Goal: Task Accomplishment & Management: Use online tool/utility

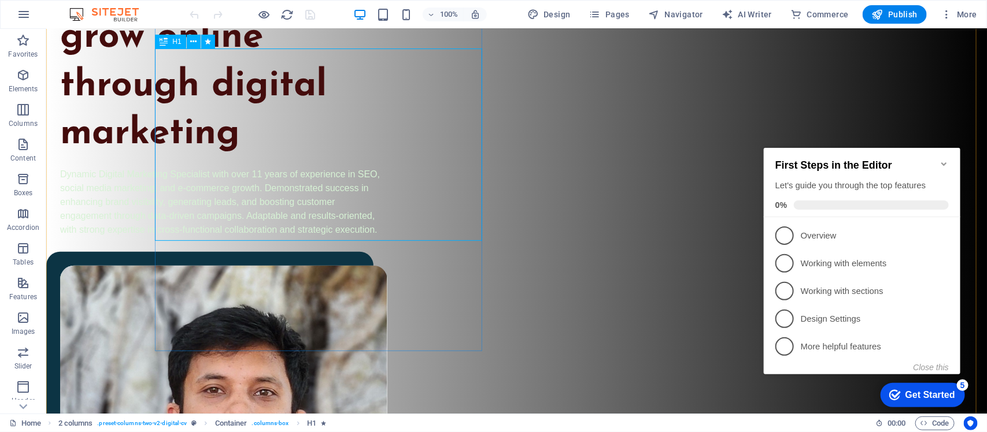
scroll to position [217, 0]
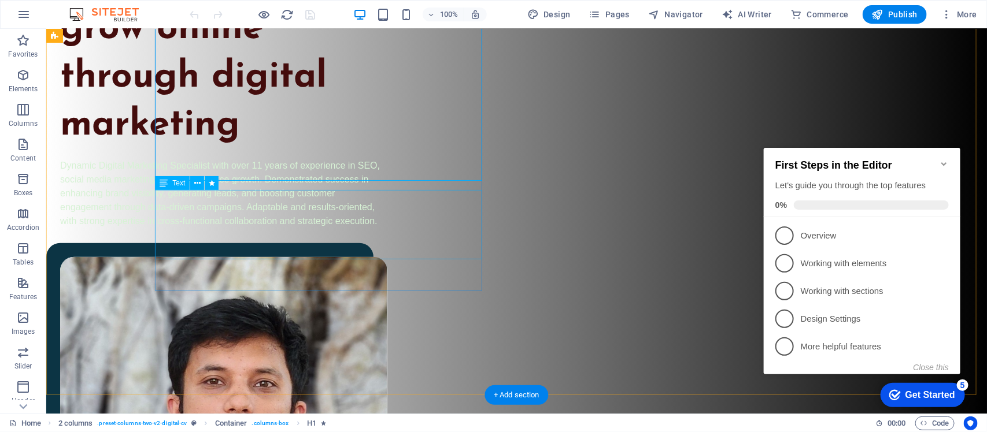
click at [213, 214] on div "Dynamic Digital Marketing Specialist with over 11 years of experience in SEO, s…" at bounding box center [223, 192] width 327 height 69
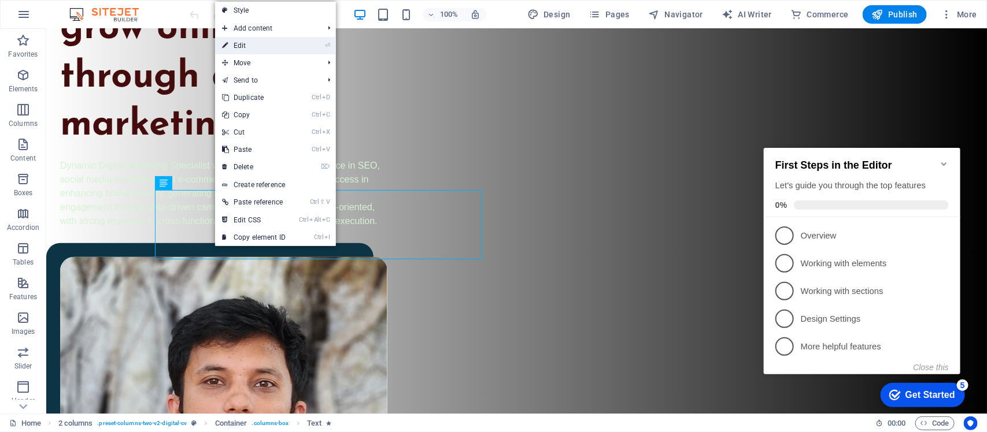
click at [269, 39] on link "⏎ Edit" at bounding box center [253, 45] width 77 height 17
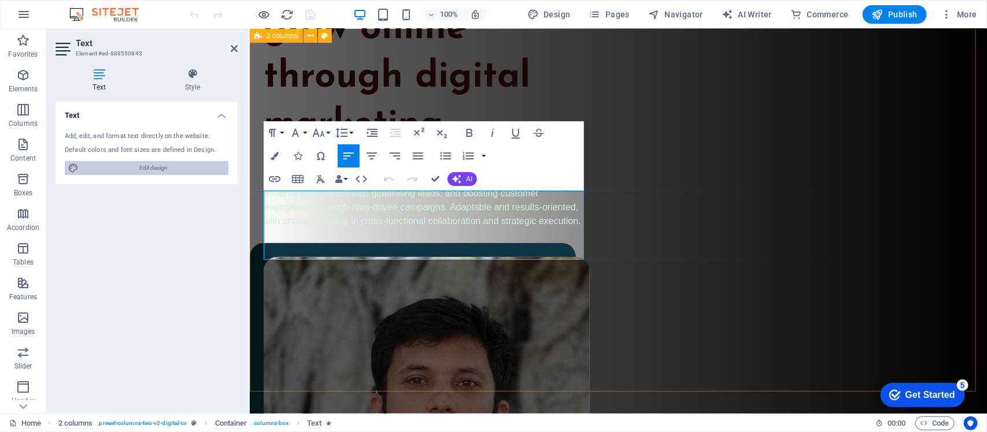
scroll to position [213, 0]
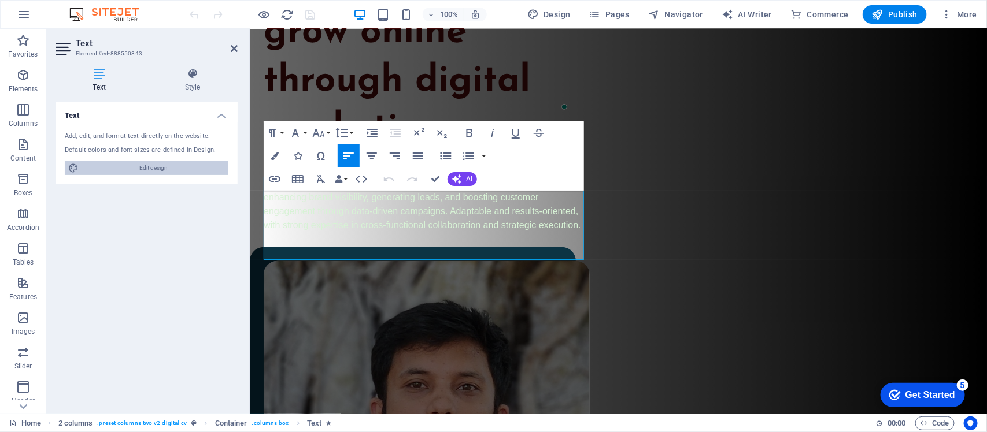
click at [149, 161] on span "Edit design" at bounding box center [153, 168] width 143 height 14
select select "px"
select select "400"
select select "px"
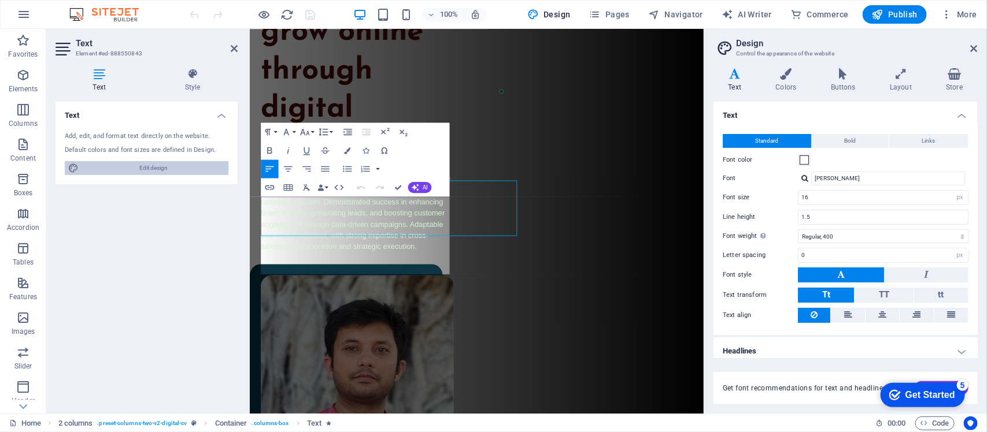
click at [150, 172] on span "Edit design" at bounding box center [153, 168] width 143 height 14
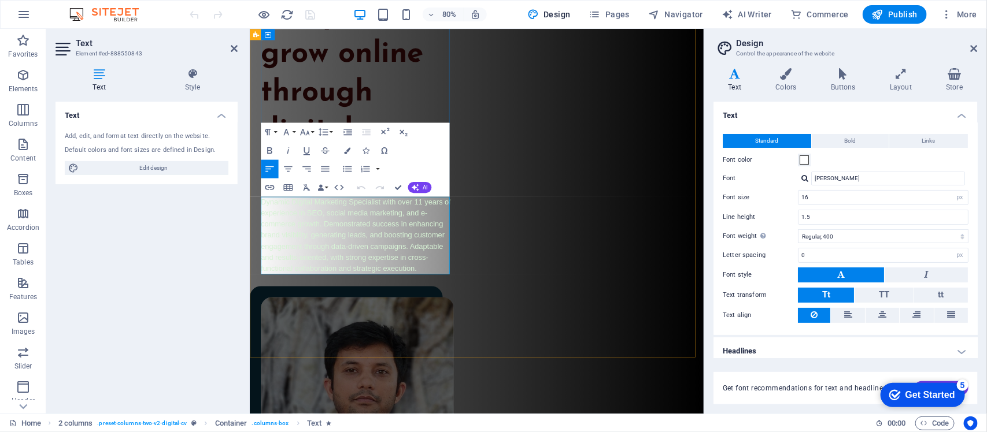
click at [347, 265] on span "Dynamic Digital Marketing Specialist with over 11 years of experience in SEO, s…" at bounding box center [382, 286] width 238 height 93
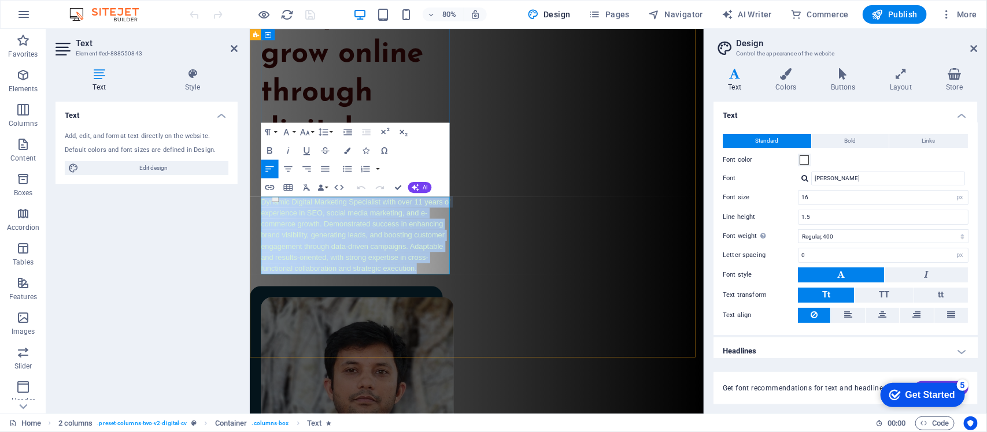
click at [386, 302] on span "Dynamic Digital Marketing Specialist with over 11 years of experience in SEO, s…" at bounding box center [382, 286] width 238 height 93
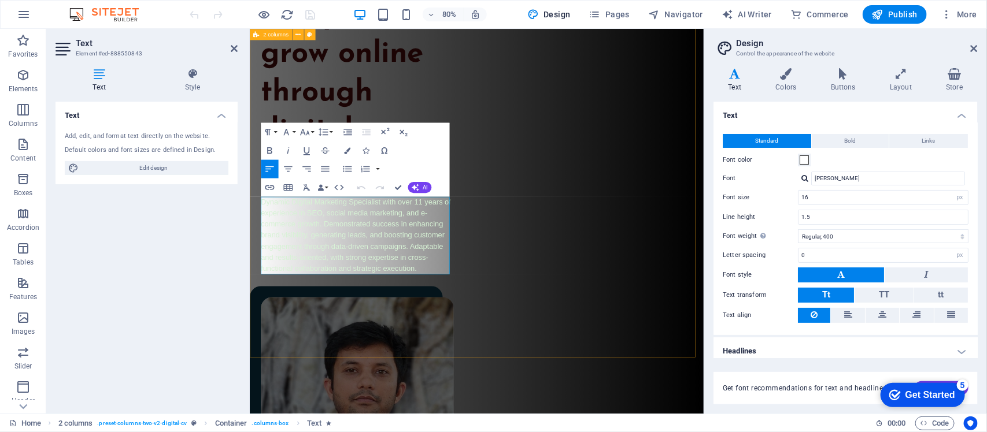
click at [435, 369] on div "I help brands grow online through digital marketing Dynamic Digital Marketing S…" at bounding box center [532, 337] width 567 height 753
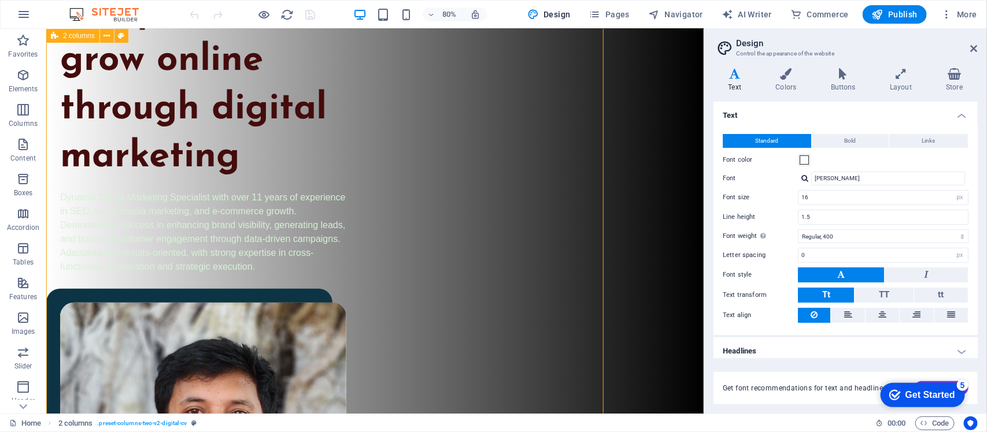
scroll to position [186, 0]
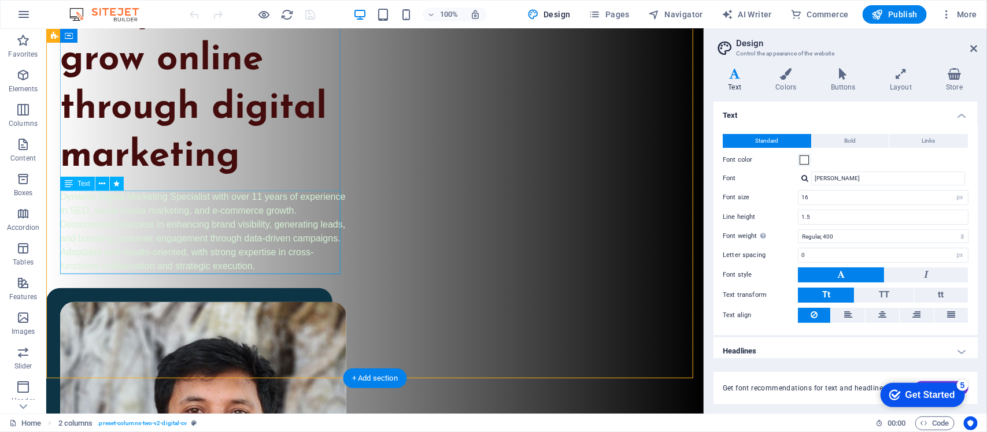
click at [202, 232] on div "Dynamic Digital Marketing Specialist with over 11 years of experience in SEO, s…" at bounding box center [203, 231] width 286 height 83
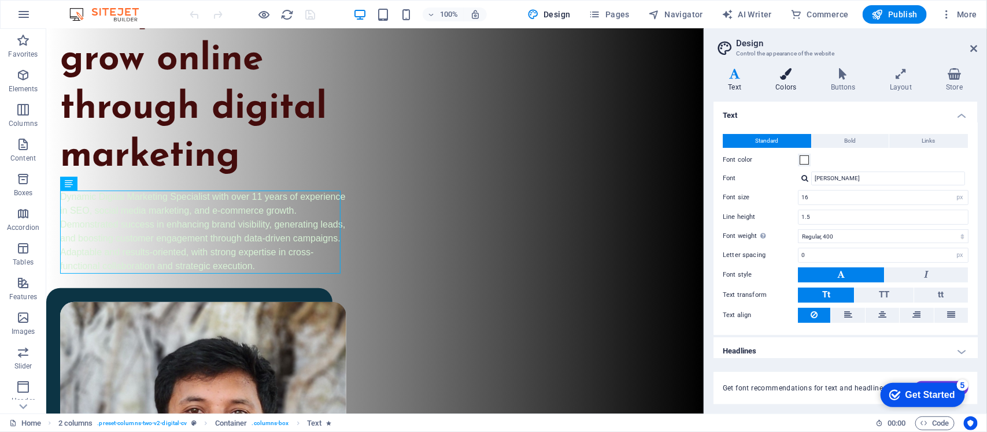
click at [778, 84] on h4 "Colors" at bounding box center [788, 80] width 55 height 24
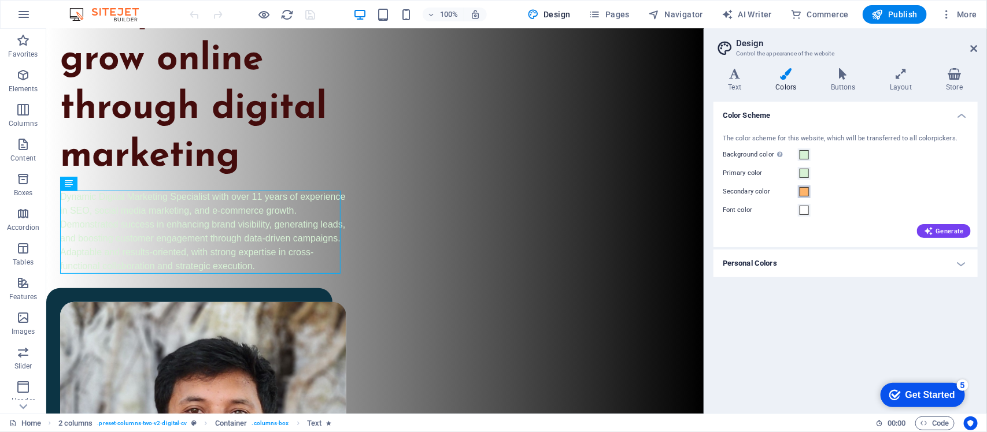
click at [805, 192] on span at bounding box center [804, 191] width 9 height 9
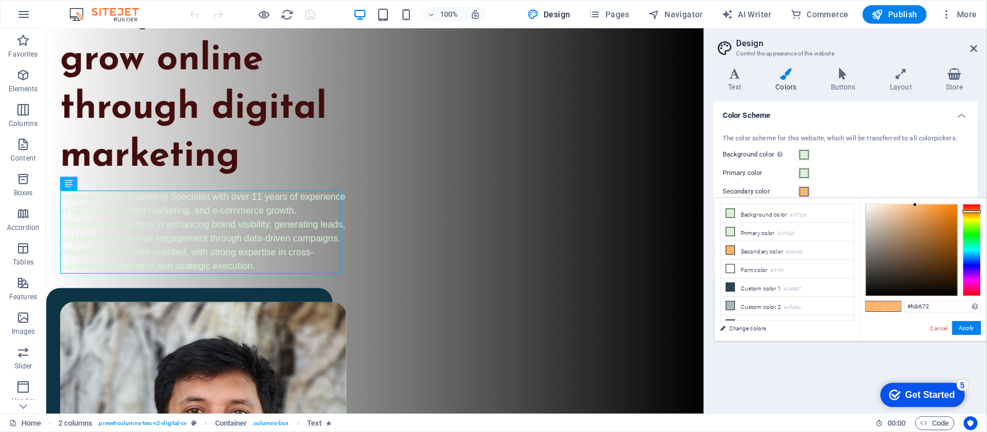
click at [915, 205] on div at bounding box center [911, 250] width 91 height 91
type input "#964d06"
drag, startPoint x: 912, startPoint y: 204, endPoint x: 953, endPoint y: 242, distance: 55.2
click at [953, 242] on div at bounding box center [953, 241] width 4 height 4
click at [968, 324] on button "Apply" at bounding box center [966, 328] width 29 height 14
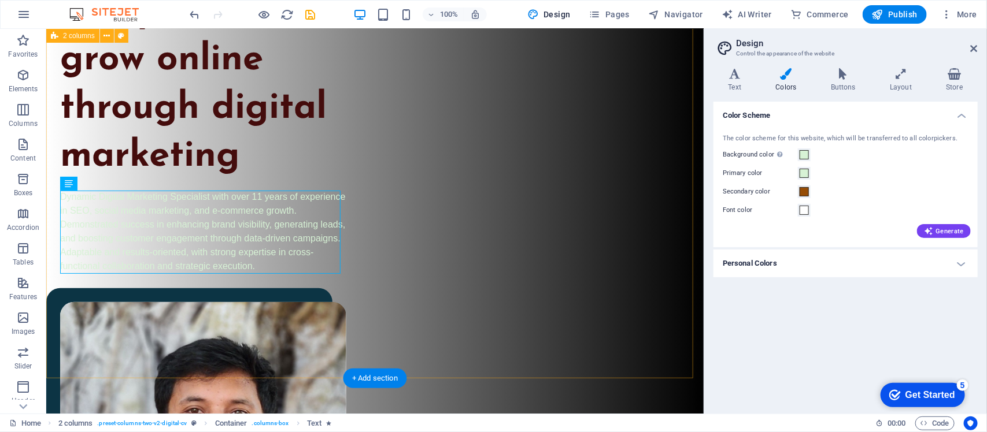
click at [380, 326] on div "I help brands grow online through digital marketing Dynamic Digital Marketing S…" at bounding box center [374, 328] width 657 height 737
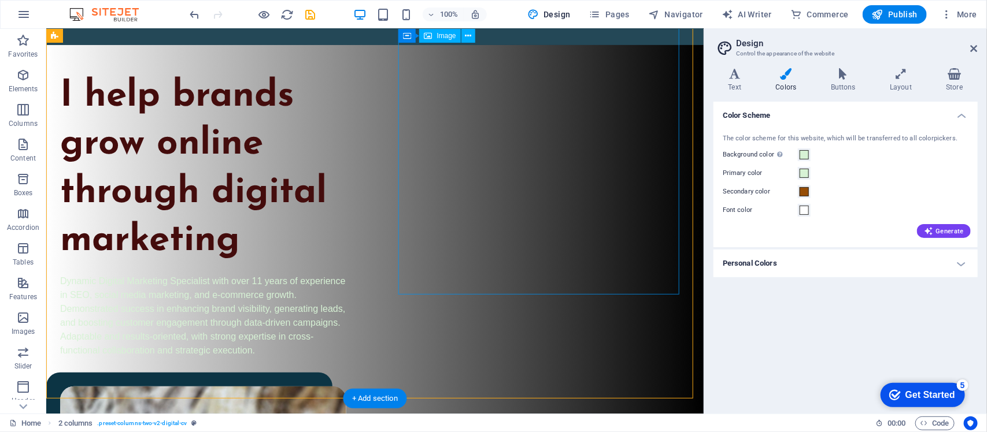
scroll to position [0, 0]
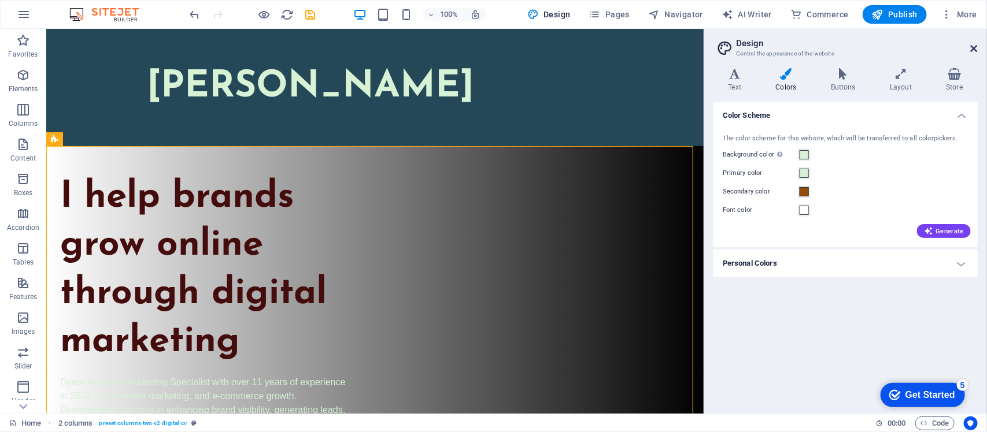
click at [973, 49] on icon at bounding box center [974, 48] width 7 height 9
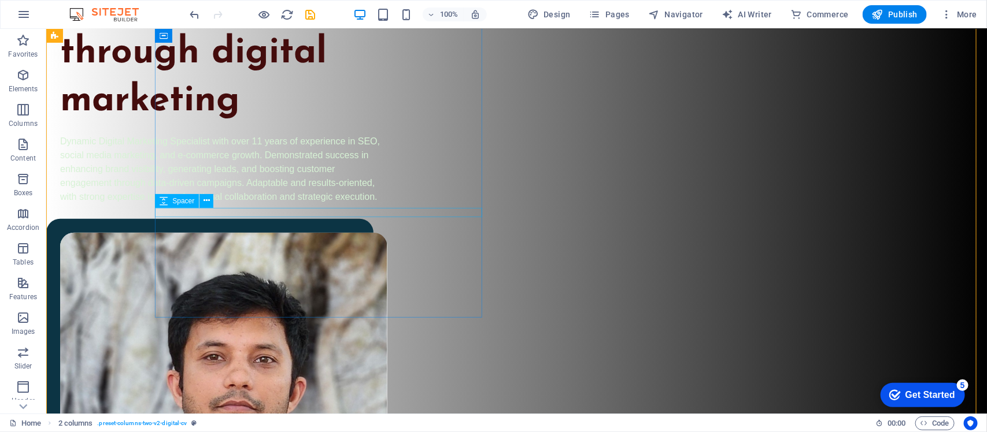
scroll to position [289, 0]
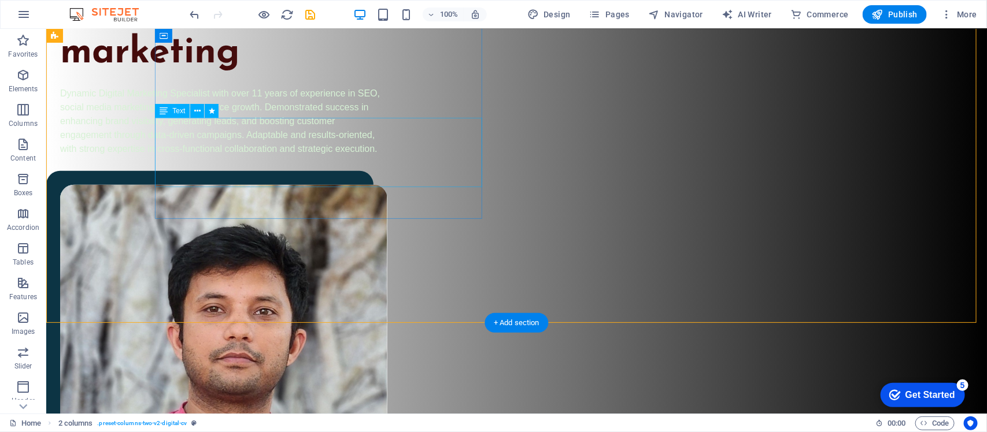
click at [257, 154] on div "Dynamic Digital Marketing Specialist with over 11 years of experience in SEO, s…" at bounding box center [223, 120] width 327 height 69
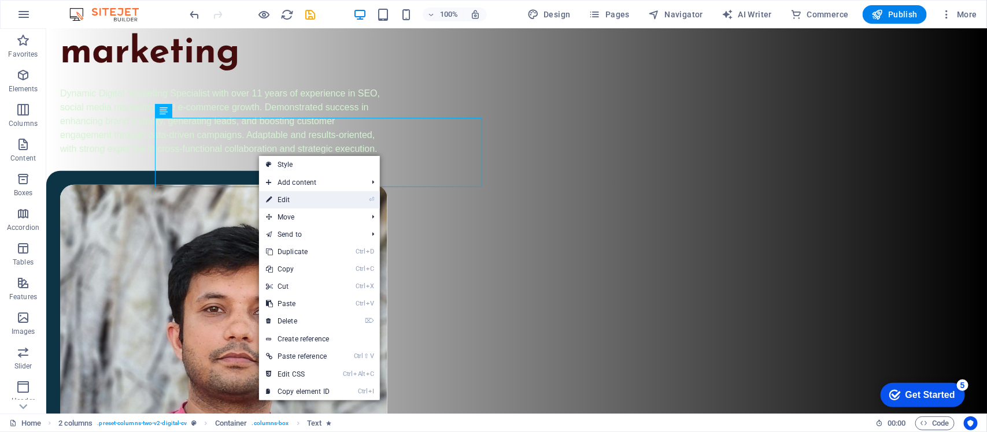
click at [272, 206] on icon at bounding box center [269, 199] width 6 height 17
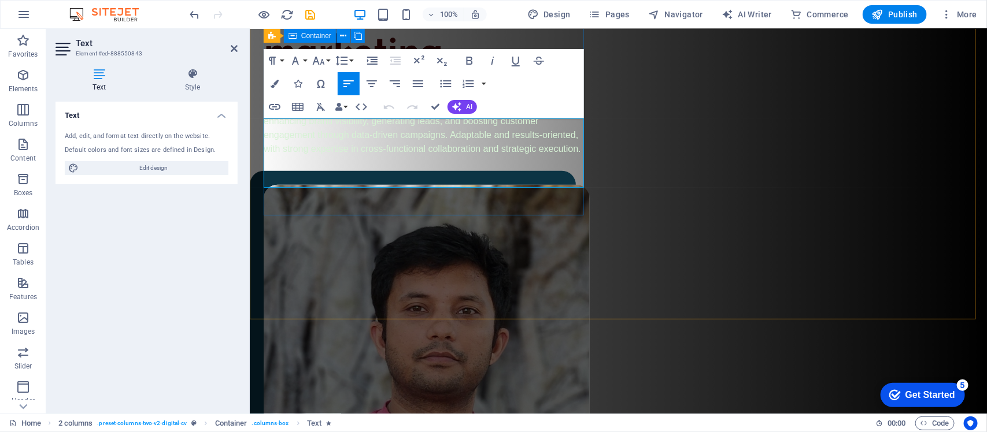
scroll to position [285, 0]
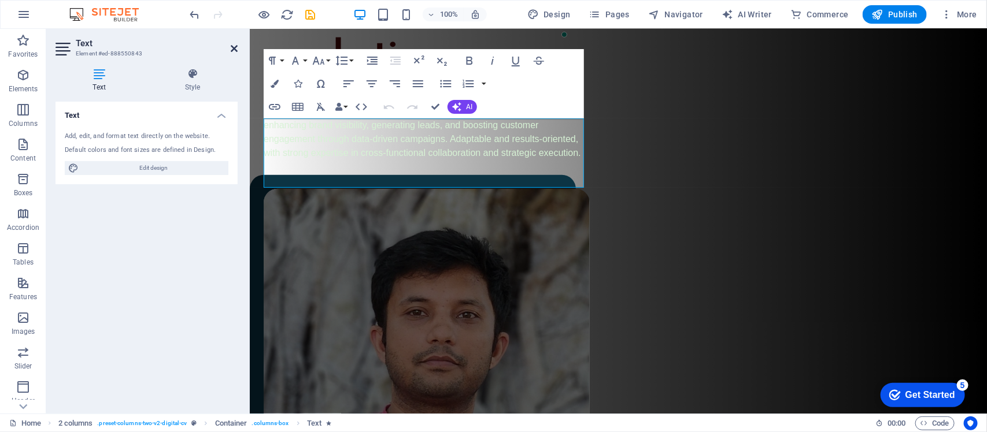
click at [236, 48] on icon at bounding box center [234, 48] width 7 height 9
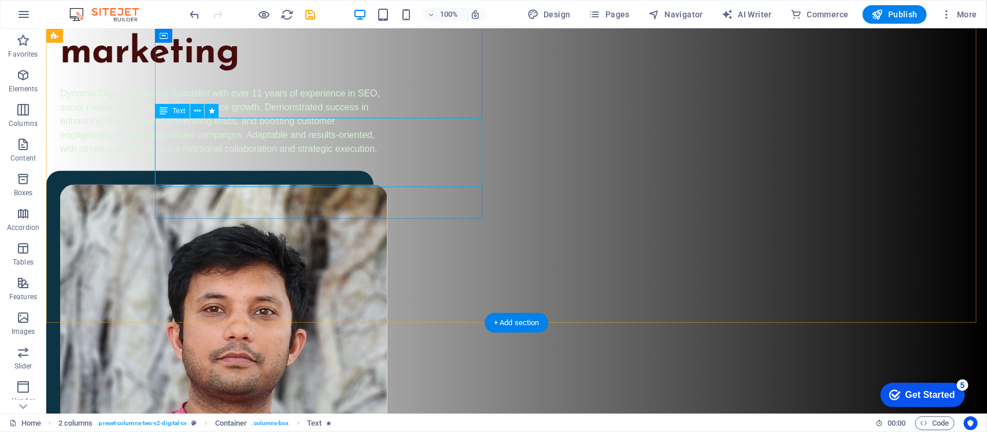
click at [241, 141] on div "Dynamic Digital Marketing Specialist with over 11 years of experience in SEO, s…" at bounding box center [223, 120] width 327 height 69
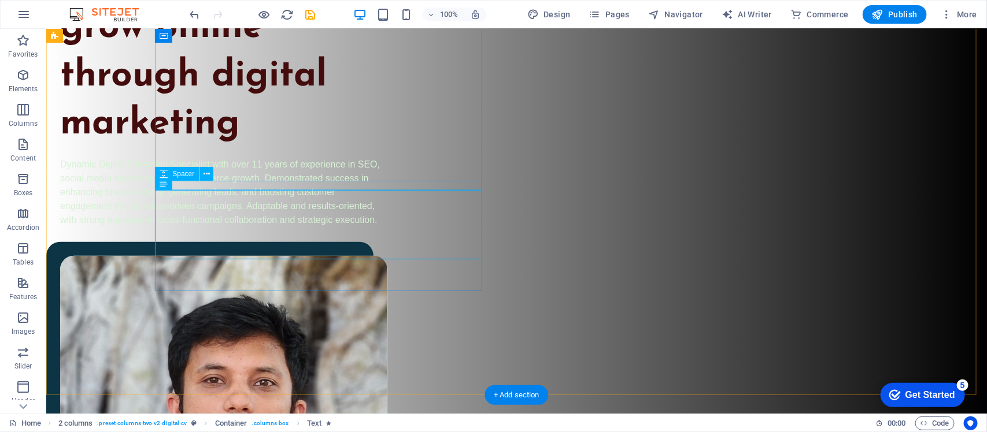
scroll to position [217, 0]
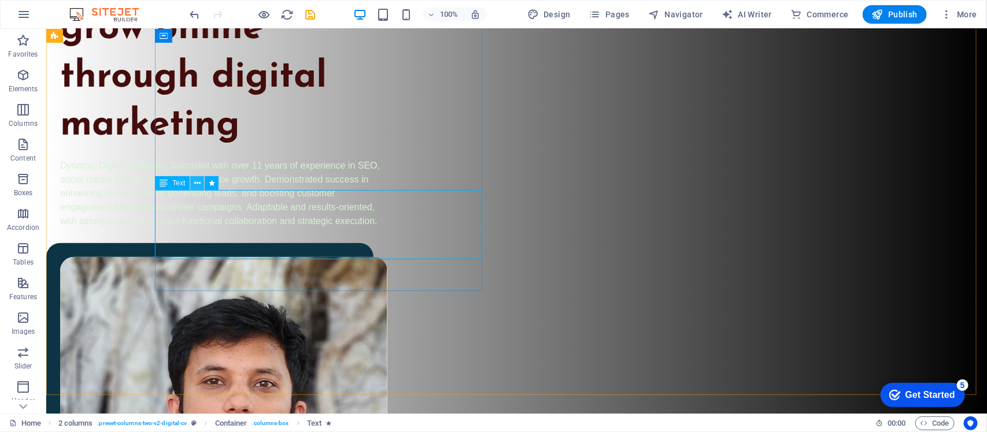
click at [201, 182] on button at bounding box center [197, 183] width 14 height 14
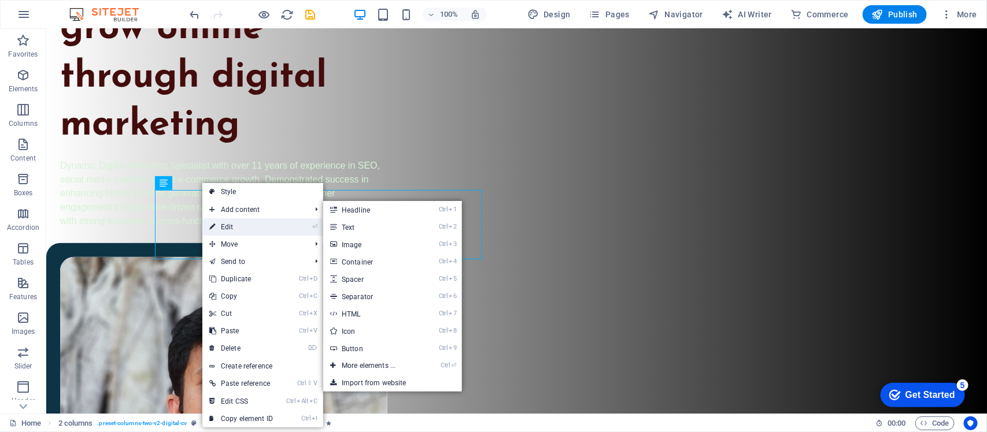
click at [249, 232] on link "⏎ Edit" at bounding box center [240, 227] width 77 height 17
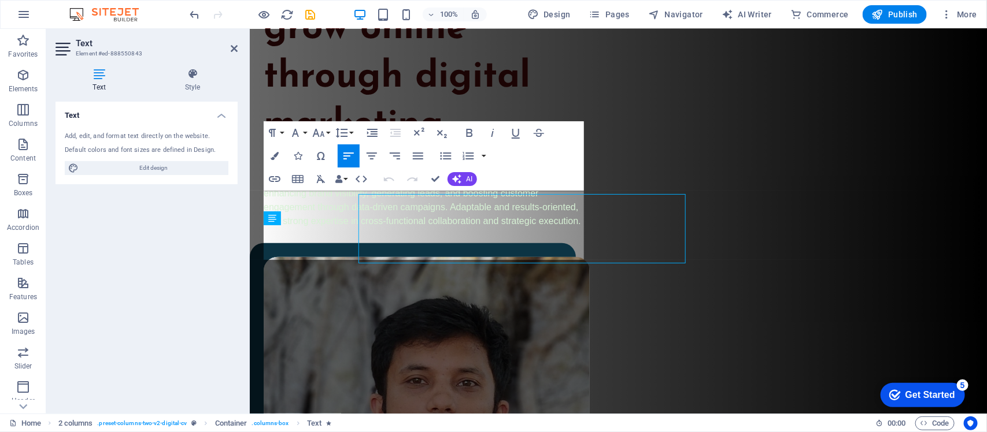
scroll to position [213, 0]
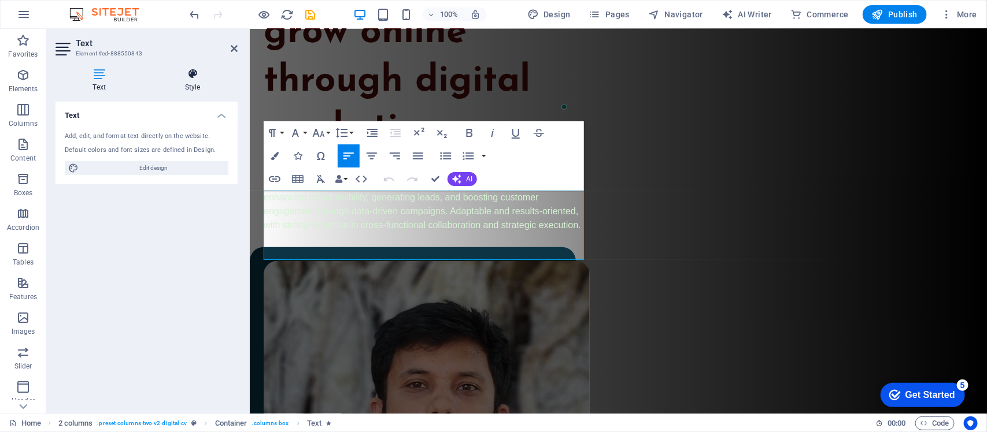
click at [197, 85] on h4 "Style" at bounding box center [192, 80] width 90 height 24
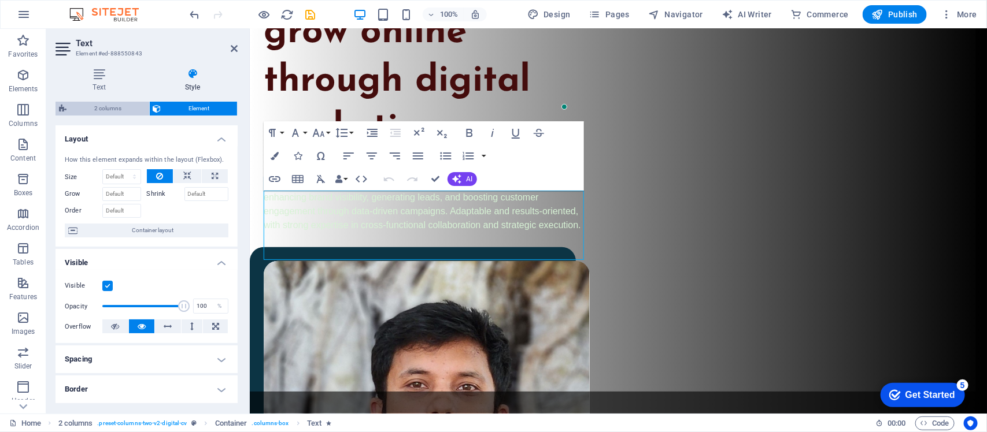
click at [107, 107] on span "2 columns" at bounding box center [108, 109] width 76 height 14
select select "px"
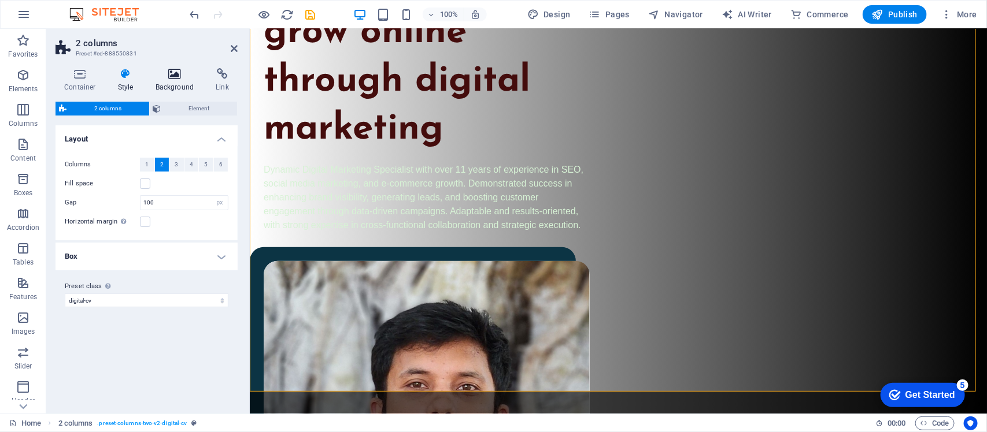
click at [166, 86] on h4 "Background" at bounding box center [177, 80] width 61 height 24
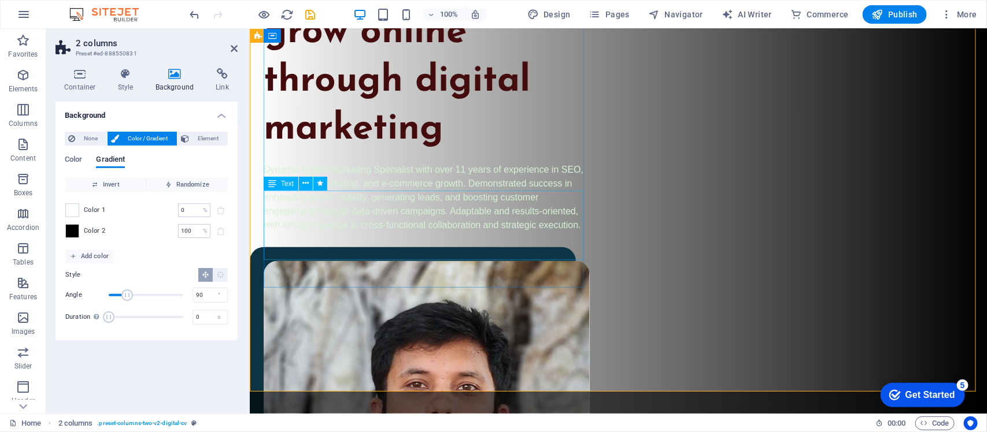
click at [391, 223] on div "Dynamic Digital Marketing Specialist with over 11 years of experience in SEO, s…" at bounding box center [426, 196] width 326 height 69
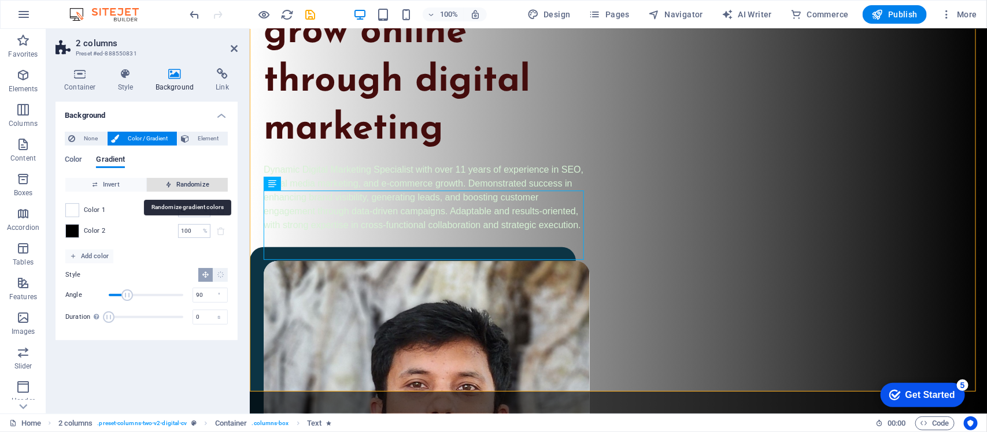
click at [192, 183] on span "Randomize" at bounding box center [187, 185] width 72 height 14
type input "54"
type input "326"
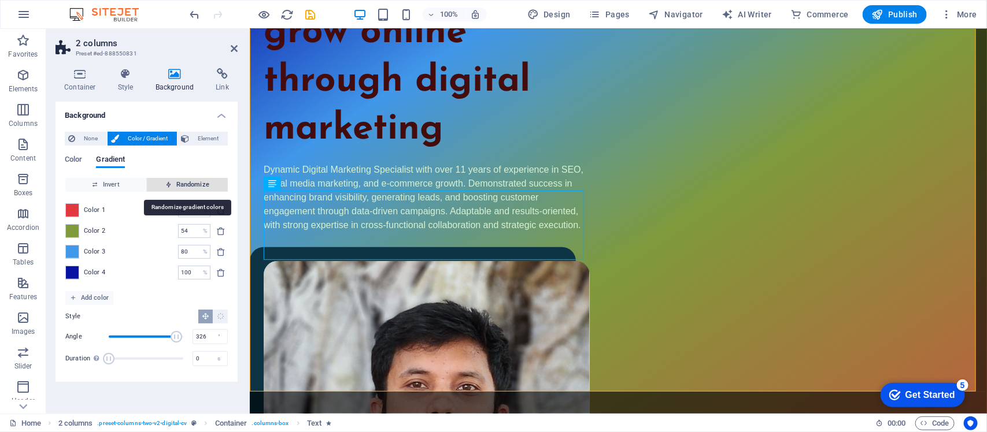
click at [192, 183] on span "Randomize" at bounding box center [187, 185] width 72 height 14
type input "69"
type input "128"
type input "100"
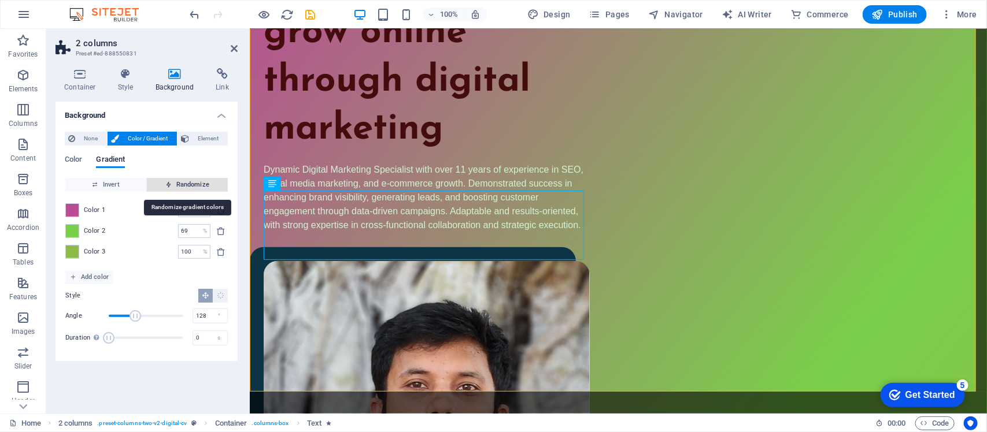
click at [192, 183] on span "Randomize" at bounding box center [187, 185] width 72 height 14
type input "47"
type input "217"
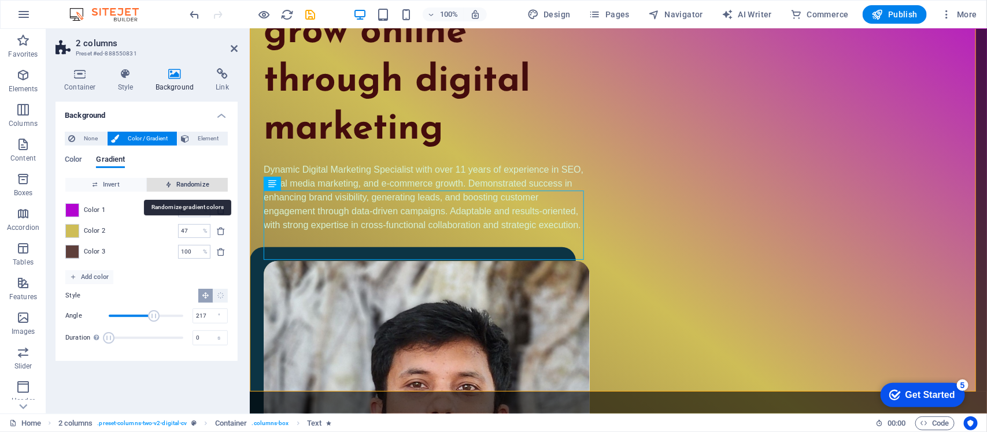
click at [192, 185] on span "Randomize" at bounding box center [187, 185] width 72 height 14
type input "100"
type input "275"
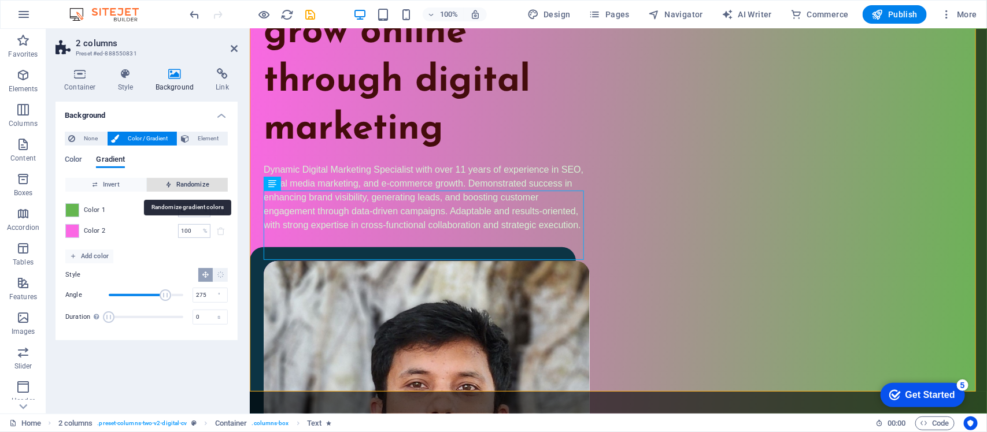
click at [192, 185] on span "Randomize" at bounding box center [187, 185] width 72 height 14
type input "52"
type input "359"
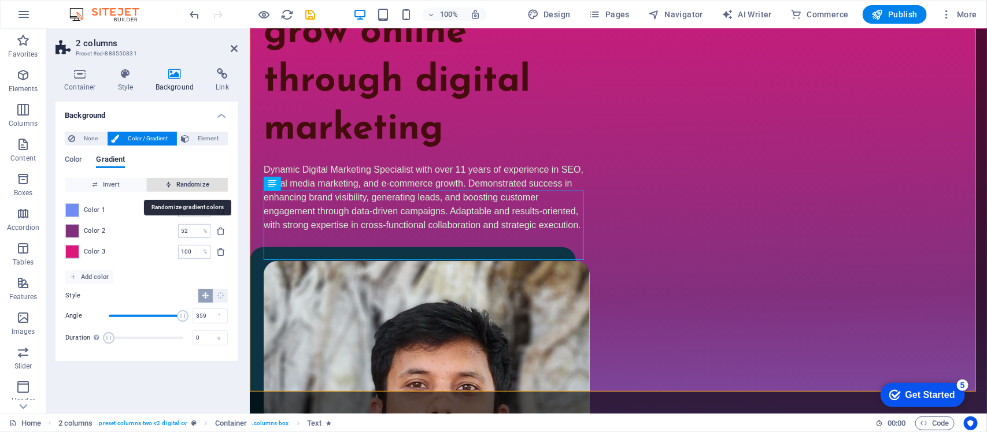
click at [192, 185] on span "Randomize" at bounding box center [187, 185] width 72 height 14
type input "7"
type input "229"
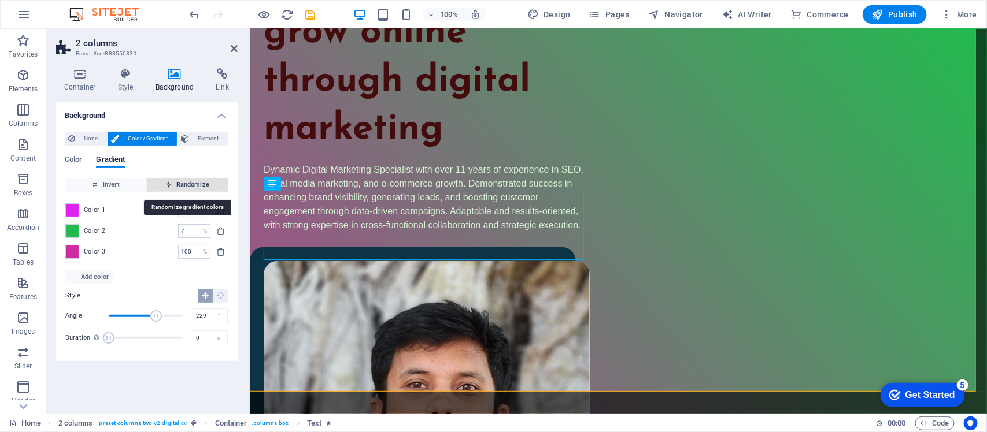
click at [192, 185] on span "Randomize" at bounding box center [187, 185] width 72 height 14
type input "100"
type input "294"
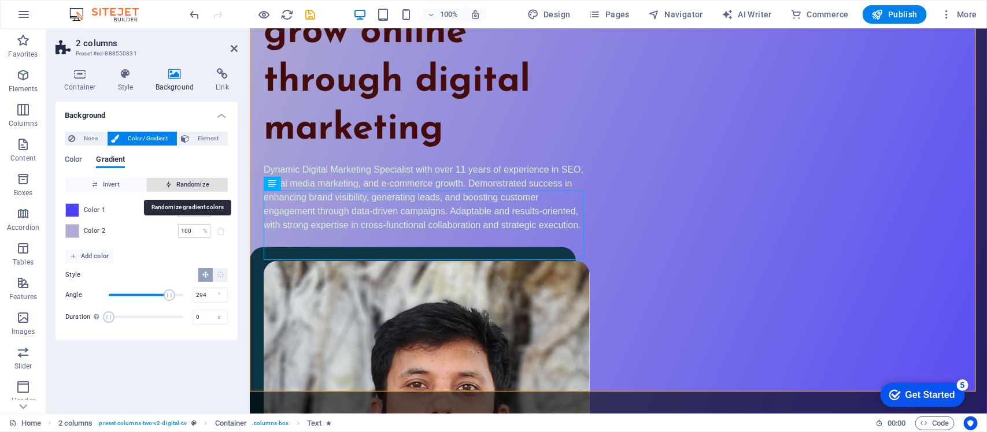
click at [192, 185] on span "Randomize" at bounding box center [187, 185] width 72 height 14
type input "26"
type input "293"
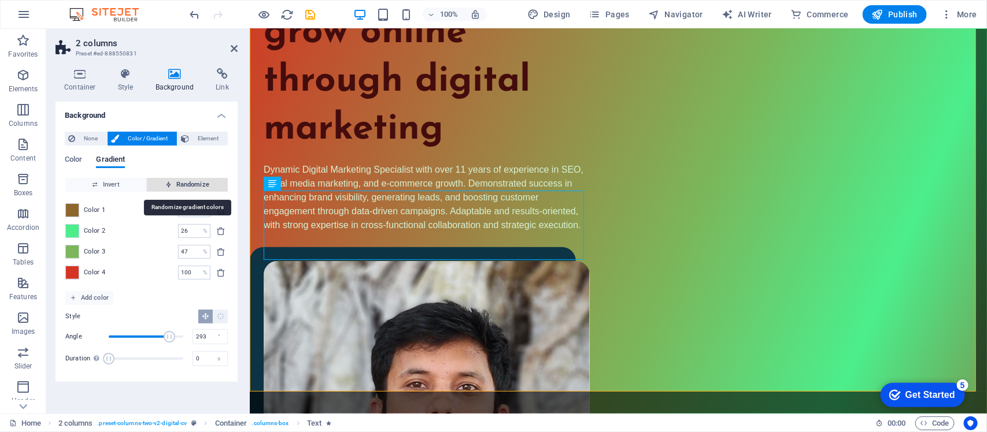
click at [192, 185] on span "Randomize" at bounding box center [187, 185] width 72 height 14
type input "24"
type input "150"
type input "100"
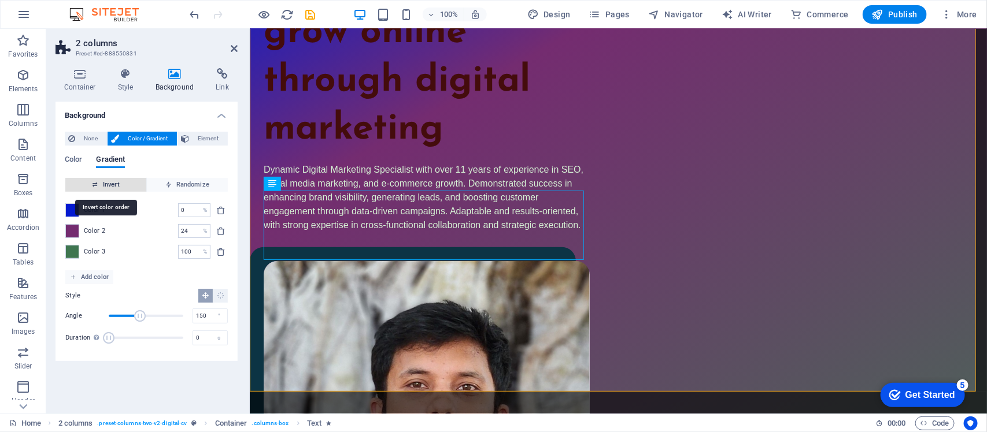
click at [127, 183] on span "Invert" at bounding box center [106, 185] width 72 height 14
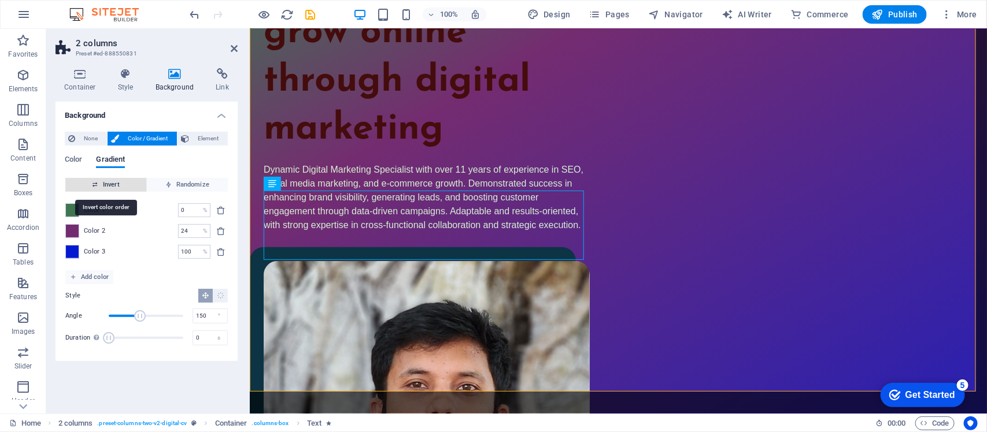
click at [127, 183] on span "Invert" at bounding box center [106, 185] width 72 height 14
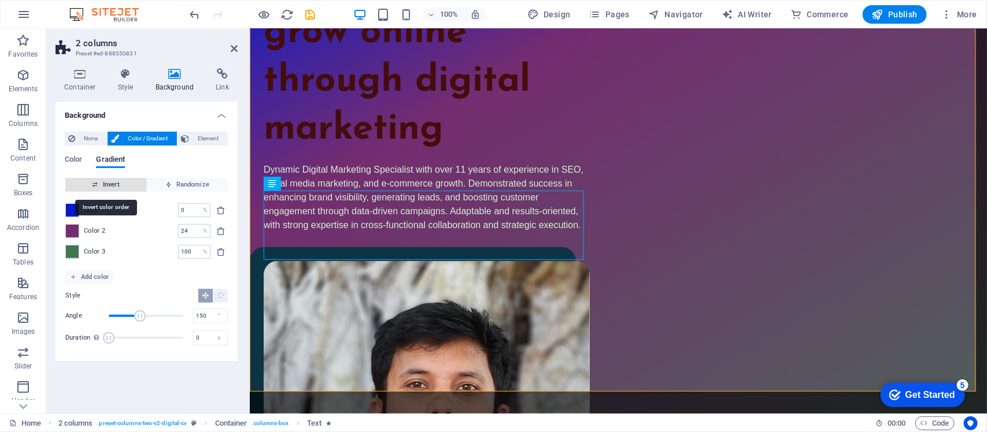
click at [128, 183] on span "Invert" at bounding box center [106, 185] width 72 height 14
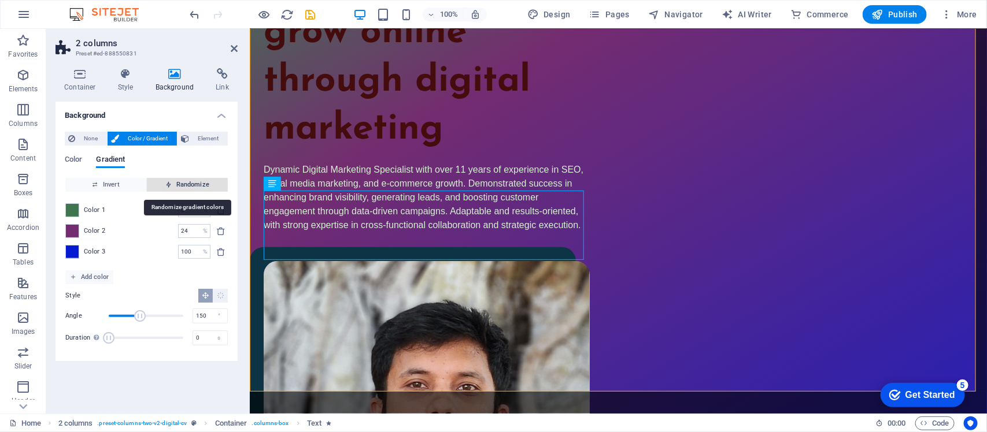
click at [194, 178] on span "Randomize" at bounding box center [187, 185] width 72 height 14
type input "100"
type input "77"
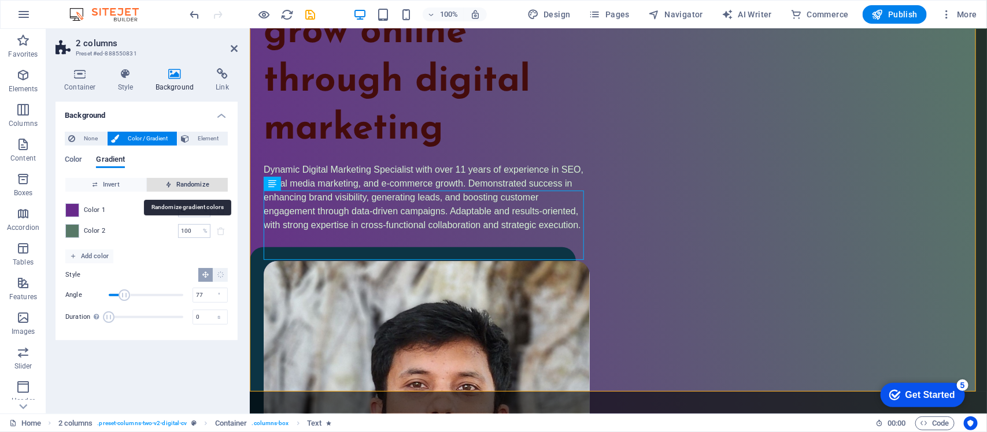
click at [194, 183] on span "Randomize" at bounding box center [187, 185] width 72 height 14
type input "51"
type input "231"
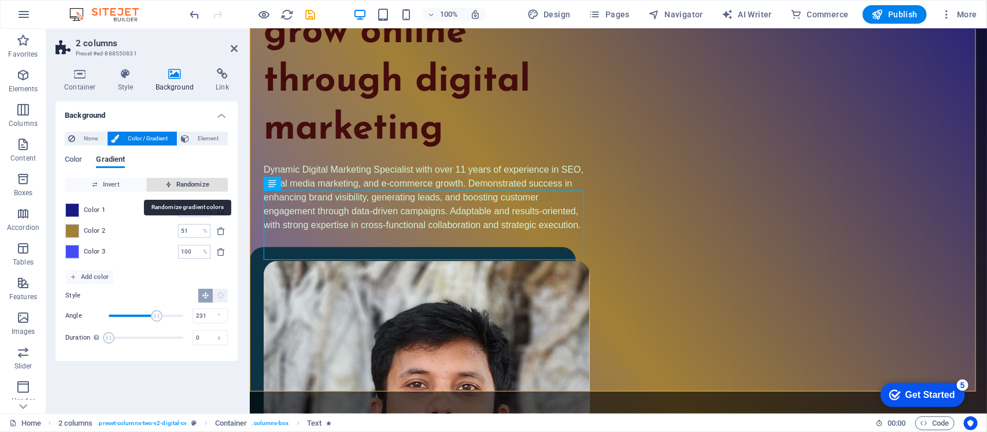
click at [194, 183] on span "Randomize" at bounding box center [187, 185] width 72 height 14
type input "100"
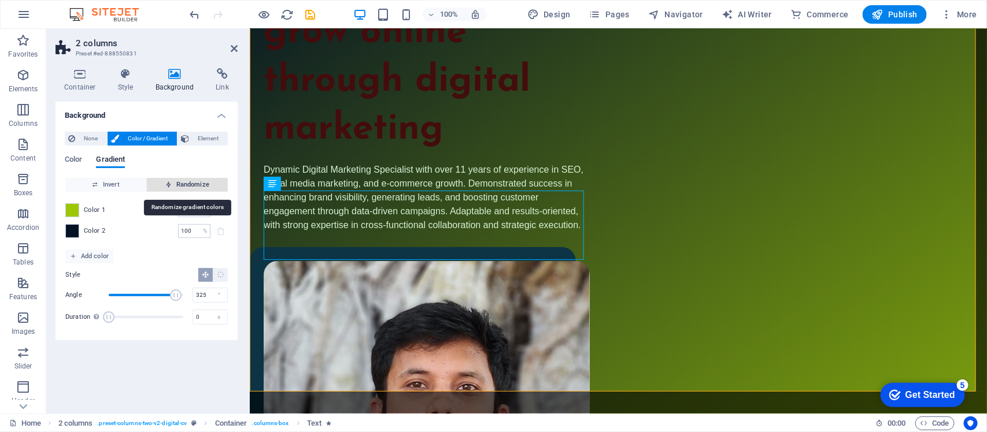
click at [194, 183] on span "Randomize" at bounding box center [187, 185] width 72 height 14
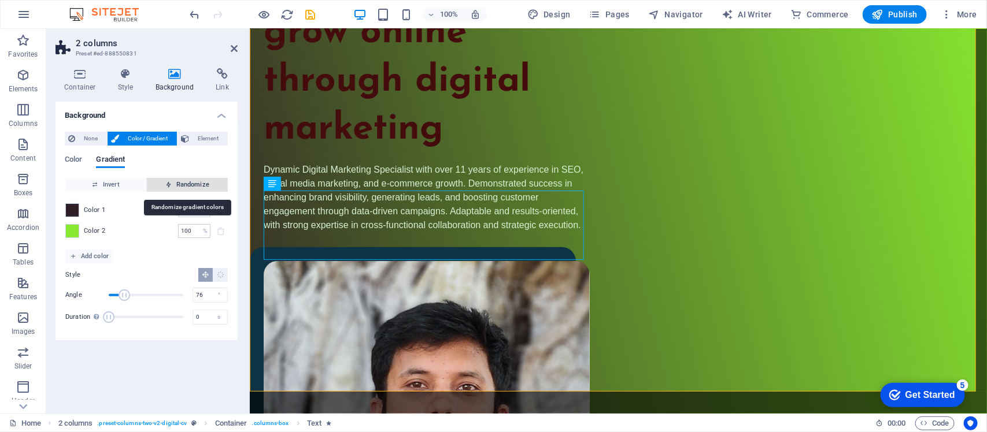
click at [194, 183] on span "Randomize" at bounding box center [187, 185] width 72 height 14
type input "192"
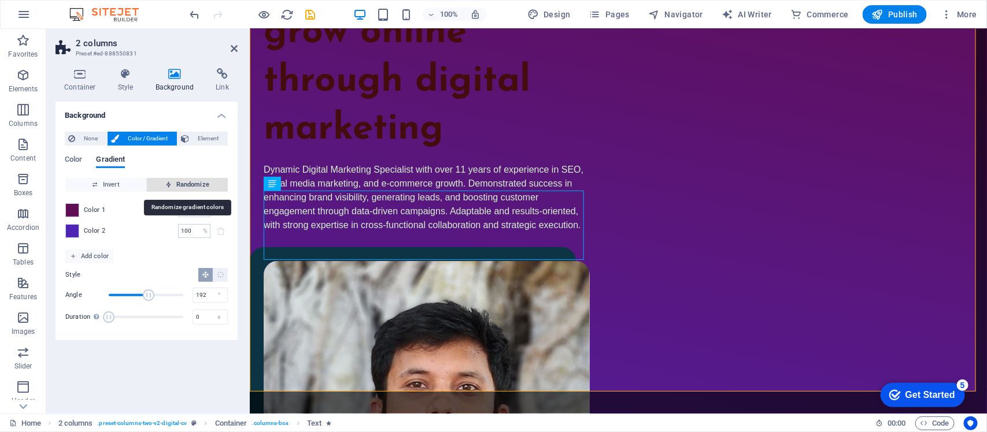
click at [194, 183] on span "Randomize" at bounding box center [187, 185] width 72 height 14
type input "19"
type input "328"
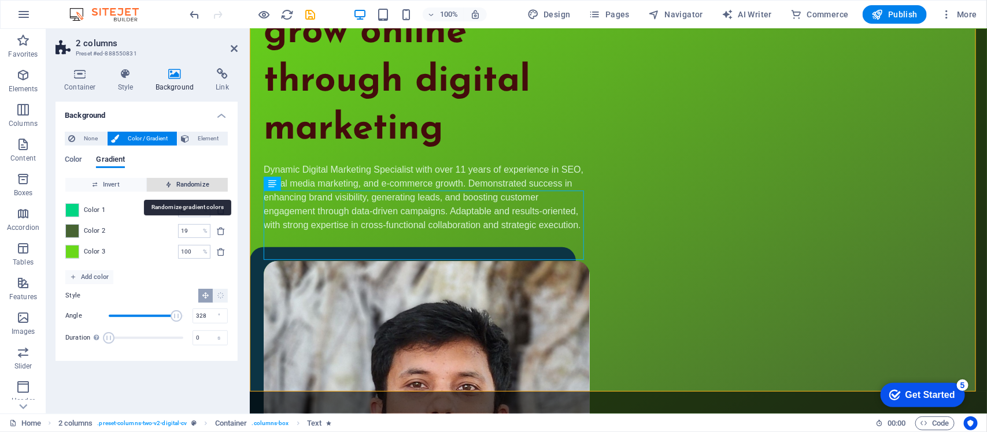
click at [194, 183] on span "Randomize" at bounding box center [187, 185] width 72 height 14
type input "37"
type input "124"
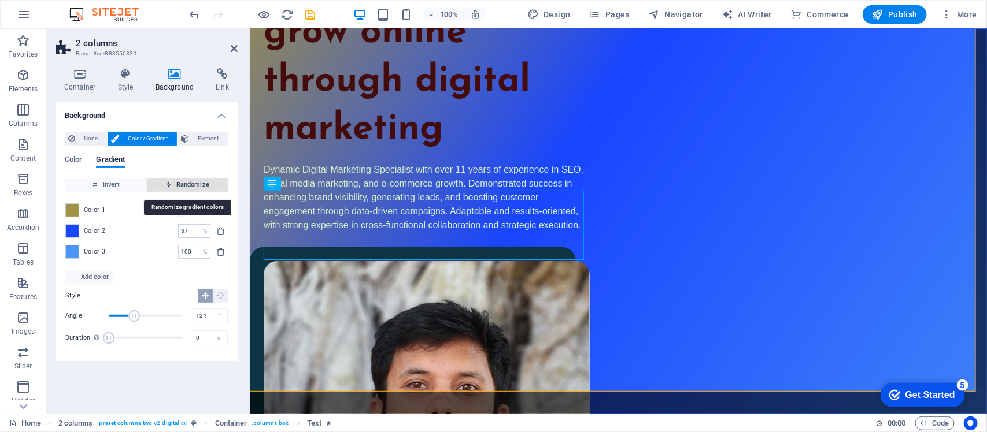
click at [194, 183] on span "Randomize" at bounding box center [187, 185] width 72 height 14
type input "94"
type input "41"
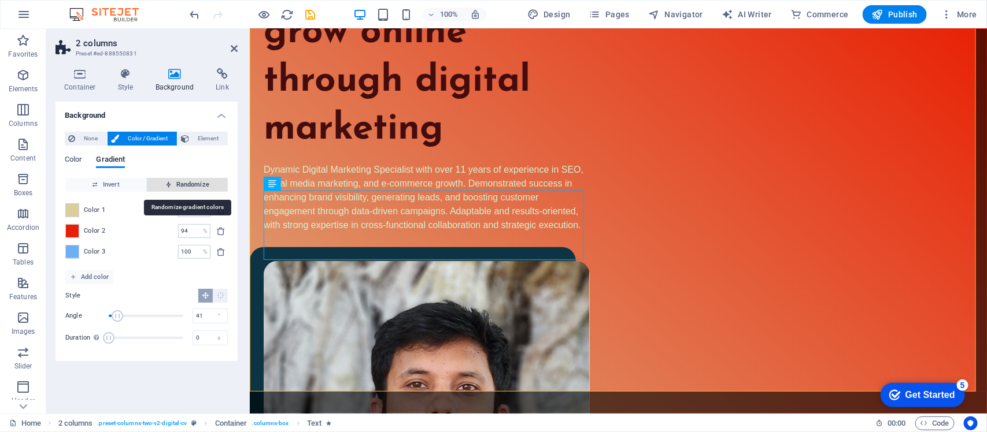
click at [194, 183] on span "Randomize" at bounding box center [187, 185] width 72 height 14
type input "9"
type input "12"
type input "70"
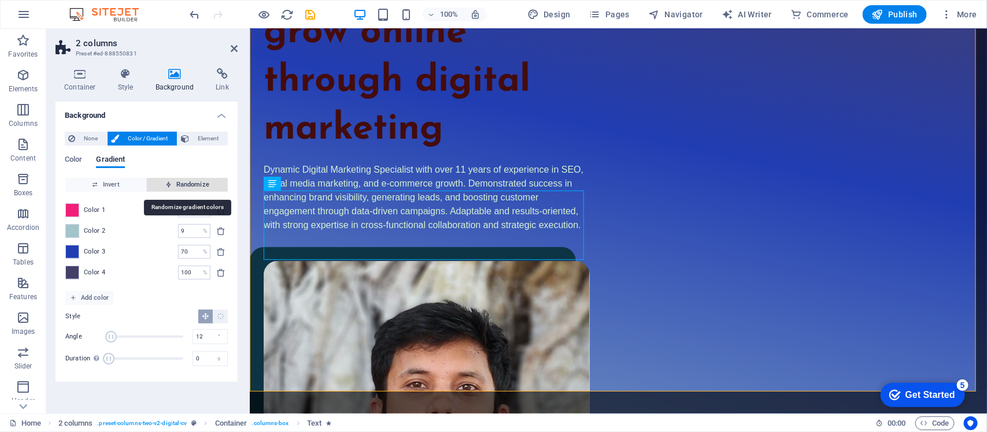
click at [194, 183] on span "Randomize" at bounding box center [187, 185] width 72 height 14
type input "51"
type input "310"
type input "100"
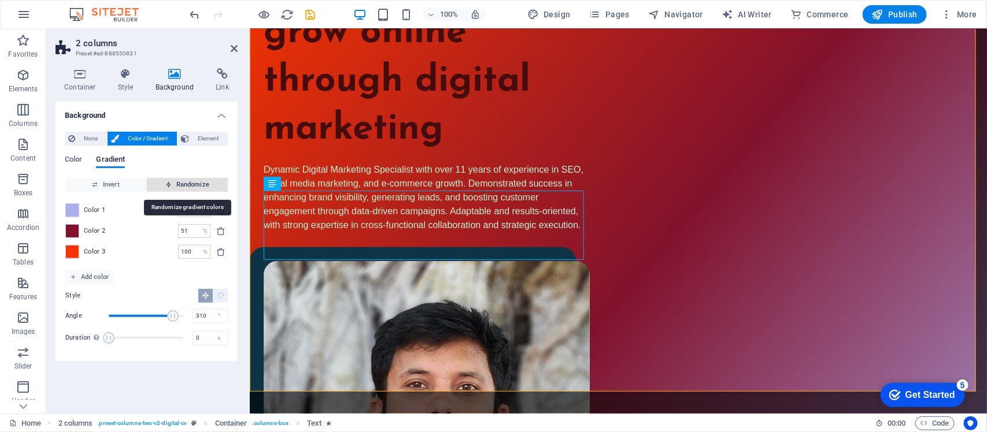
click at [194, 183] on span "Randomize" at bounding box center [187, 185] width 72 height 14
type input "100"
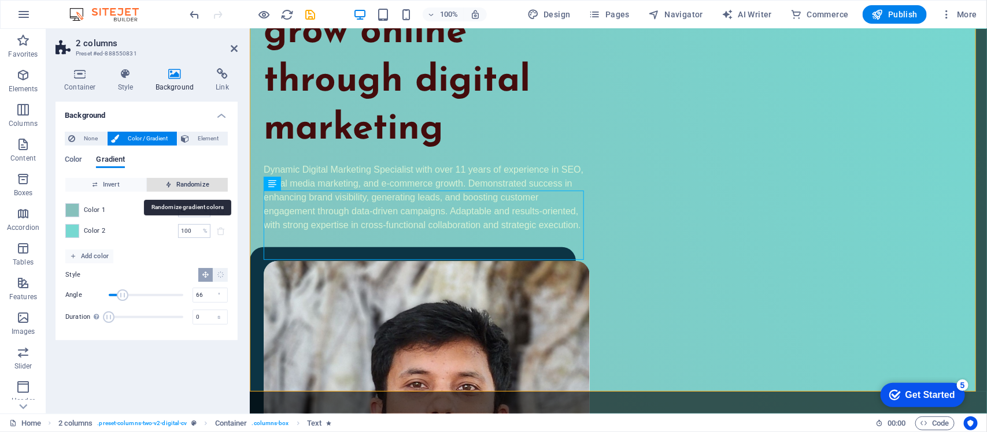
click at [194, 183] on span "Randomize" at bounding box center [187, 185] width 72 height 14
type input "157"
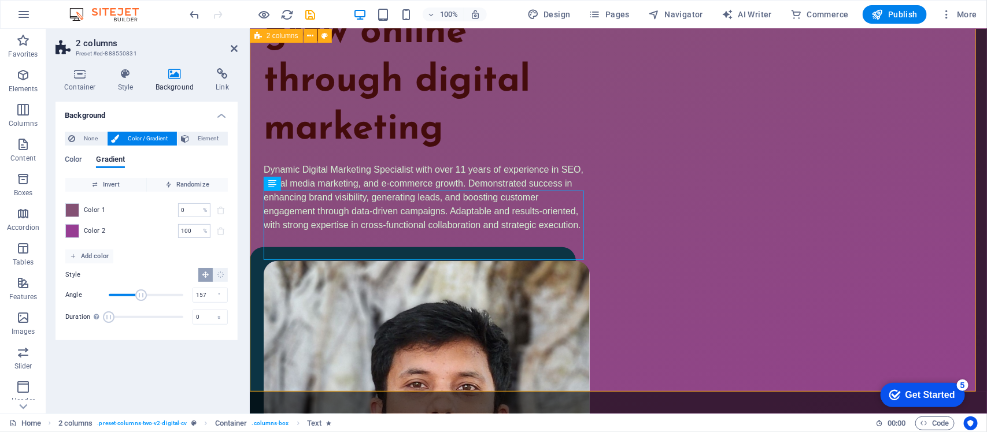
click at [597, 338] on div "I help brands grow online through digital marketing Dynamic Digital Marketing S…" at bounding box center [617, 315] width 737 height 764
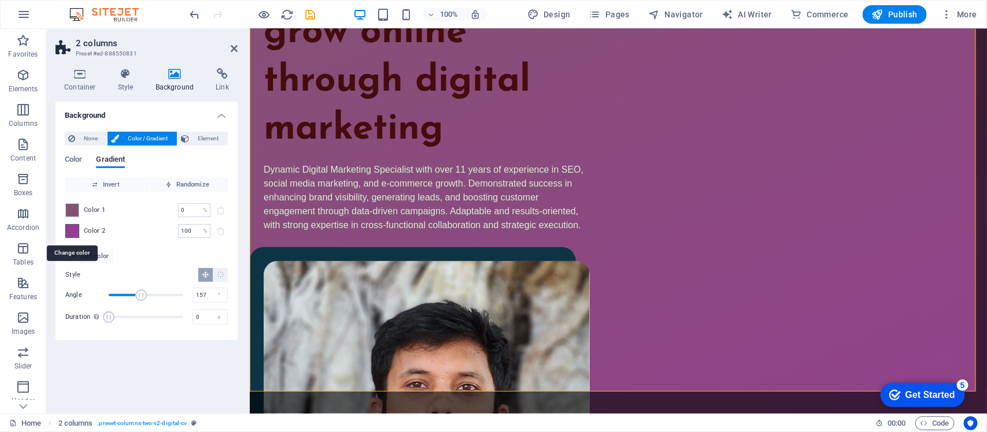
click at [73, 232] on span at bounding box center [72, 231] width 13 height 13
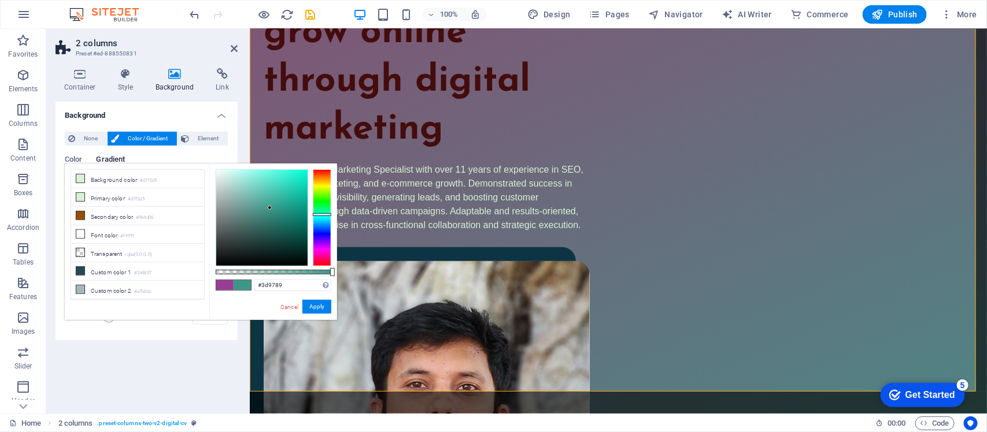
drag, startPoint x: 322, startPoint y: 246, endPoint x: 313, endPoint y: 215, distance: 33.0
click at [313, 215] on div at bounding box center [322, 217] width 19 height 97
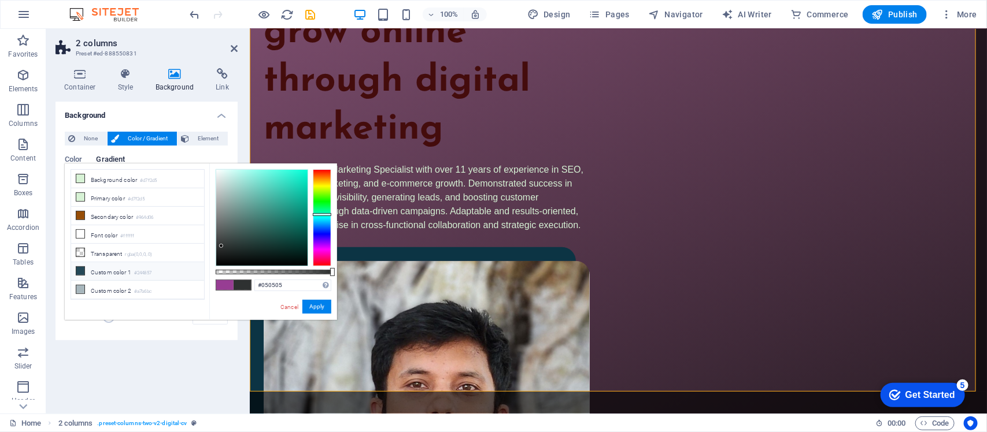
type input "#000000"
drag, startPoint x: 267, startPoint y: 208, endPoint x: 187, endPoint y: 278, distance: 106.2
click at [189, 275] on div "less Background color #d7f2d5 Primary color #d7f2d5 Secondary color #964d06 Fon…" at bounding box center [201, 242] width 272 height 157
click at [488, 232] on div "I help brands grow online through digital marketing Dynamic Digital Marketing S…" at bounding box center [426, 96] width 326 height 271
click at [452, 316] on div "I help brands grow online through digital marketing Dynamic Digital Marketing S…" at bounding box center [617, 315] width 737 height 764
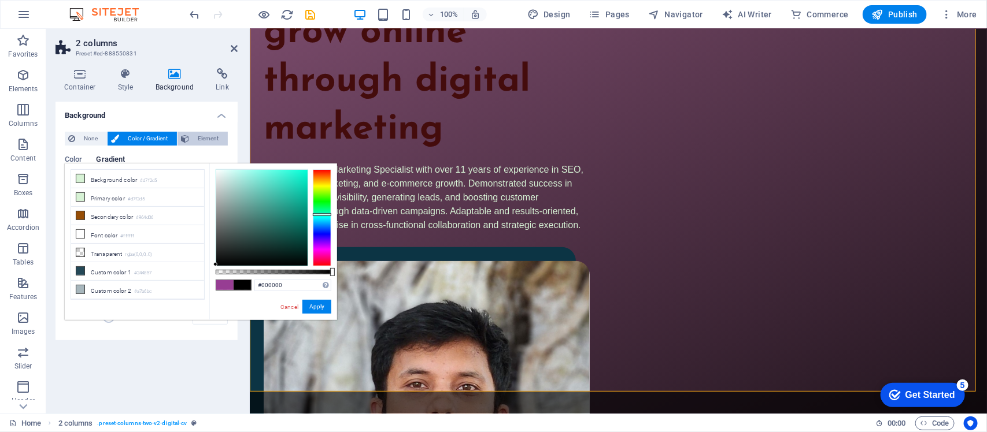
click at [206, 134] on span "Element" at bounding box center [209, 139] width 32 height 14
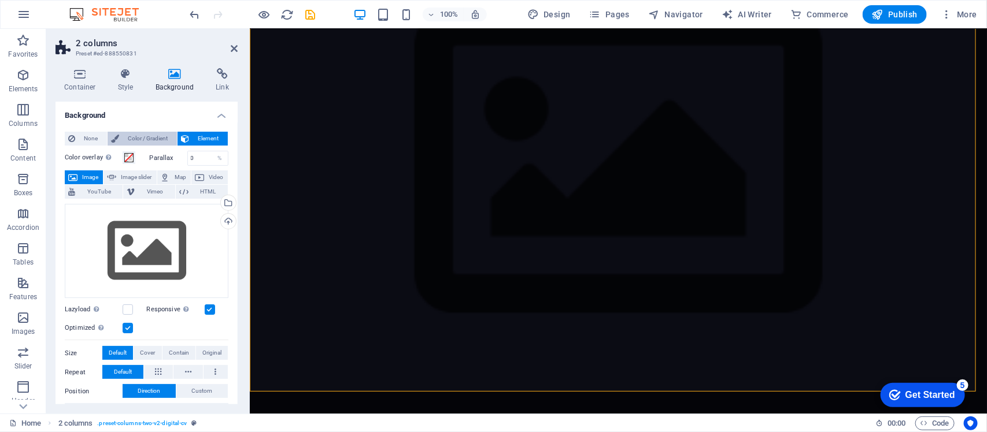
click at [149, 135] on span "Color / Gradient" at bounding box center [148, 139] width 51 height 14
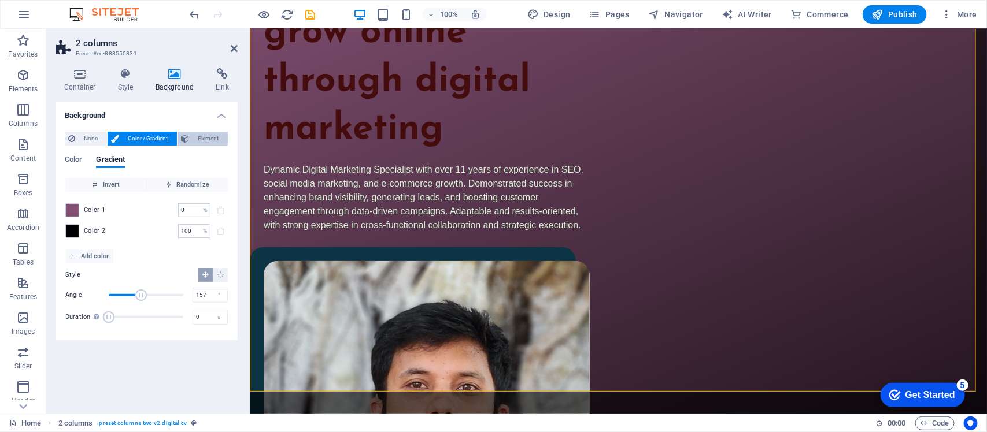
click at [204, 138] on span "Element" at bounding box center [209, 139] width 32 height 14
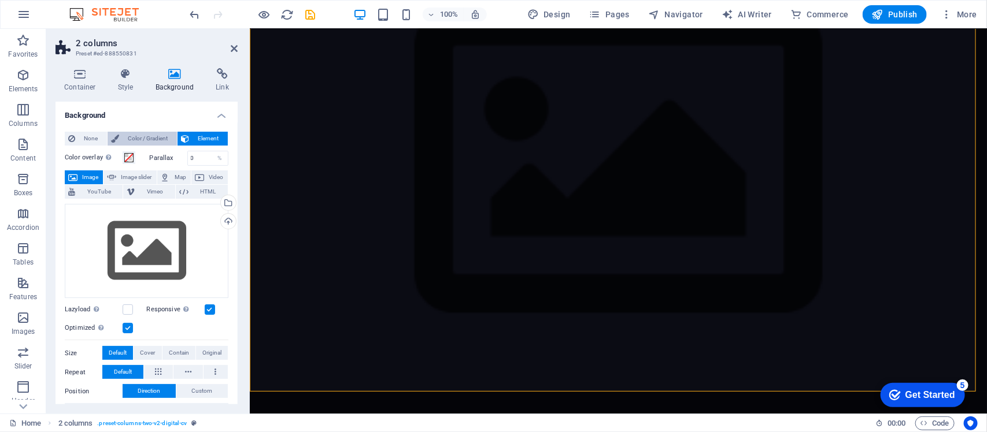
click at [143, 136] on span "Color / Gradient" at bounding box center [148, 139] width 51 height 14
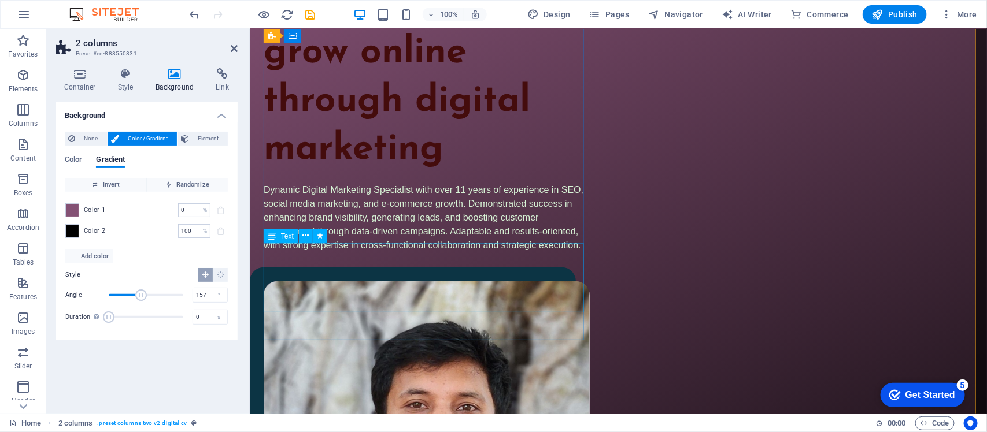
scroll to position [141, 0]
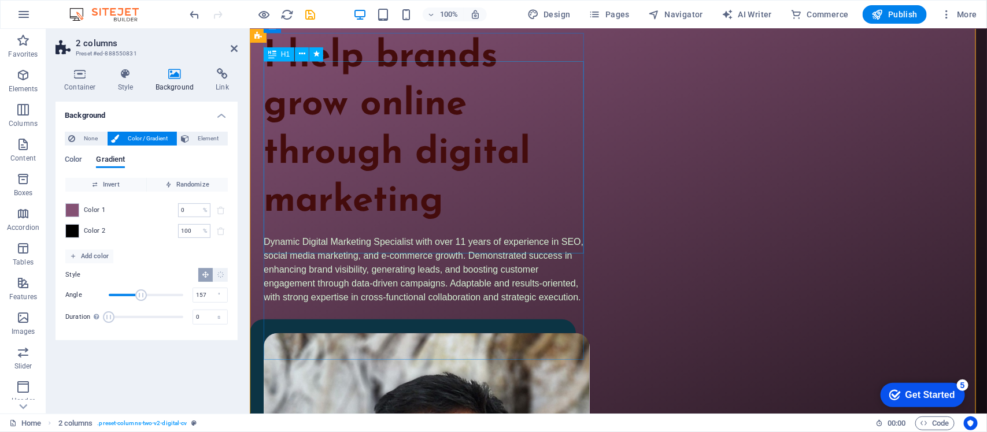
click at [402, 180] on div "I help brands grow online through digital marketing" at bounding box center [426, 129] width 326 height 193
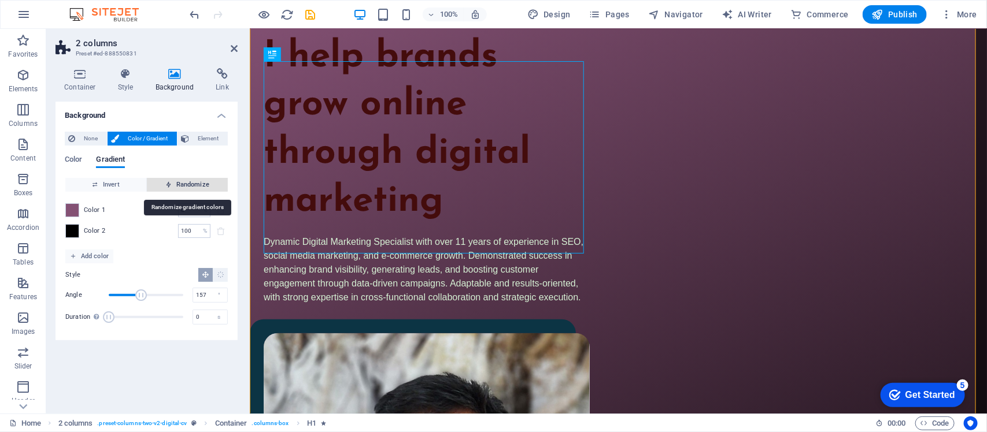
click at [195, 182] on span "Randomize" at bounding box center [187, 185] width 72 height 14
type input "6"
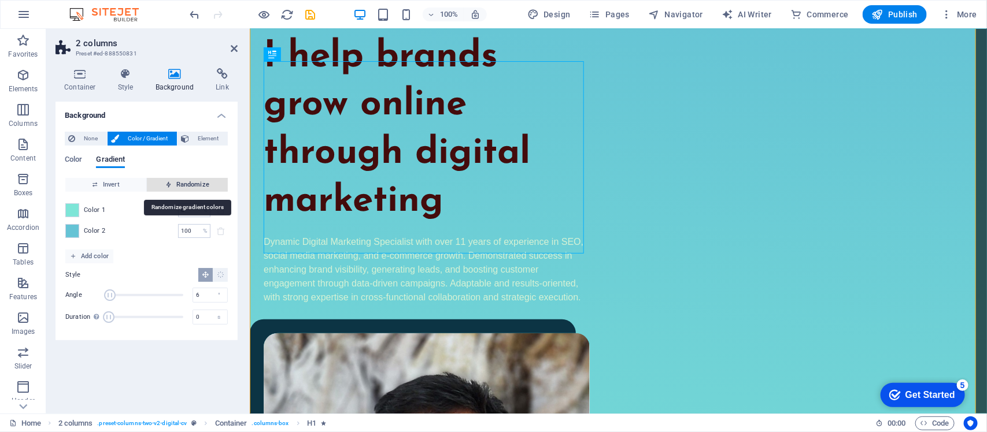
click at [195, 182] on span "Randomize" at bounding box center [187, 185] width 72 height 14
type input "67"
type input "270"
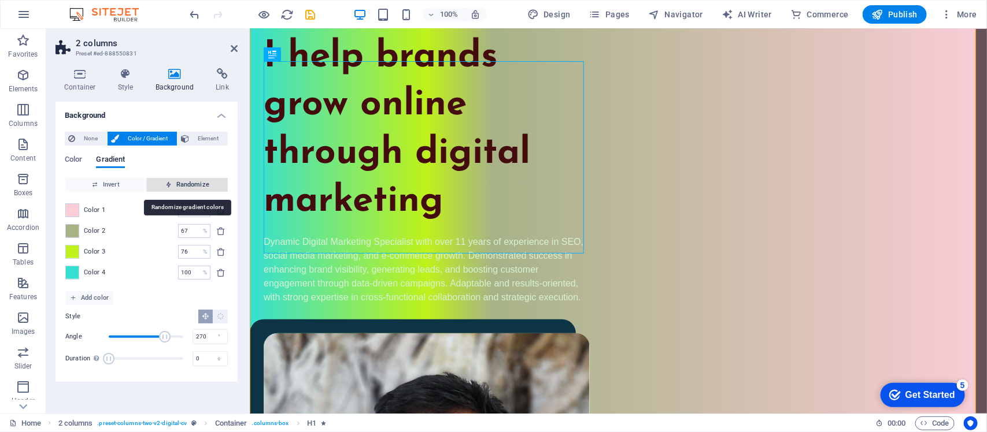
click at [195, 182] on span "Randomize" at bounding box center [187, 185] width 72 height 14
type input "20"
type input "347"
type input "47"
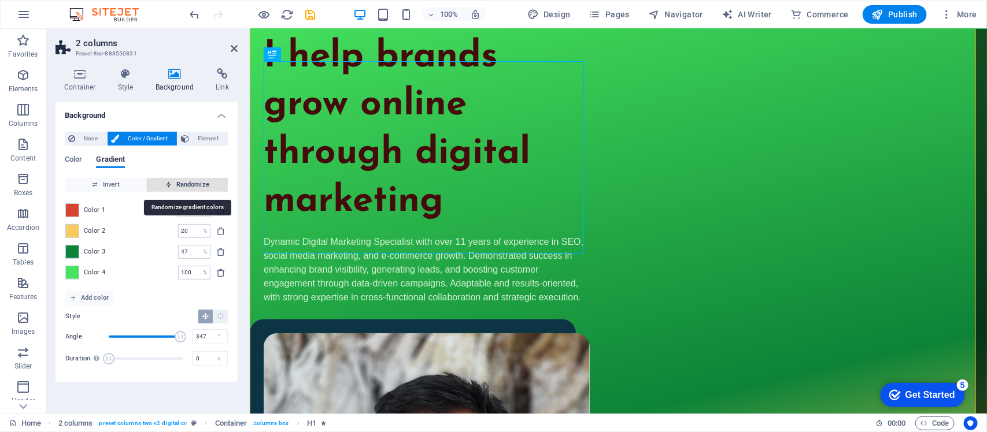
click at [195, 182] on span "Randomize" at bounding box center [187, 185] width 72 height 14
type input "100"
type input "207"
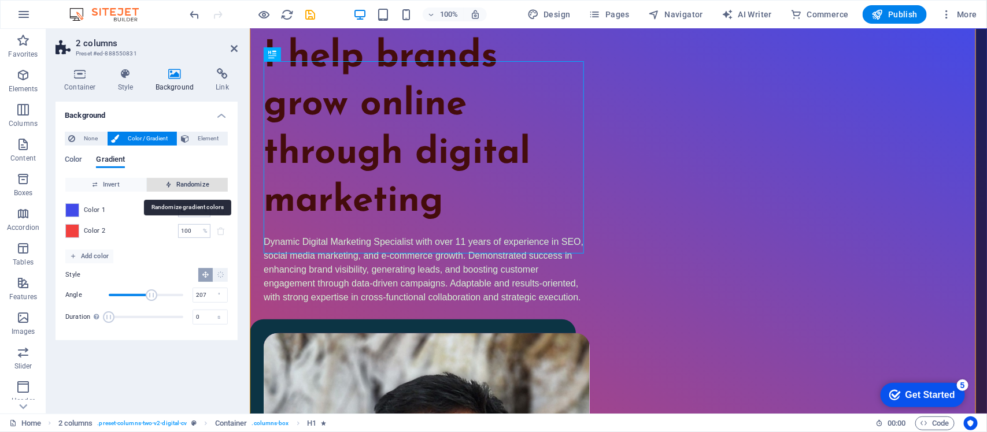
click at [195, 182] on span "Randomize" at bounding box center [187, 185] width 72 height 14
type input "19"
type input "71"
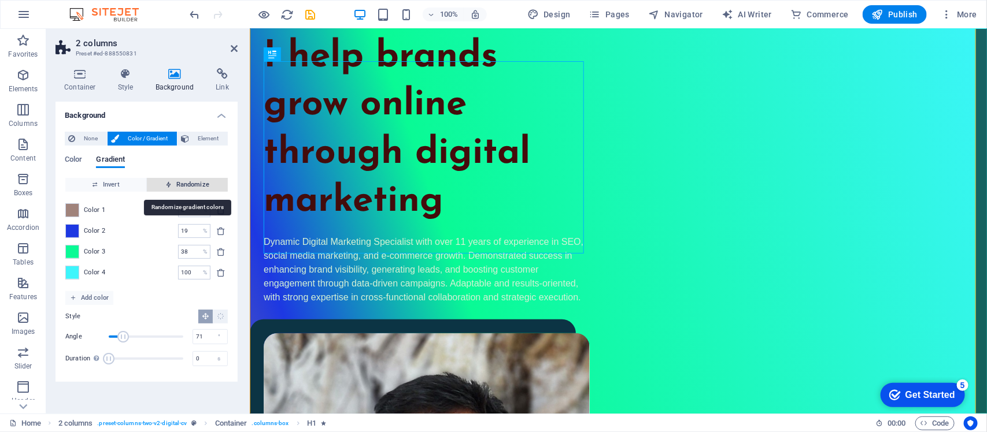
click at [195, 182] on span "Randomize" at bounding box center [187, 185] width 72 height 14
type input "21"
type input "359"
type input "75"
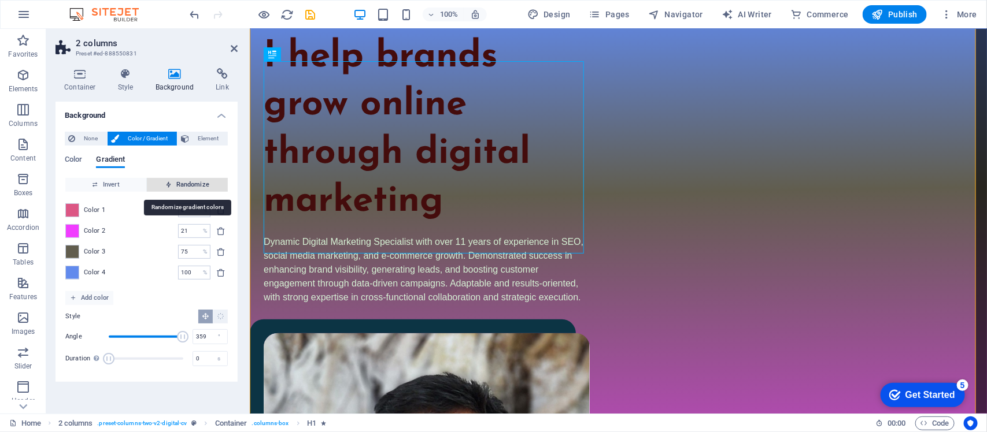
click at [195, 182] on span "Randomize" at bounding box center [187, 185] width 72 height 14
type input "25"
type input "117"
type input "46"
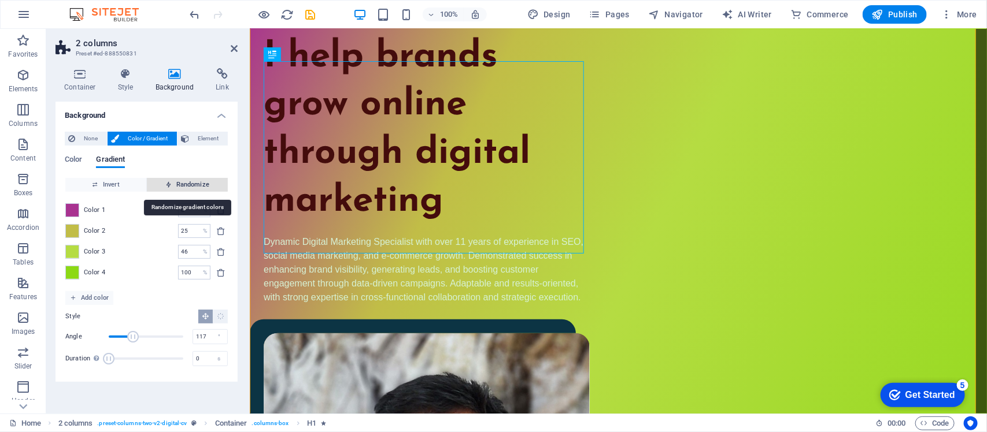
click at [195, 182] on span "Randomize" at bounding box center [187, 185] width 72 height 14
type input "31"
type input "181"
type input "100"
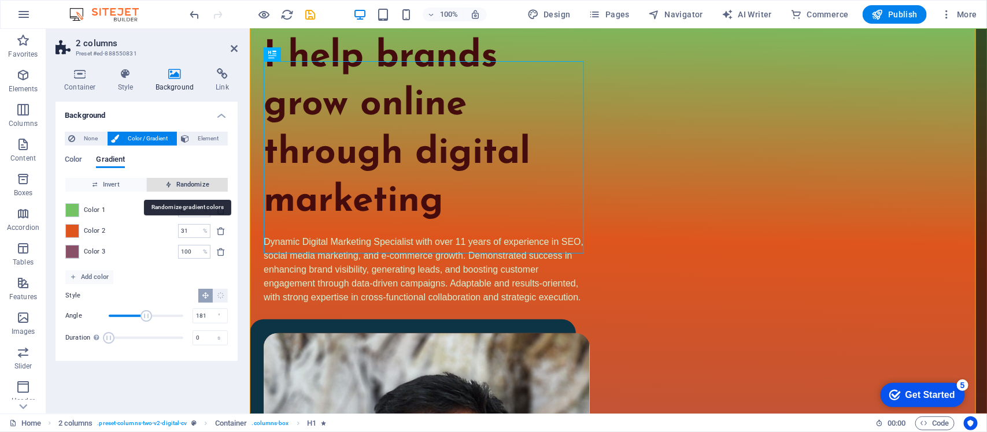
click at [195, 182] on span "Randomize" at bounding box center [187, 185] width 72 height 14
type input "0"
type input "29"
type input "18"
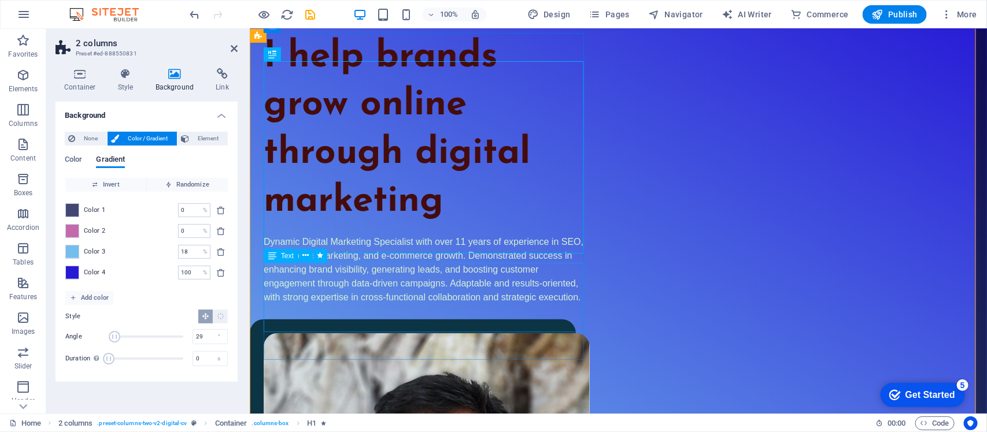
click at [376, 280] on div "Dynamic Digital Marketing Specialist with over 11 years of experience in SEO, s…" at bounding box center [426, 269] width 326 height 69
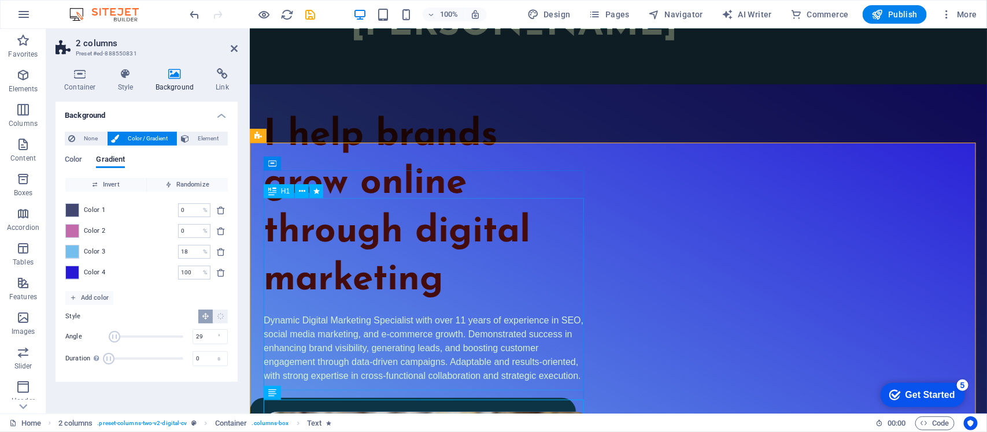
scroll to position [0, 0]
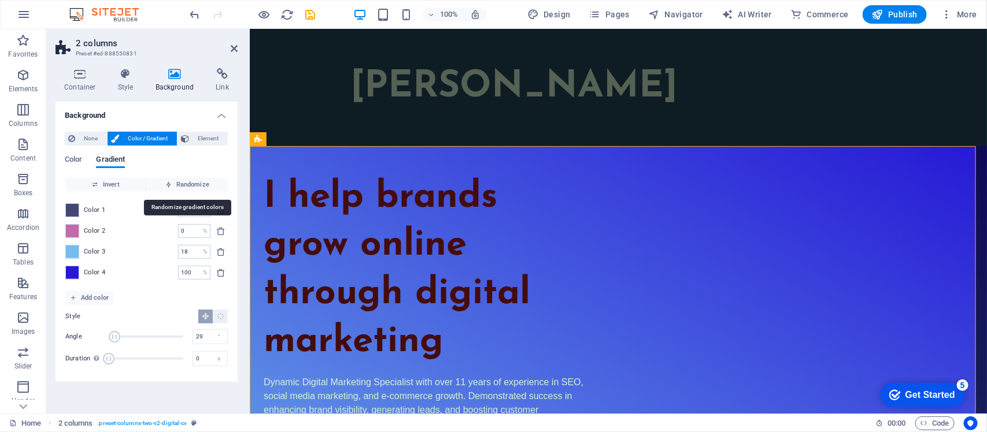
click at [189, 177] on div "Color Gradient" at bounding box center [147, 167] width 164 height 22
click at [188, 187] on span "Randomize" at bounding box center [187, 185] width 72 height 14
type input "100"
type input "357"
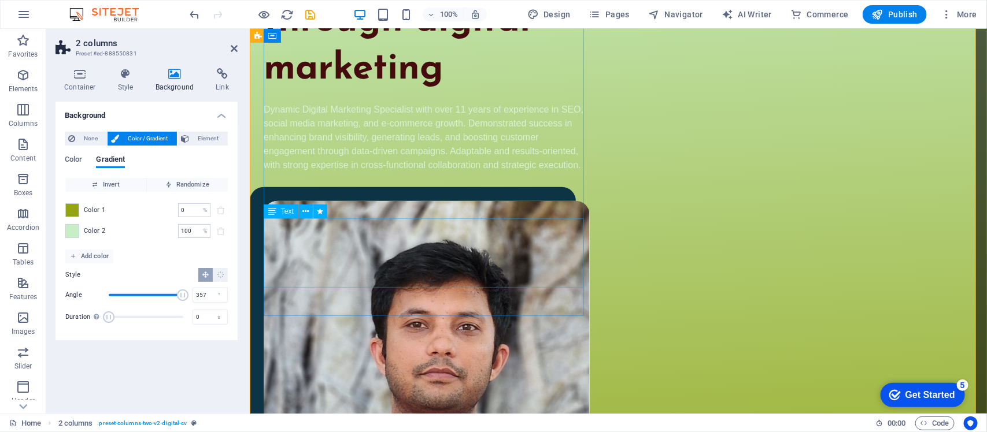
scroll to position [289, 0]
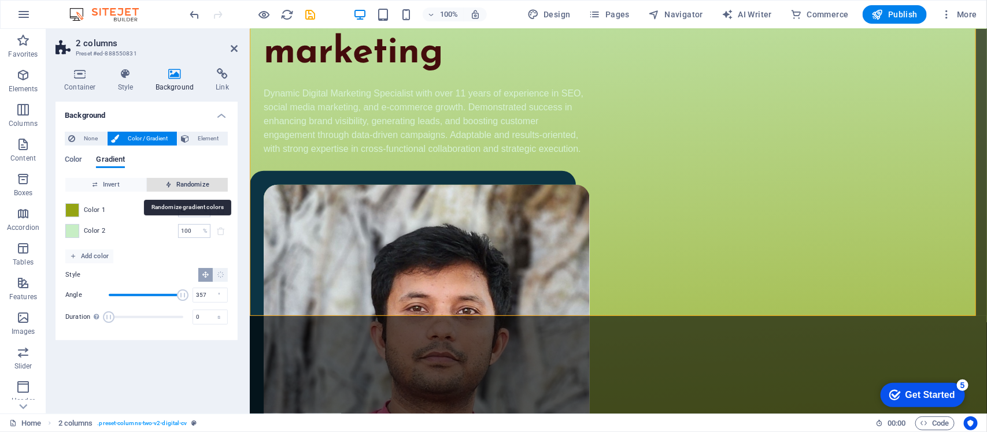
click at [192, 180] on span "Randomize" at bounding box center [187, 185] width 72 height 14
type input "58"
type input "236"
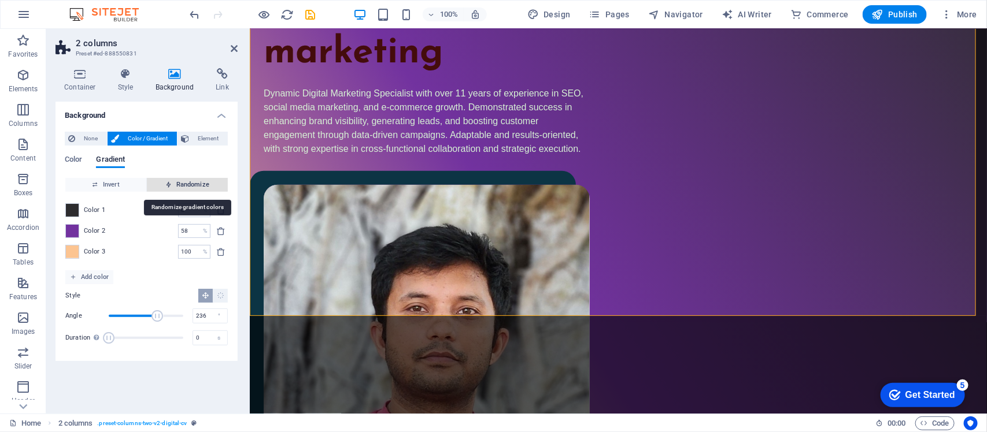
click at [194, 181] on span "Randomize" at bounding box center [187, 185] width 72 height 14
type input "100"
type input "19"
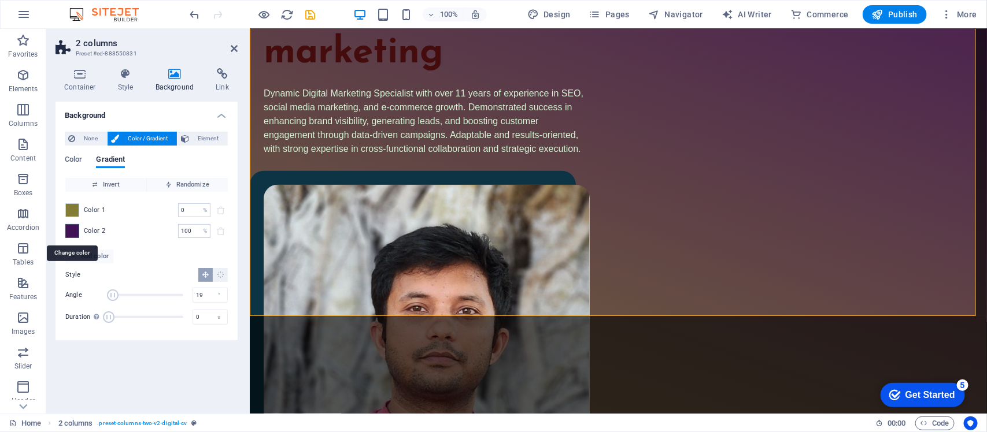
click at [74, 232] on span at bounding box center [72, 231] width 13 height 13
type input "#411255"
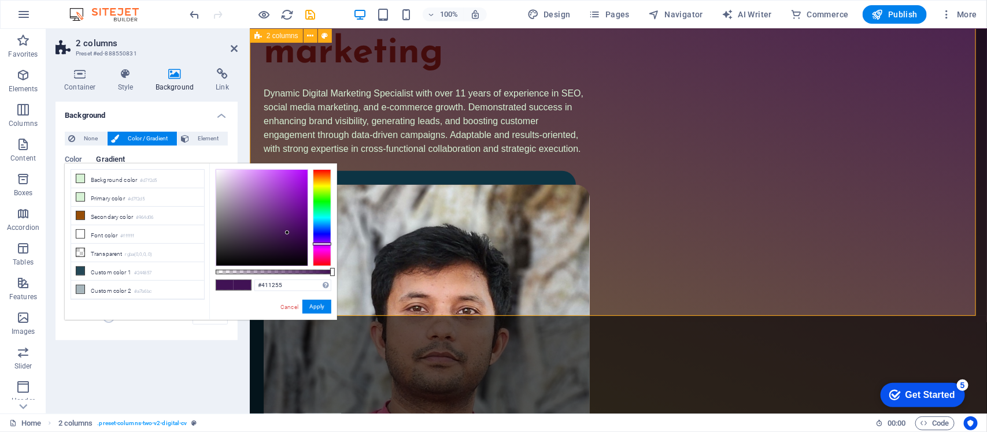
click at [410, 246] on div "I help brands grow online through digital marketing Dynamic Digital Marketing S…" at bounding box center [617, 239] width 737 height 764
click at [404, 156] on div "Dynamic Digital Marketing Specialist with over 11 years of experience in SEO, s…" at bounding box center [426, 120] width 326 height 69
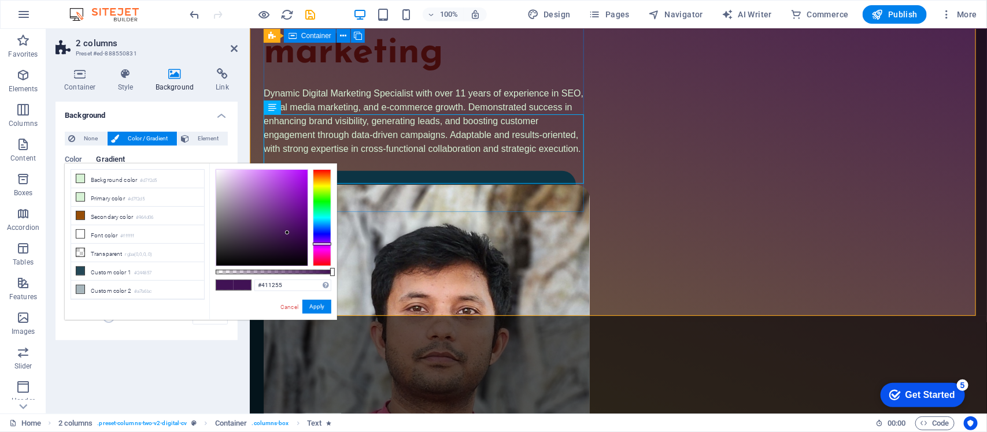
click at [488, 156] on div "I help brands grow online through digital marketing Dynamic Digital Marketing S…" at bounding box center [426, 19] width 326 height 271
click at [481, 240] on div "I help brands grow online through digital marketing Dynamic Digital Marketing S…" at bounding box center [617, 239] width 737 height 764
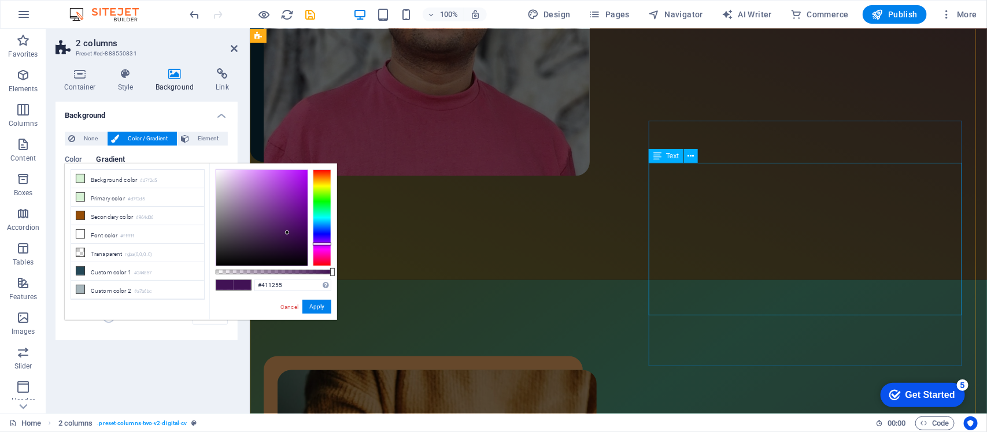
scroll to position [650, 0]
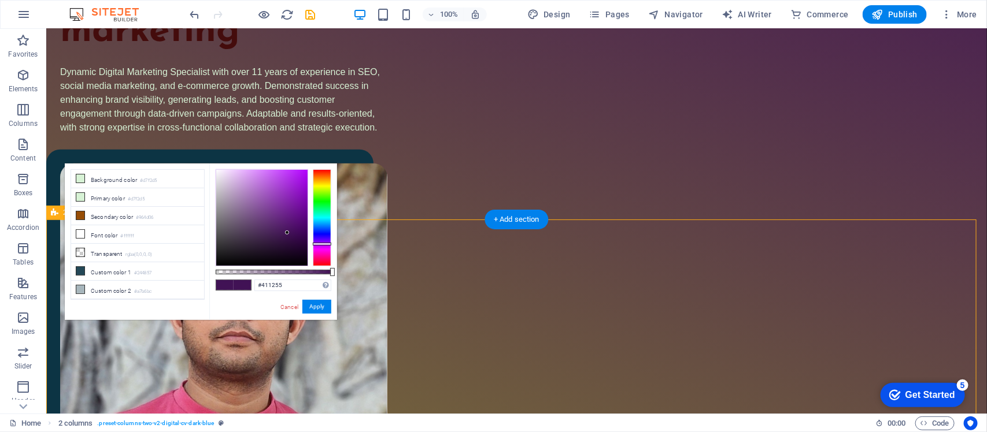
scroll to position [224, 0]
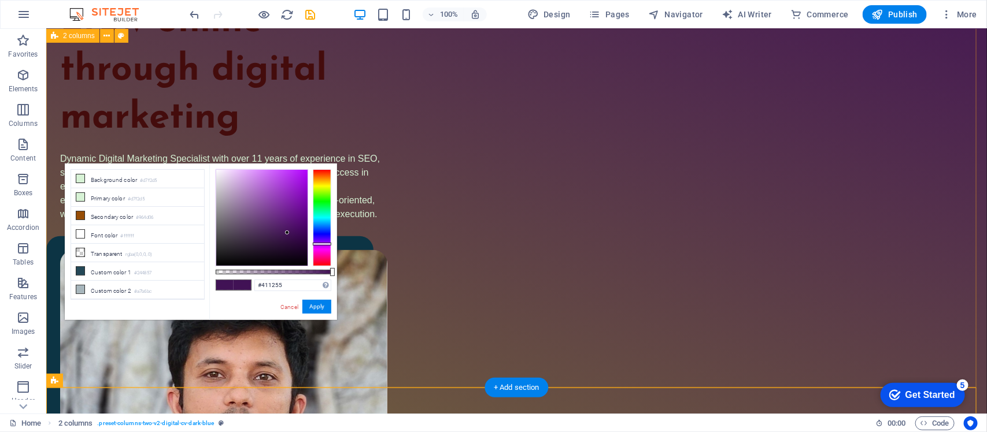
click at [507, 130] on div "I help brands grow online through digital marketing Dynamic Digital Marketing S…" at bounding box center [516, 305] width 941 height 766
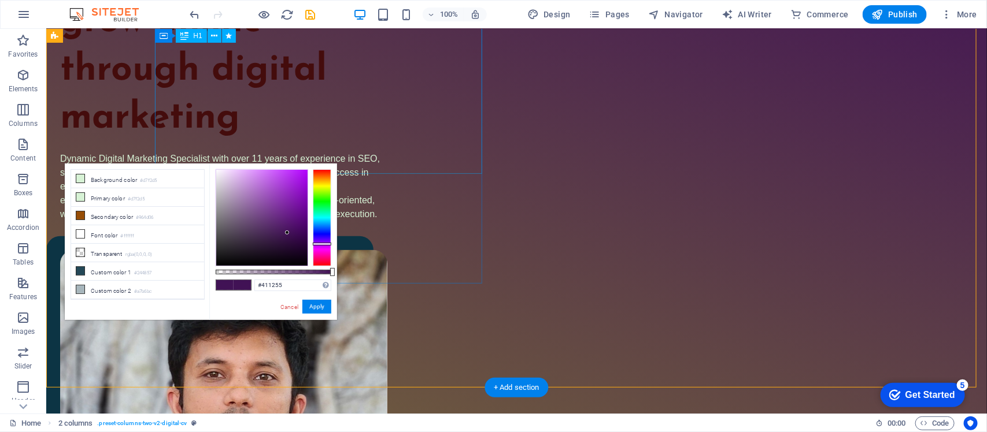
click at [387, 128] on div "I help brands grow online through digital marketing" at bounding box center [223, 46] width 327 height 193
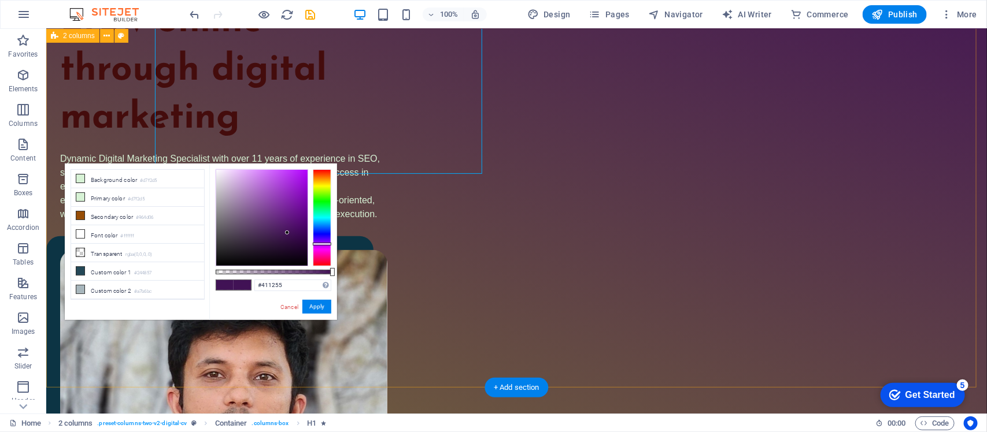
click at [127, 91] on div "I help brands grow online through digital marketing Dynamic Digital Marketing S…" at bounding box center [516, 305] width 941 height 766
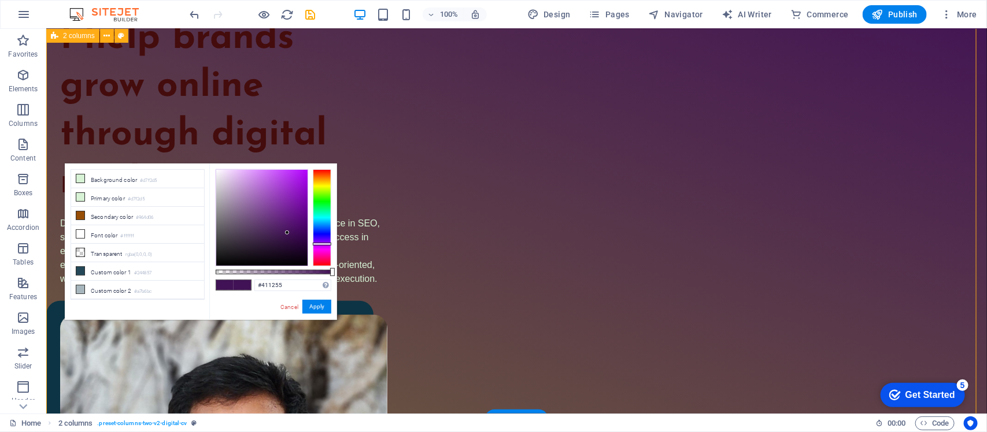
scroll to position [79, 0]
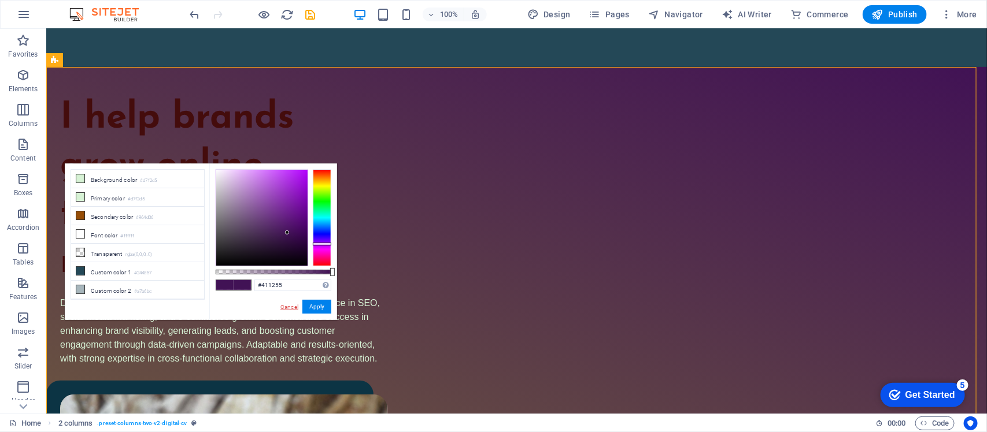
click at [288, 304] on link "Cancel" at bounding box center [289, 307] width 20 height 9
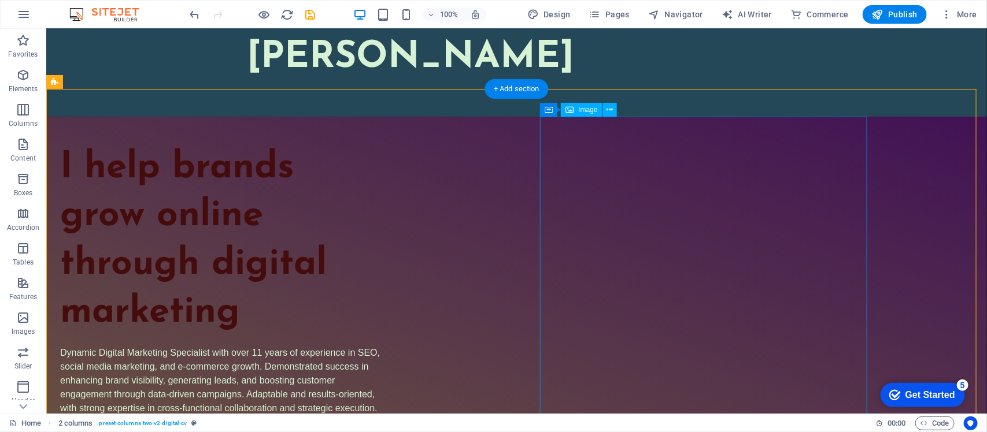
scroll to position [0, 0]
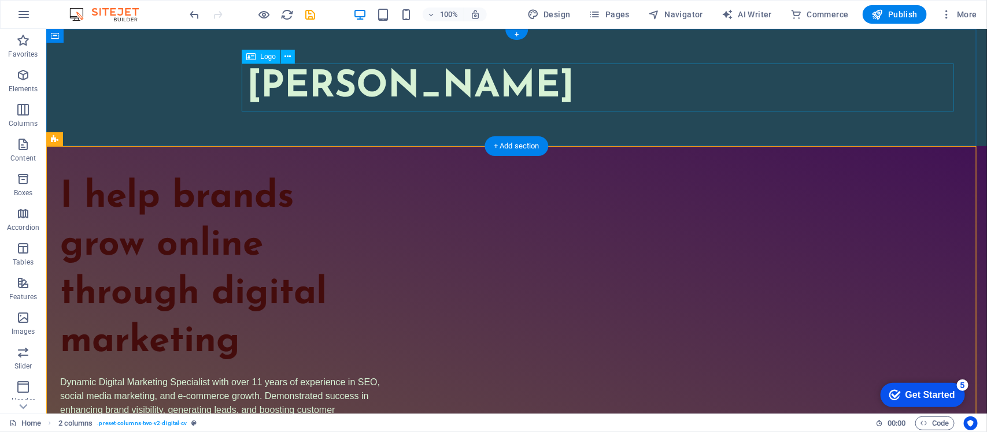
click at [415, 89] on div "[PERSON_NAME]" at bounding box center [603, 87] width 712 height 48
click at [288, 56] on icon at bounding box center [288, 57] width 6 height 12
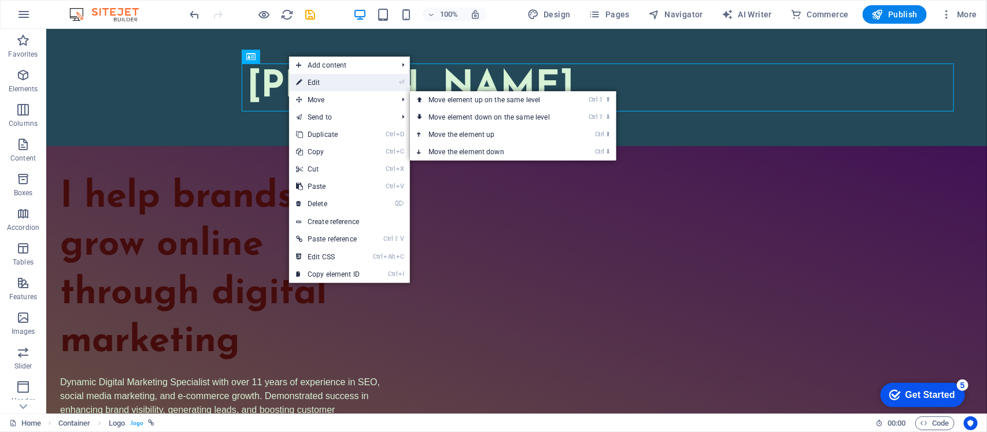
click at [318, 83] on link "⏎ Edit" at bounding box center [327, 82] width 77 height 17
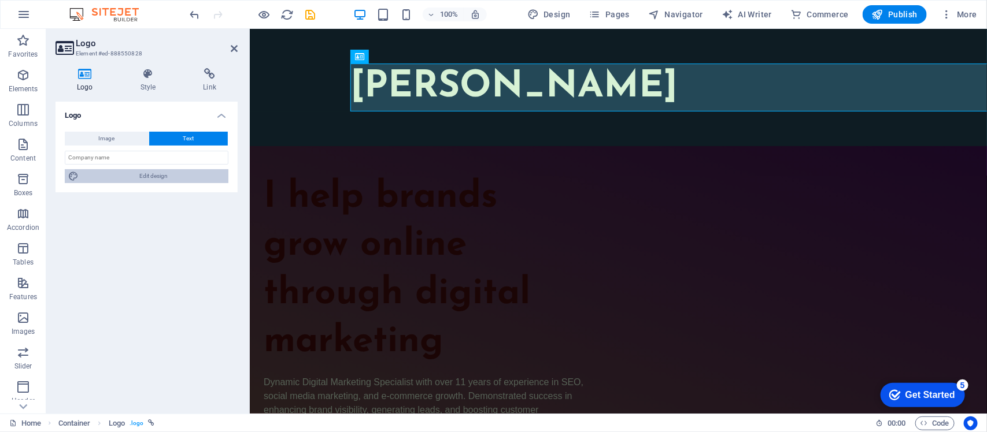
click at [149, 181] on span "Edit design" at bounding box center [153, 176] width 143 height 14
select select "px"
select select "400"
select select "px"
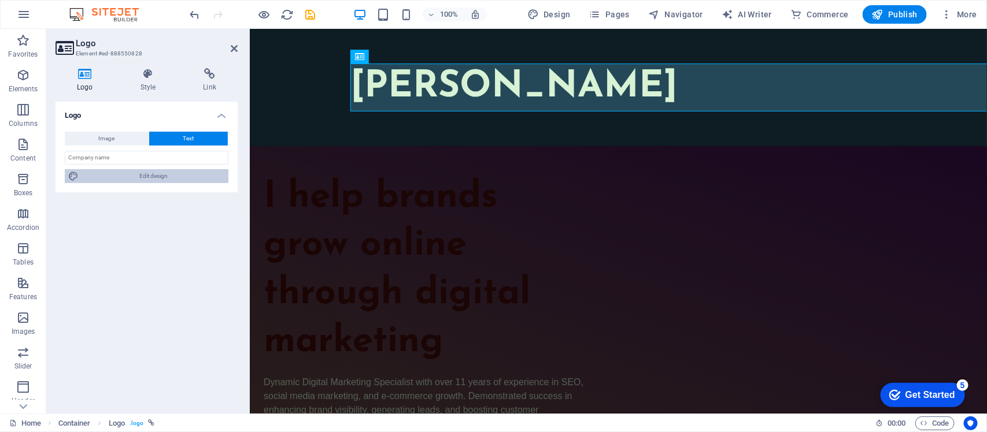
select select "700"
select select "px"
select select "rem"
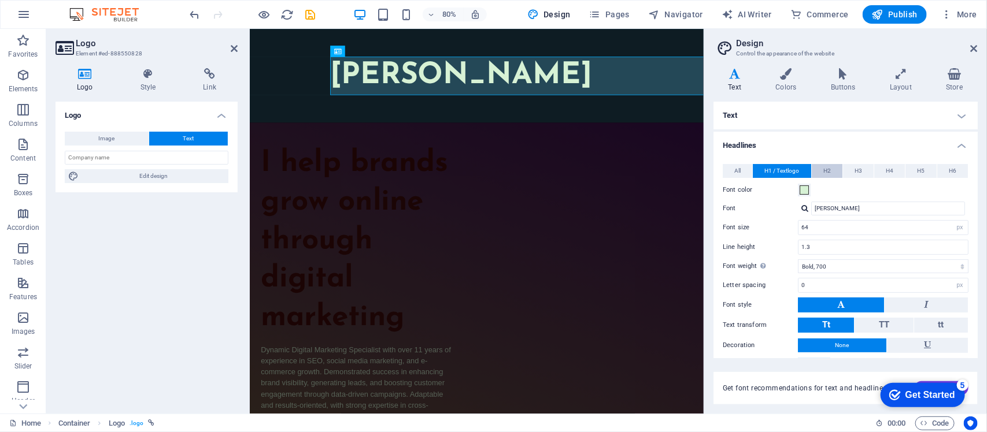
click at [828, 175] on span "H2" at bounding box center [827, 171] width 8 height 14
click at [764, 171] on span "H1 / Textlogo" at bounding box center [781, 171] width 35 height 14
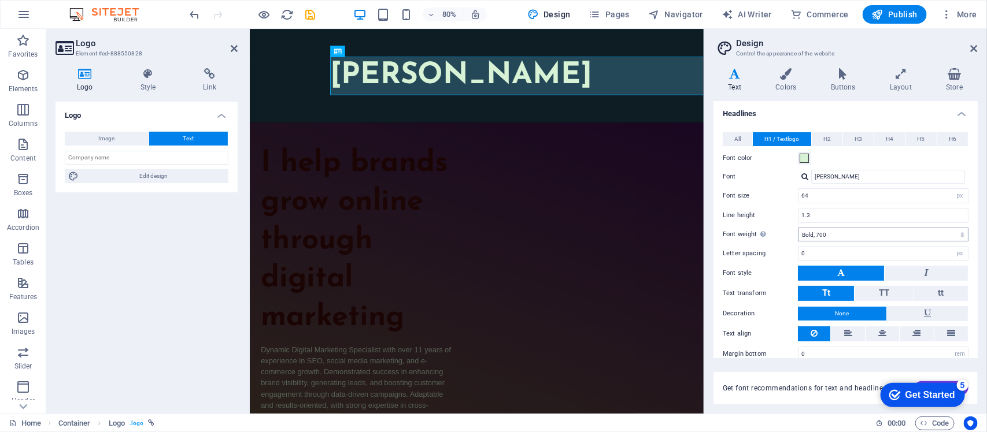
scroll to position [45, 0]
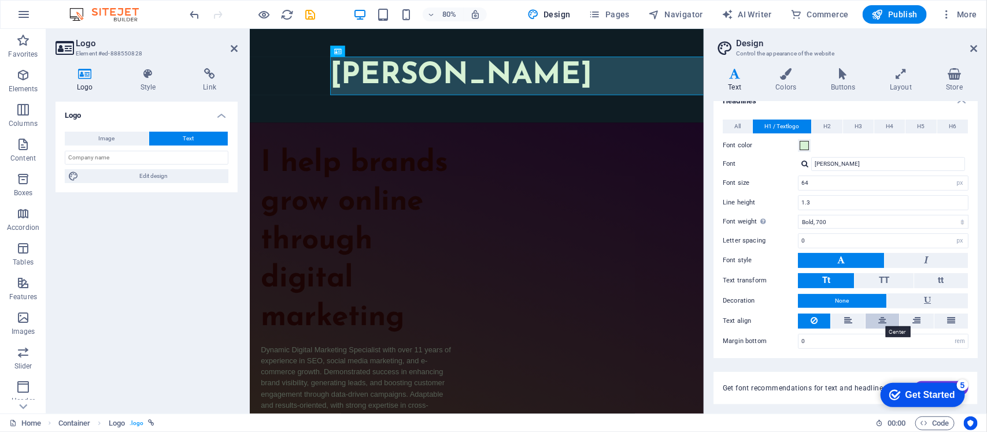
click at [880, 323] on icon at bounding box center [882, 321] width 8 height 14
click at [840, 320] on button at bounding box center [848, 321] width 34 height 15
click at [878, 321] on icon at bounding box center [882, 321] width 8 height 14
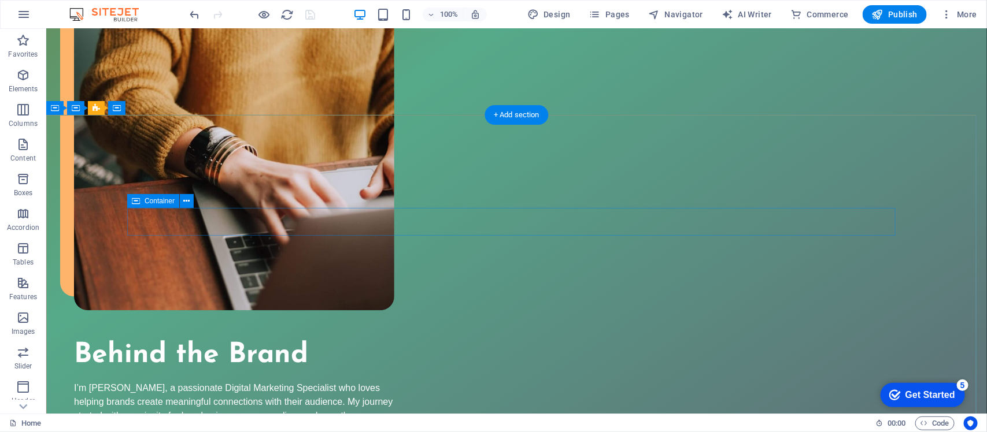
scroll to position [1169, 0]
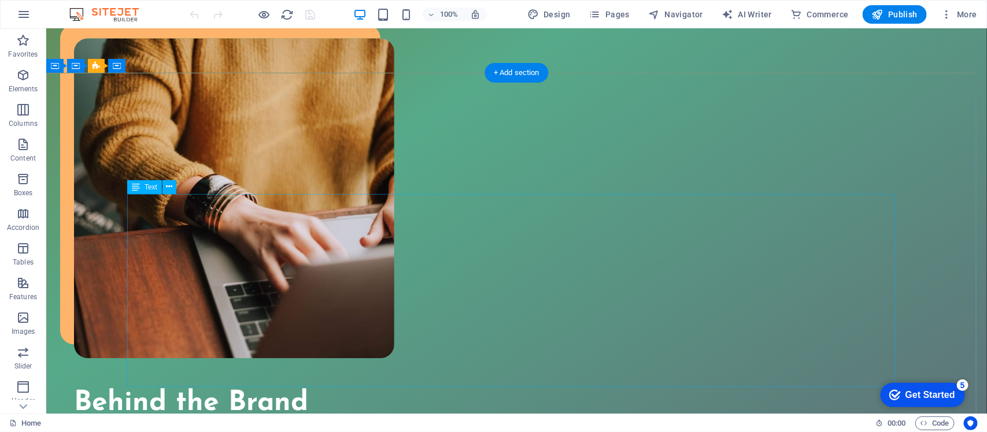
scroll to position [940, 0]
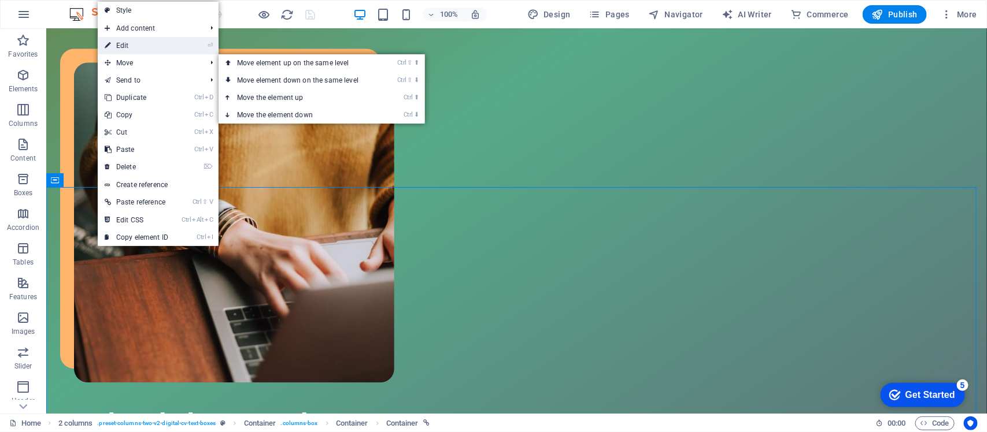
click at [145, 42] on link "⏎ Edit" at bounding box center [136, 45] width 77 height 17
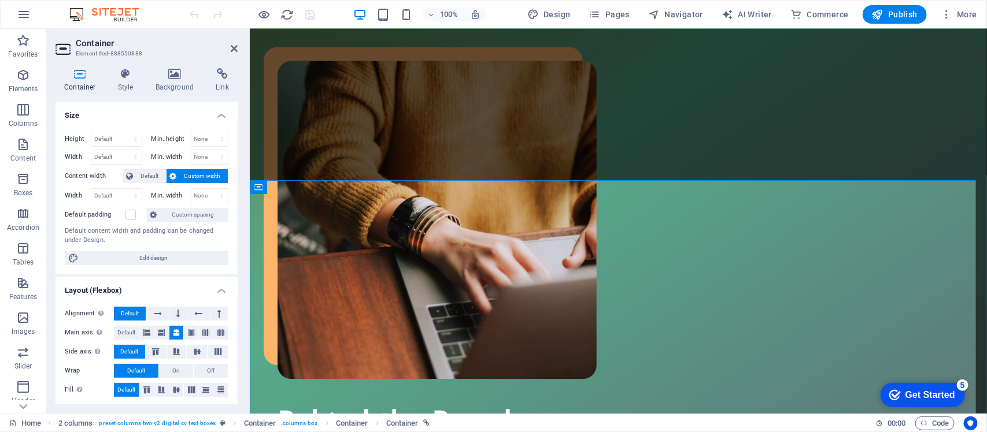
scroll to position [932, 0]
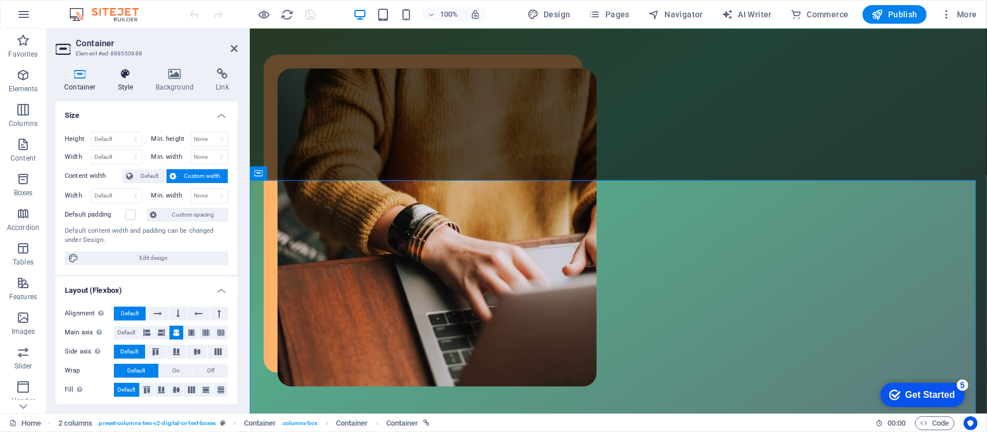
click at [128, 77] on icon at bounding box center [125, 74] width 33 height 12
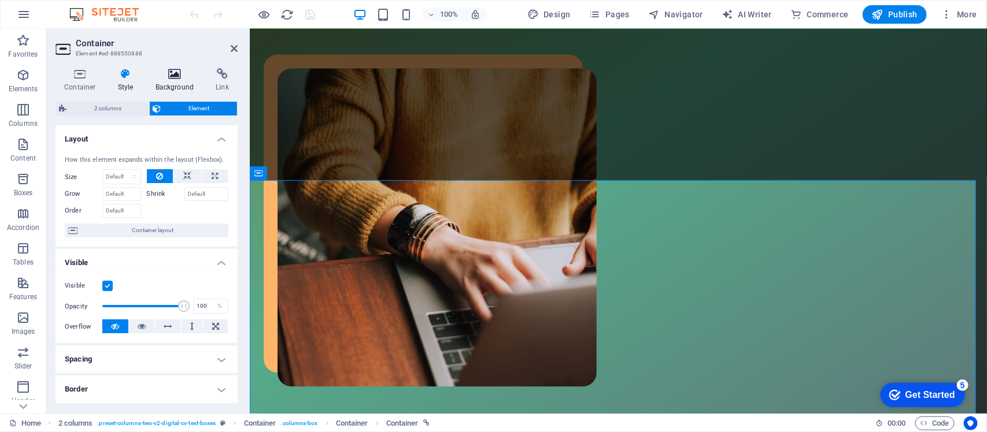
click at [175, 80] on h4 "Background" at bounding box center [177, 80] width 61 height 24
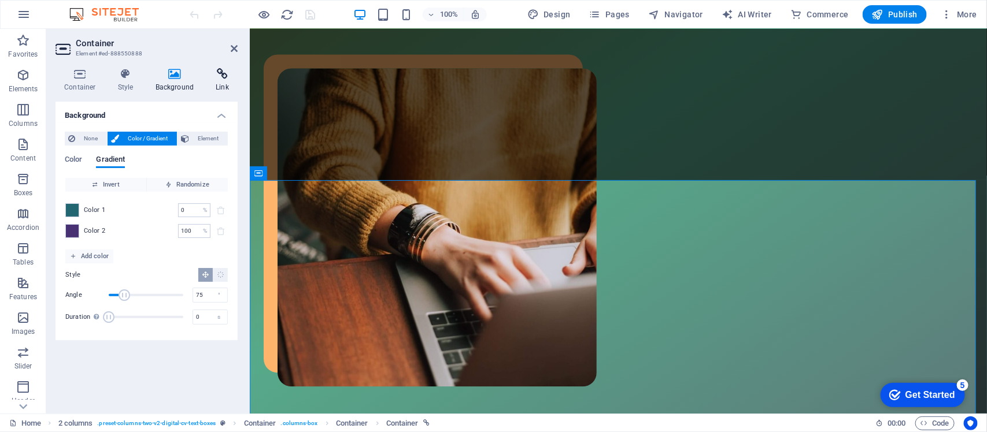
click at [215, 88] on h4 "Link" at bounding box center [222, 80] width 31 height 24
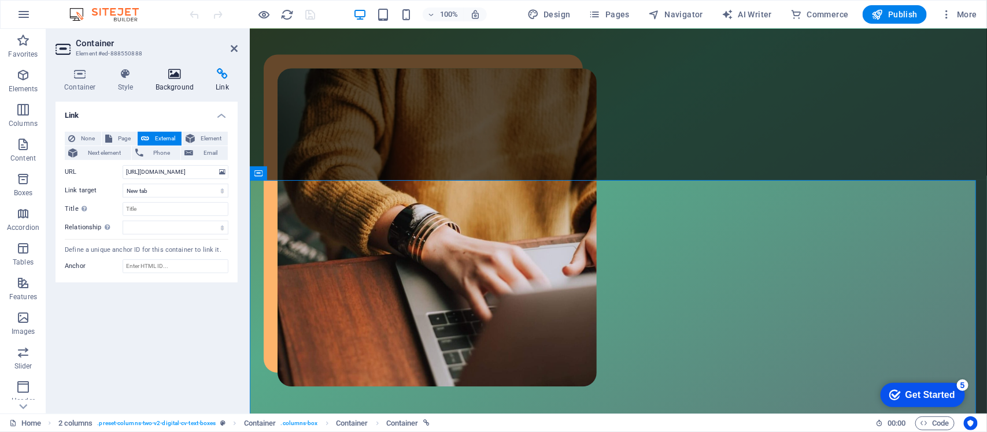
click at [162, 82] on h4 "Background" at bounding box center [177, 80] width 61 height 24
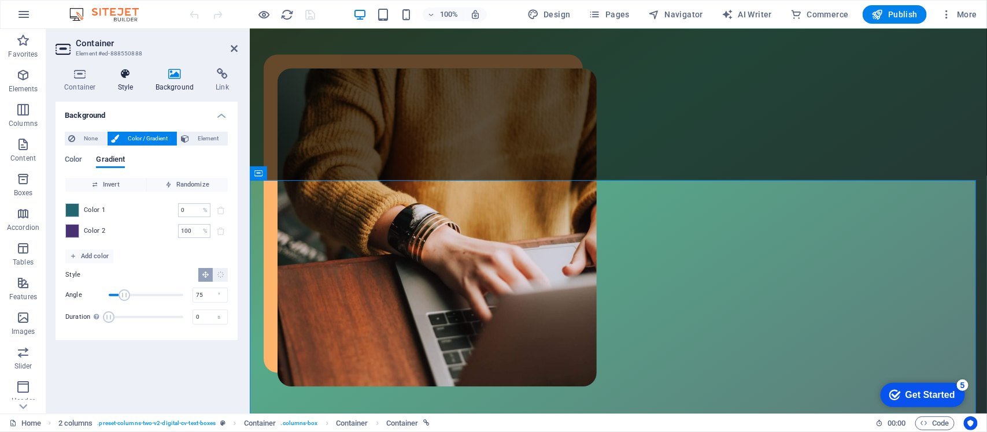
click at [113, 82] on h4 "Style" at bounding box center [128, 80] width 38 height 24
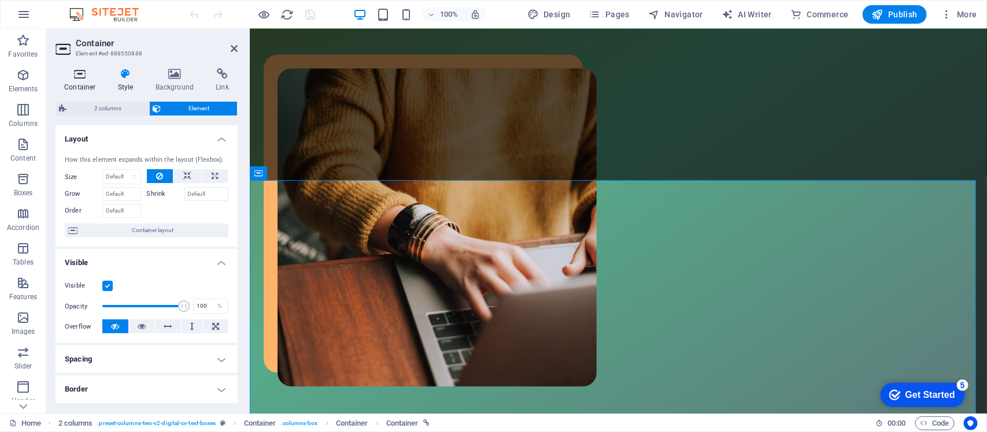
click at [86, 76] on icon at bounding box center [80, 74] width 49 height 12
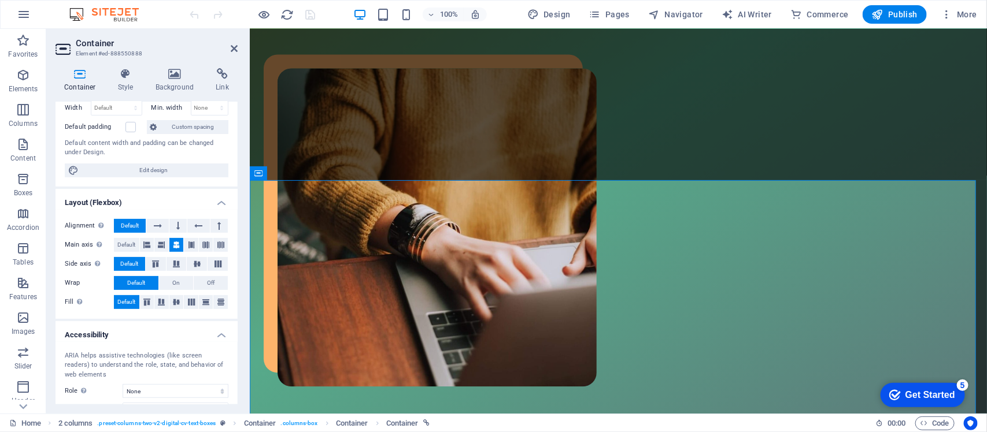
scroll to position [0, 0]
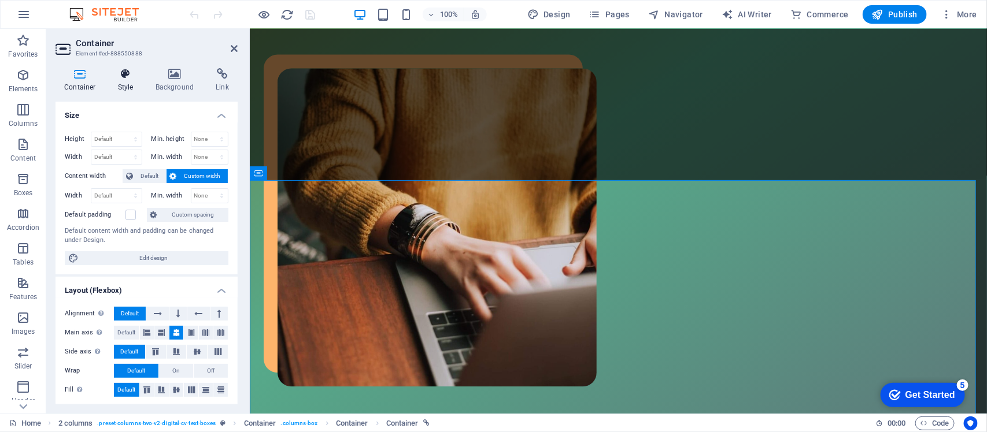
click at [131, 80] on h4 "Style" at bounding box center [128, 80] width 38 height 24
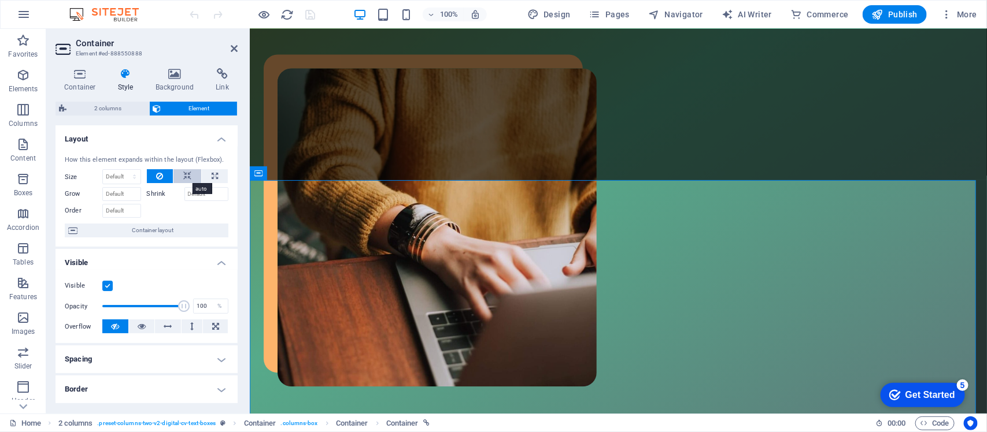
click at [195, 172] on button at bounding box center [187, 176] width 28 height 14
click at [214, 175] on icon at bounding box center [215, 176] width 6 height 14
type input "100"
select select "%"
click at [157, 180] on icon at bounding box center [159, 176] width 7 height 14
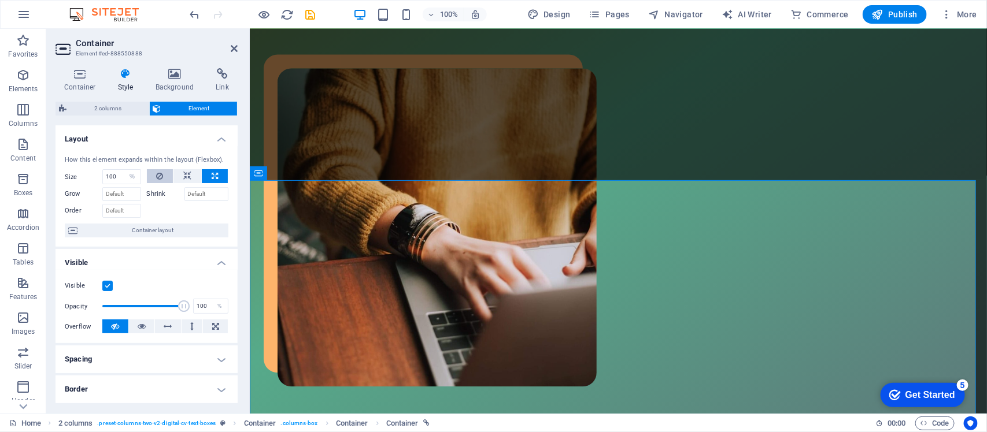
select select "DISABLED_OPTION_VALUE"
click at [167, 231] on span "Container layout" at bounding box center [153, 231] width 144 height 14
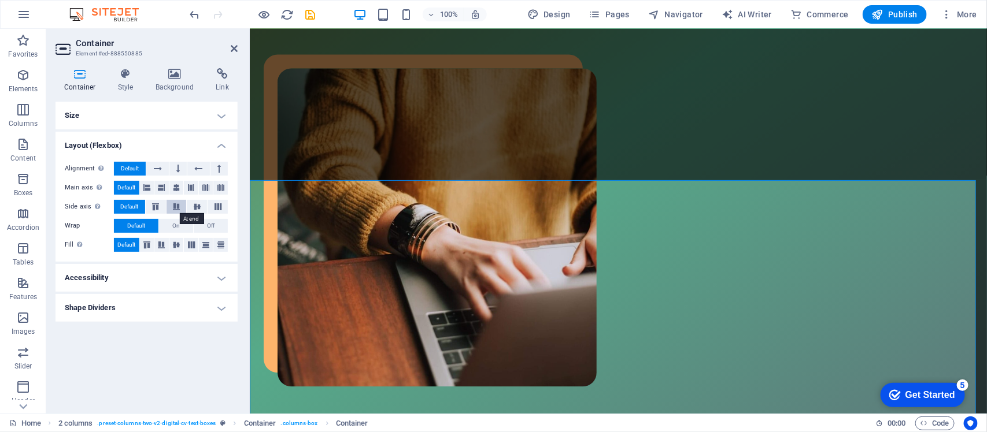
click at [182, 206] on icon at bounding box center [176, 207] width 14 height 7
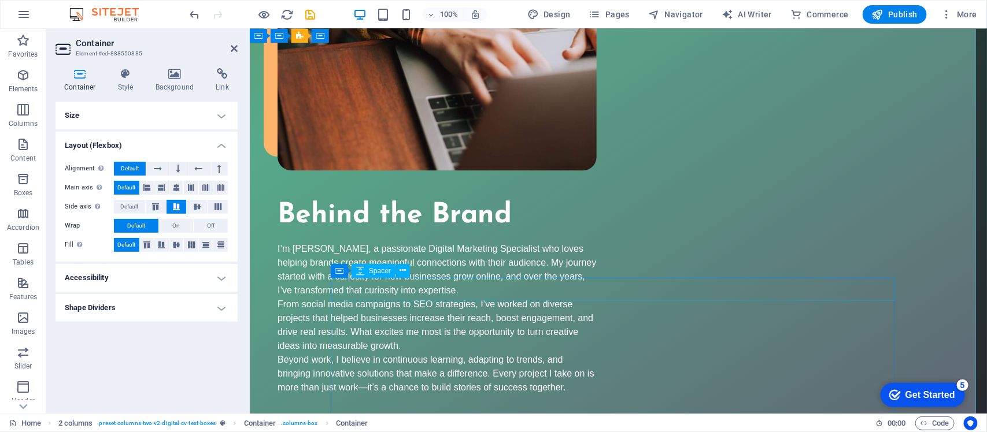
scroll to position [1077, 0]
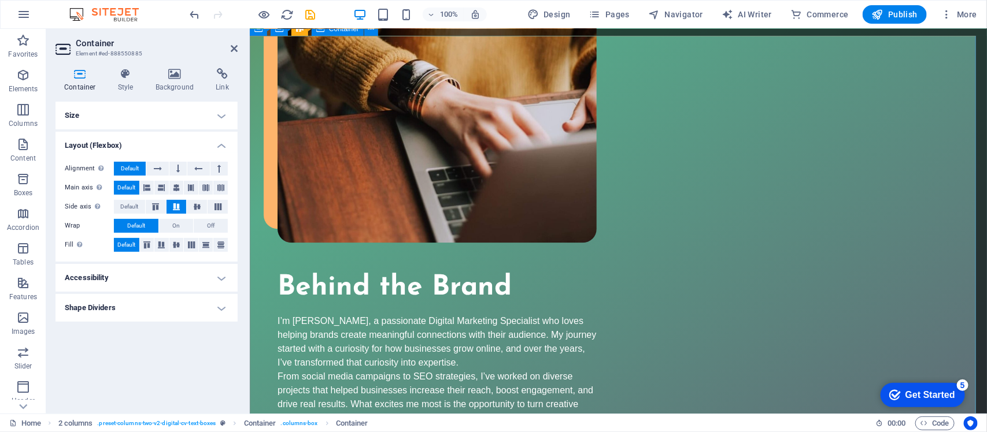
click at [175, 243] on icon at bounding box center [176, 245] width 14 height 7
click at [180, 223] on button "On" at bounding box center [176, 226] width 34 height 14
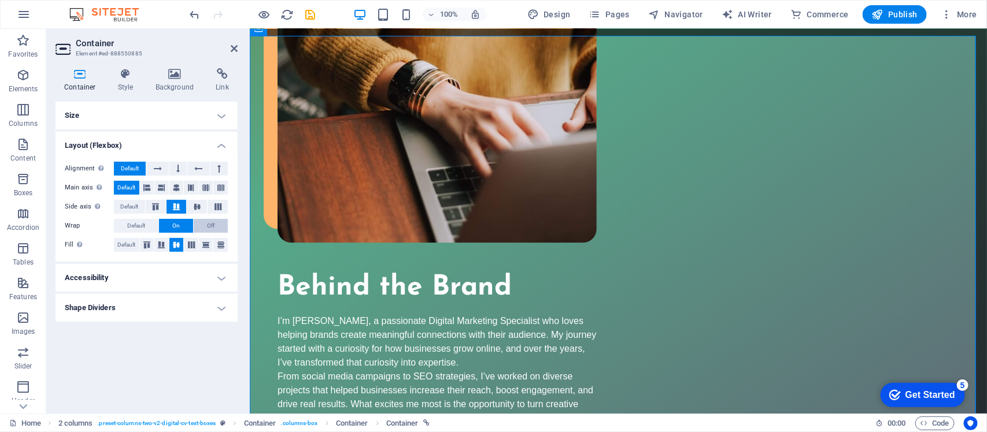
click at [211, 219] on span "Off" at bounding box center [211, 226] width 8 height 14
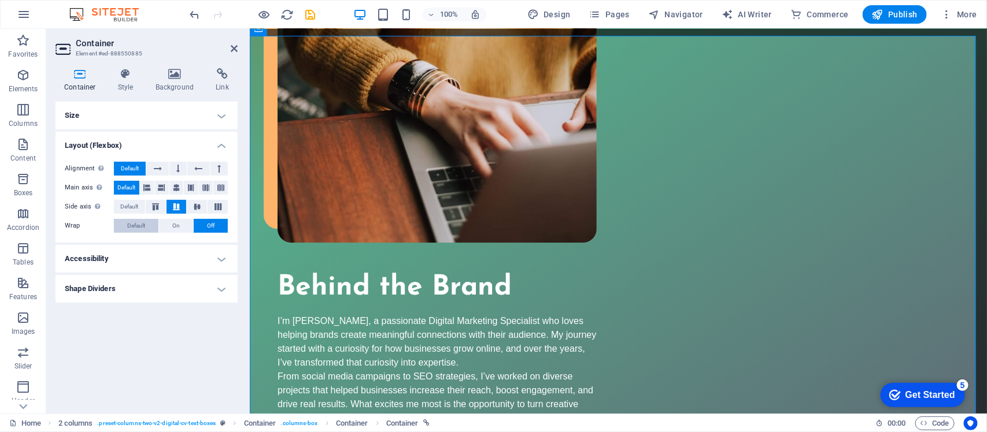
click at [129, 223] on span "Default" at bounding box center [136, 226] width 18 height 14
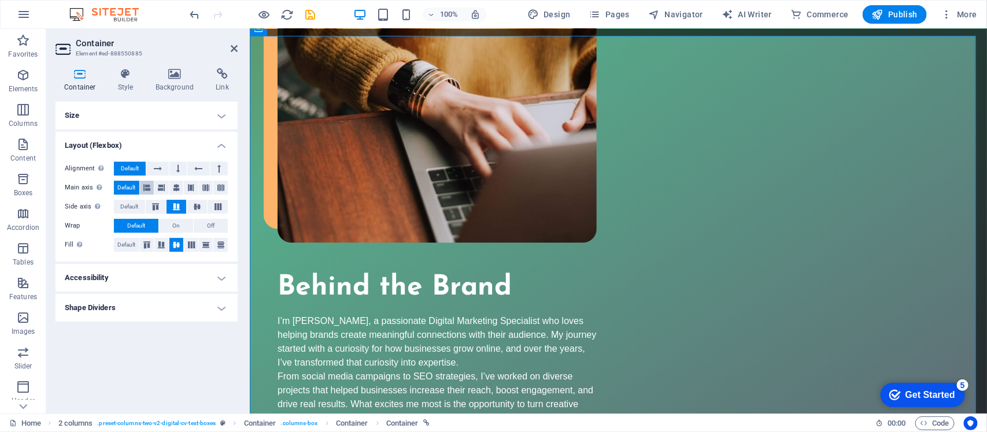
click at [149, 188] on icon at bounding box center [146, 188] width 7 height 14
click at [162, 182] on icon at bounding box center [161, 188] width 7 height 14
click at [126, 189] on span "Default" at bounding box center [126, 188] width 18 height 14
click at [179, 76] on icon at bounding box center [175, 74] width 56 height 12
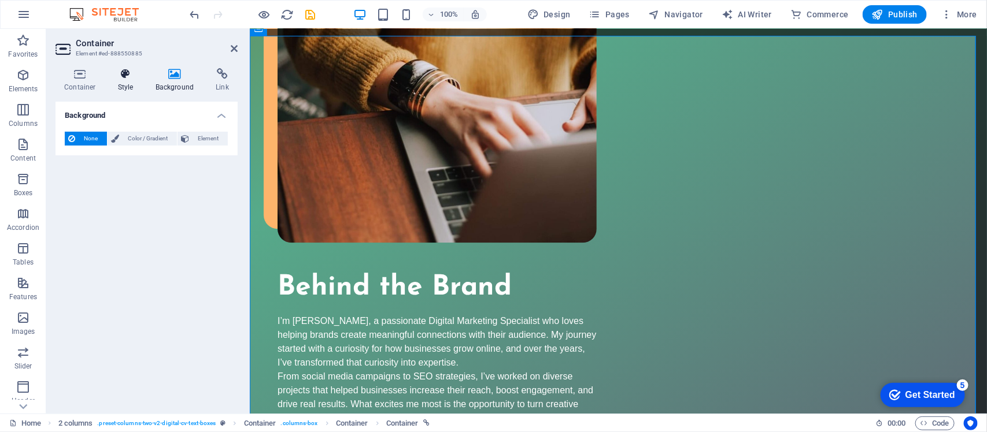
click at [134, 88] on h4 "Style" at bounding box center [128, 80] width 38 height 24
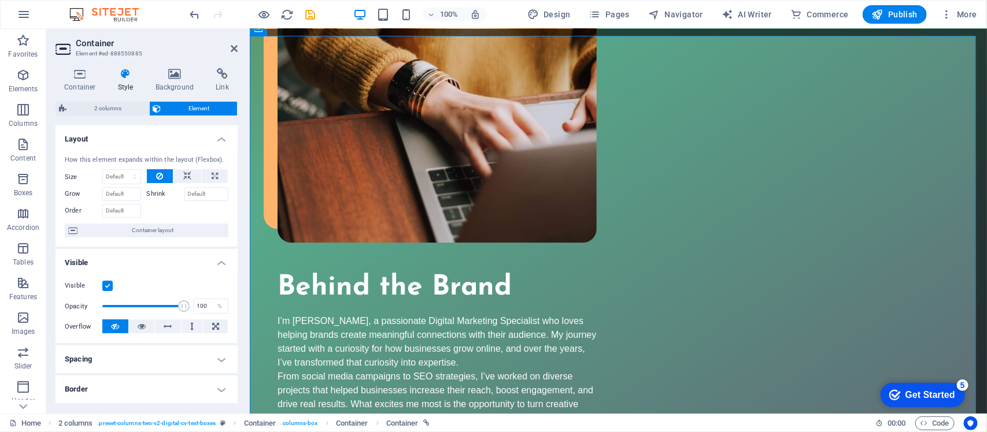
scroll to position [72, 0]
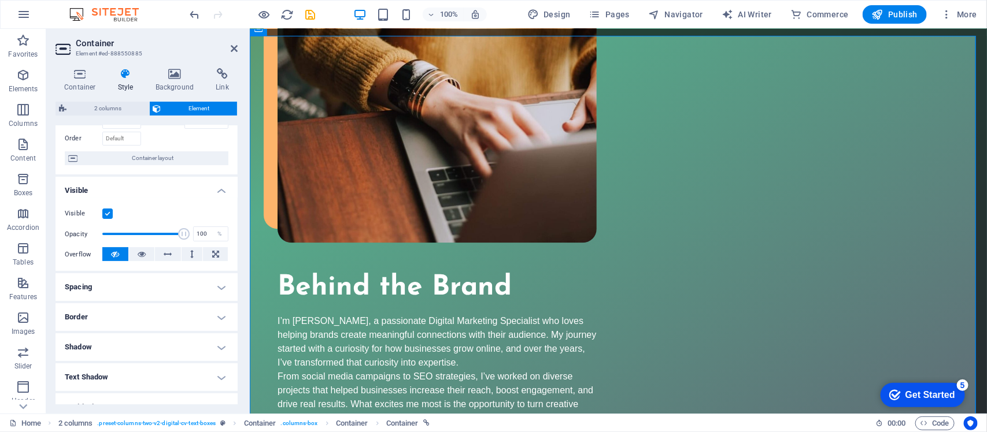
click at [215, 281] on h4 "Spacing" at bounding box center [147, 287] width 182 height 28
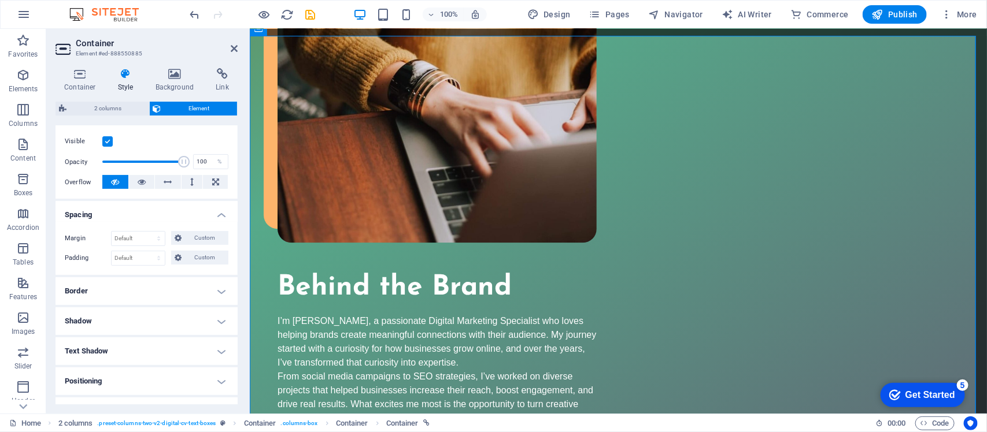
click at [218, 284] on h4 "Border" at bounding box center [147, 292] width 182 height 28
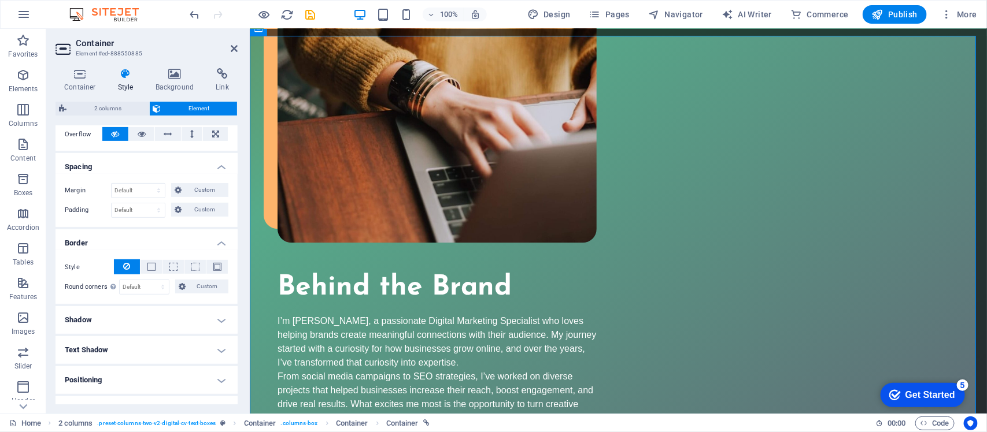
scroll to position [217, 0]
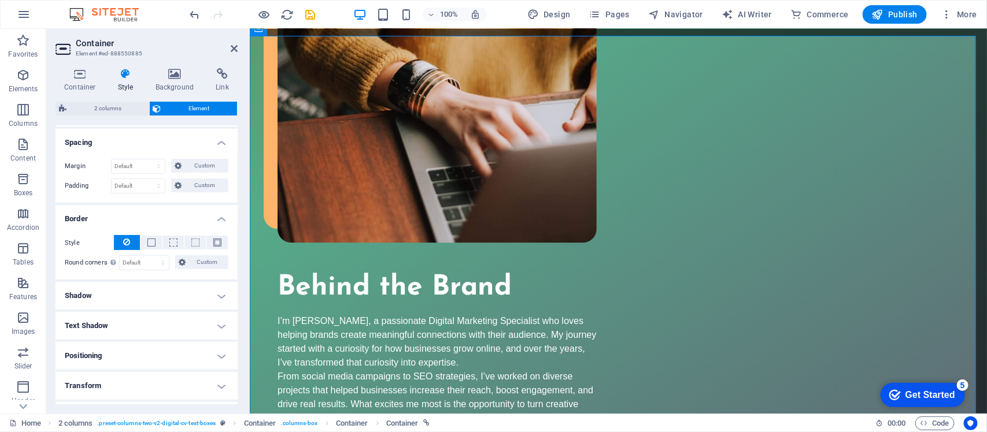
click at [215, 290] on h4 "Shadow" at bounding box center [147, 296] width 182 height 28
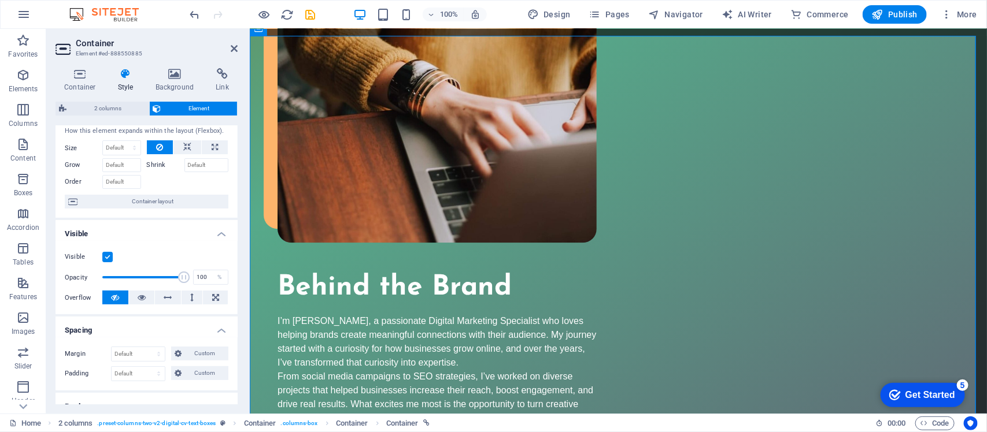
scroll to position [0, 0]
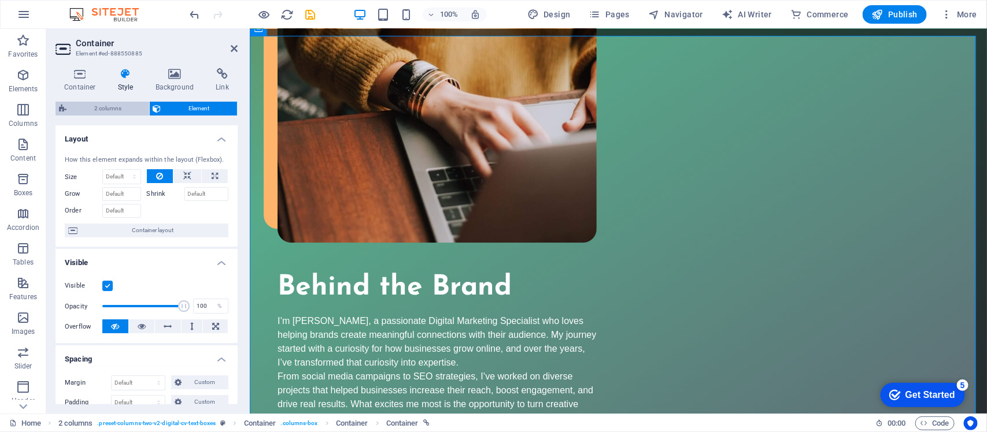
click at [103, 102] on span "2 columns" at bounding box center [108, 109] width 76 height 14
select select "rem"
select select "preset-columns-two-v2-digital-cv-text-boxes"
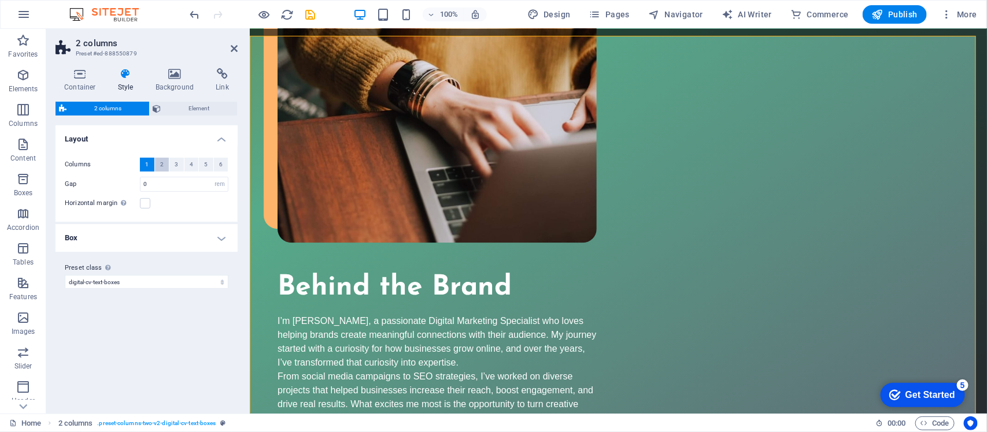
click at [155, 158] on button "2" at bounding box center [162, 165] width 14 height 14
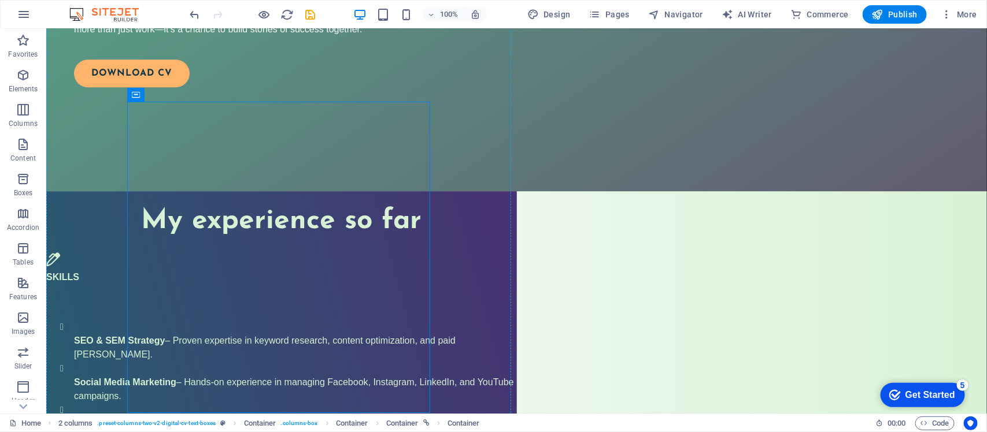
scroll to position [1422, 0]
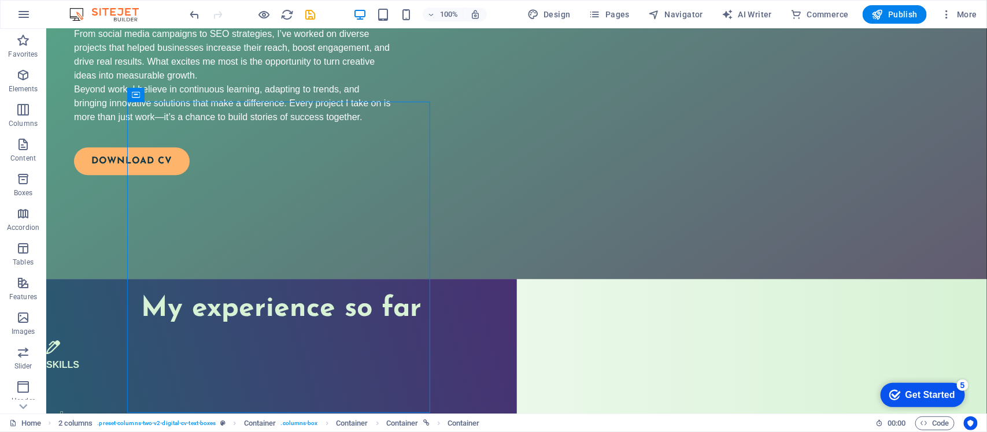
drag, startPoint x: 393, startPoint y: 172, endPoint x: 649, endPoint y: 104, distance: 264.9
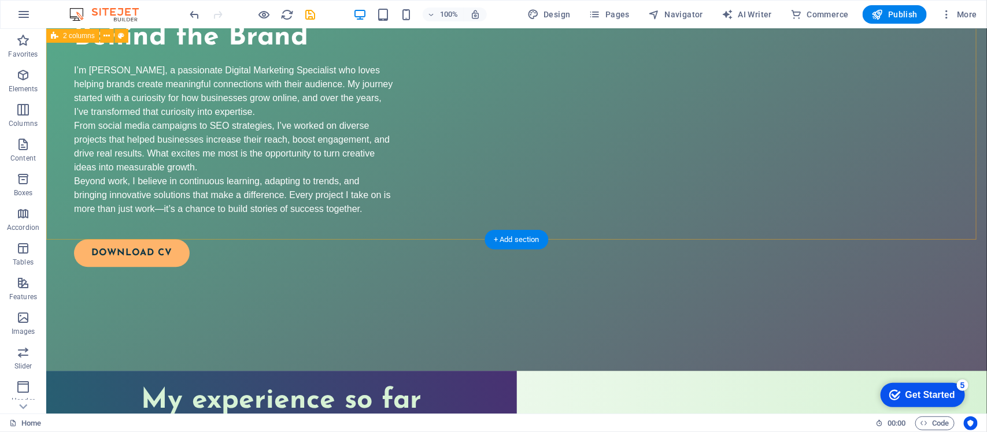
scroll to position [1350, 0]
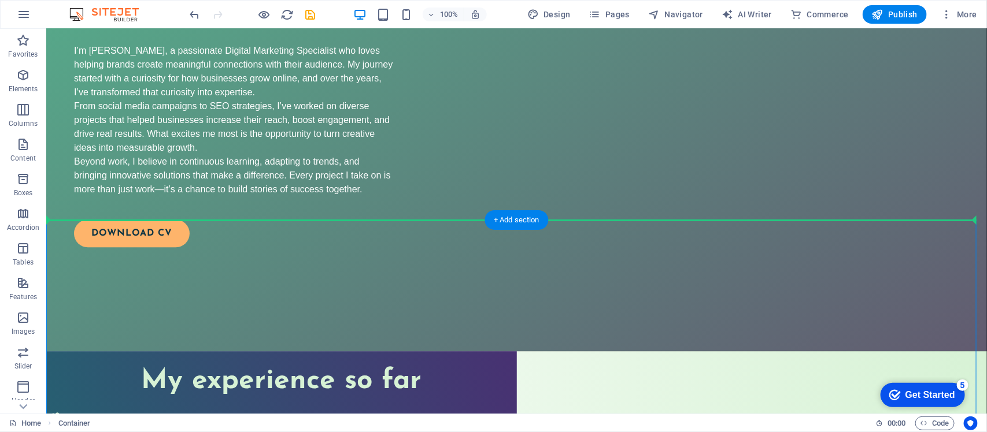
drag, startPoint x: 584, startPoint y: 237, endPoint x: 634, endPoint y: 90, distance: 155.1
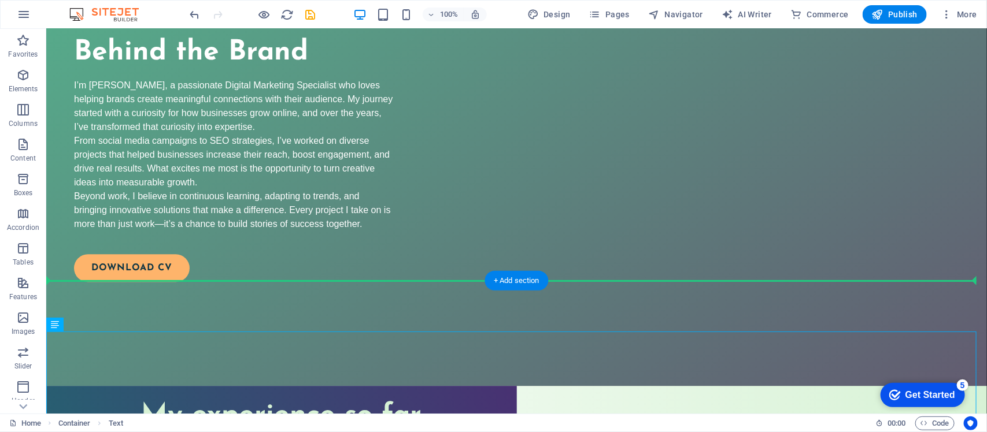
scroll to position [1278, 0]
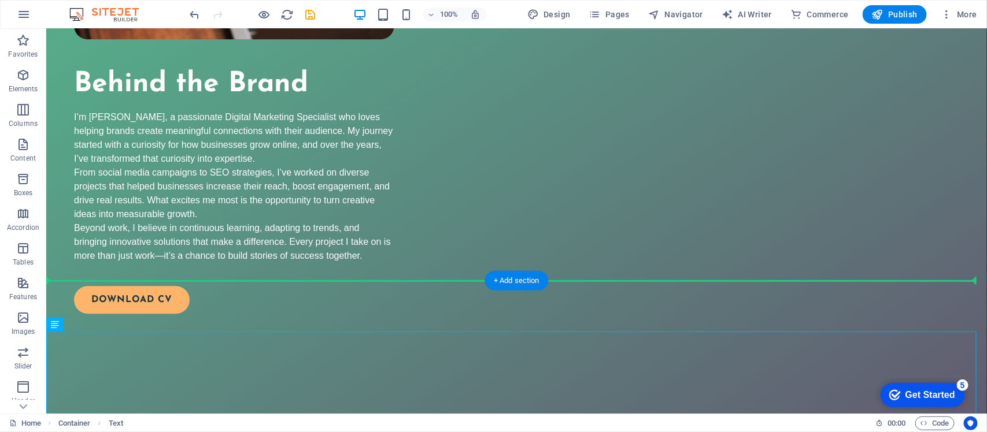
drag, startPoint x: 585, startPoint y: 294, endPoint x: 652, endPoint y: 69, distance: 234.7
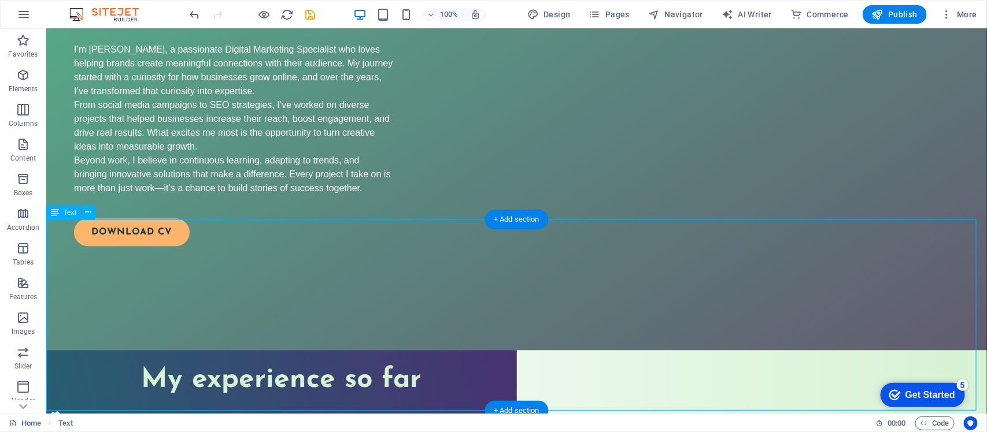
scroll to position [1351, 0]
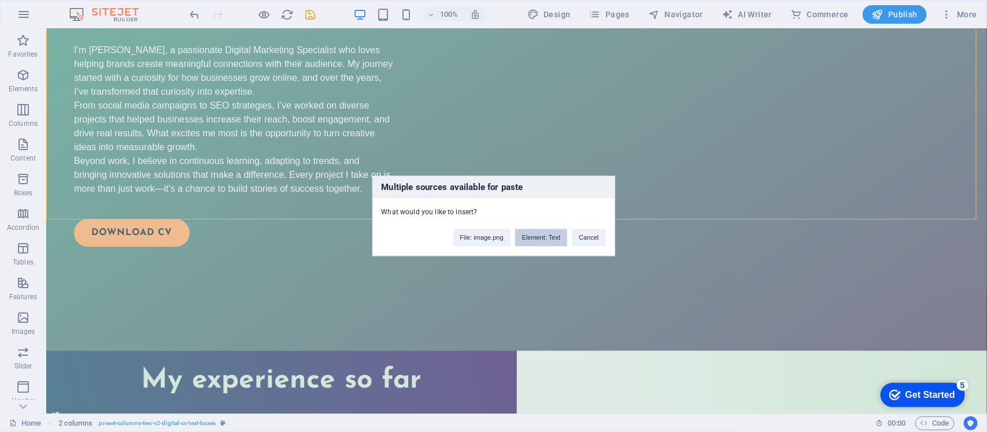
click at [532, 238] on button "Element: Text" at bounding box center [541, 238] width 52 height 17
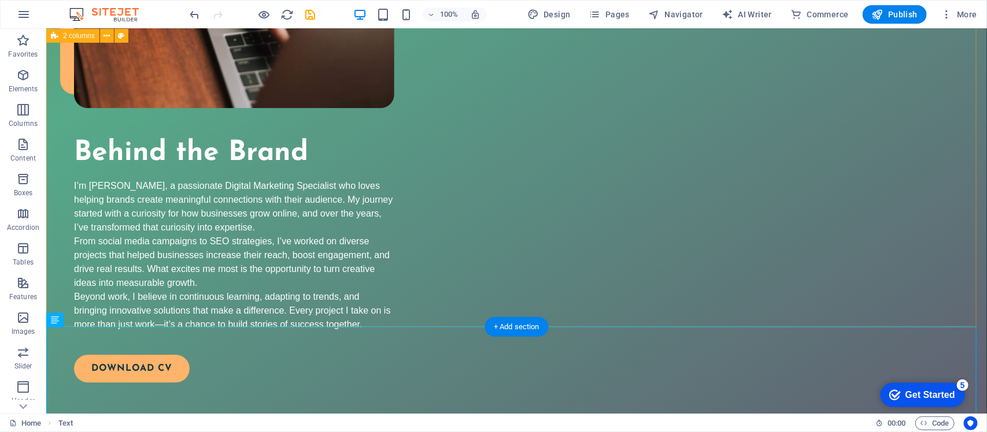
scroll to position [1206, 0]
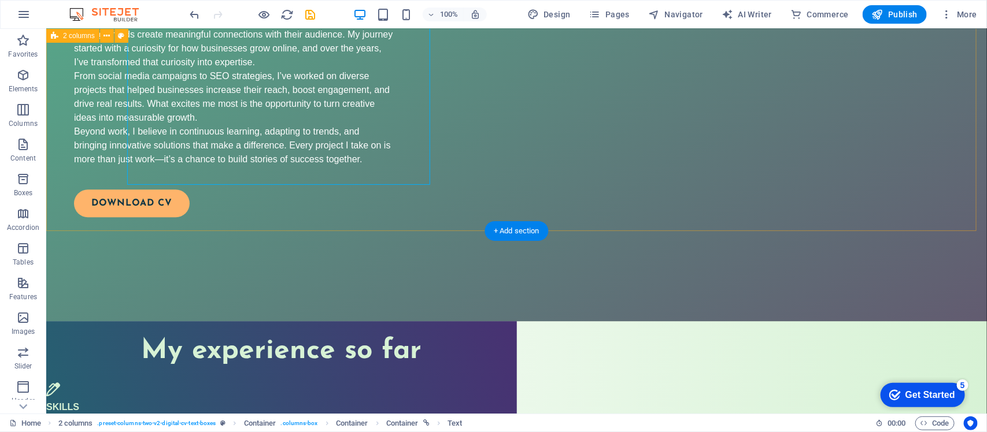
scroll to position [1423, 0]
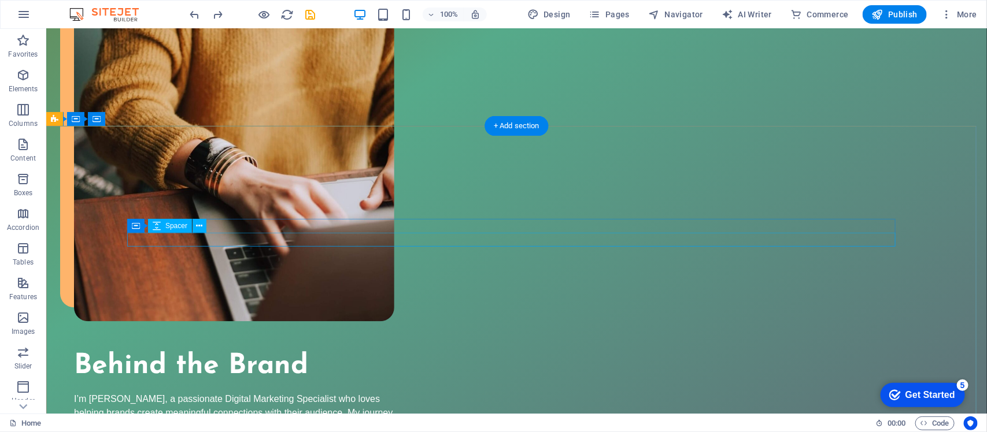
scroll to position [938, 0]
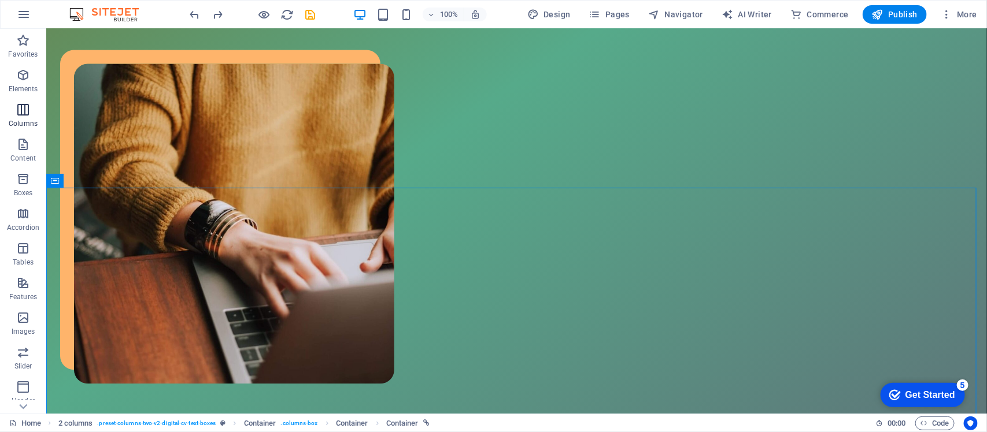
click at [16, 111] on icon "button" at bounding box center [23, 110] width 14 height 14
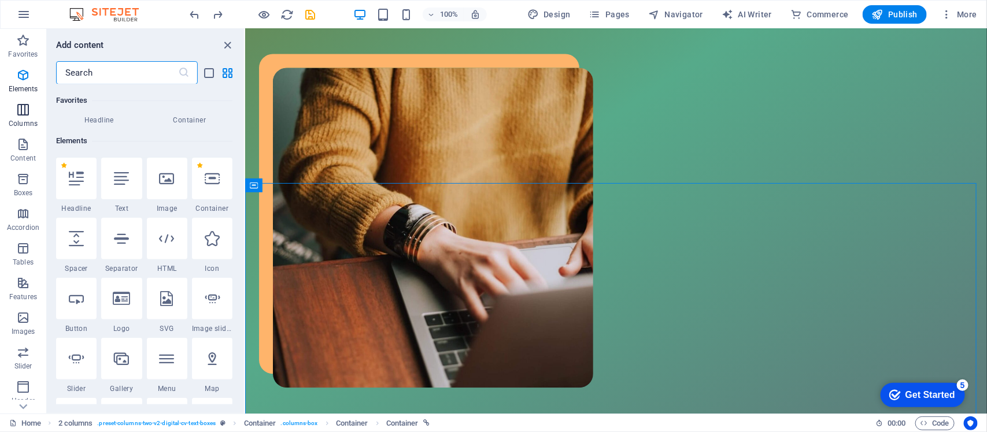
scroll to position [572, 0]
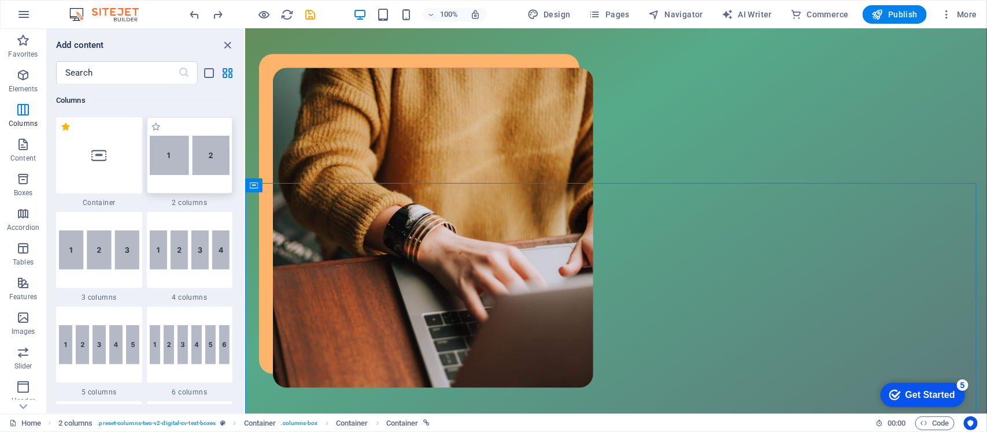
click at [192, 164] on img at bounding box center [190, 155] width 80 height 39
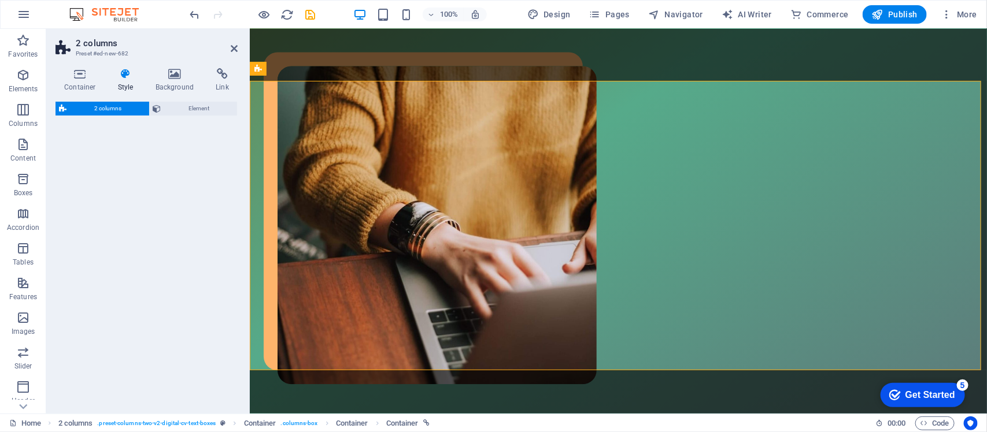
select select "rem"
select select "preset-columns-two-v2-default"
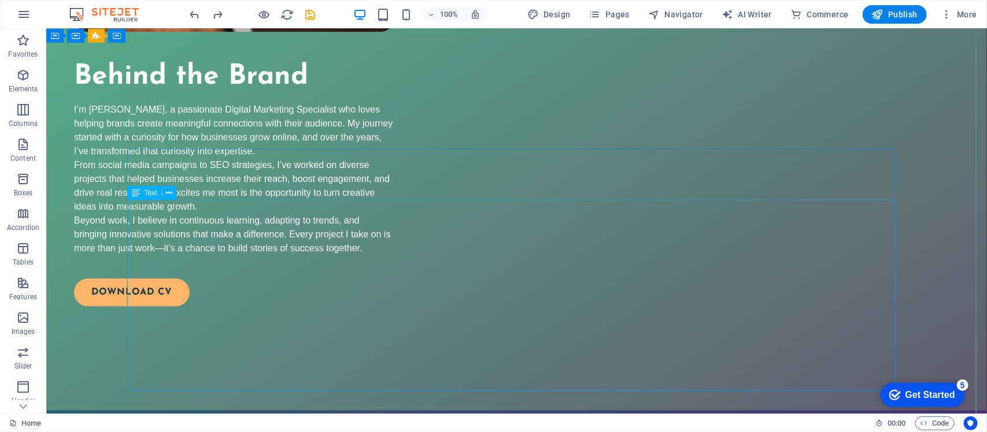
scroll to position [1147, 0]
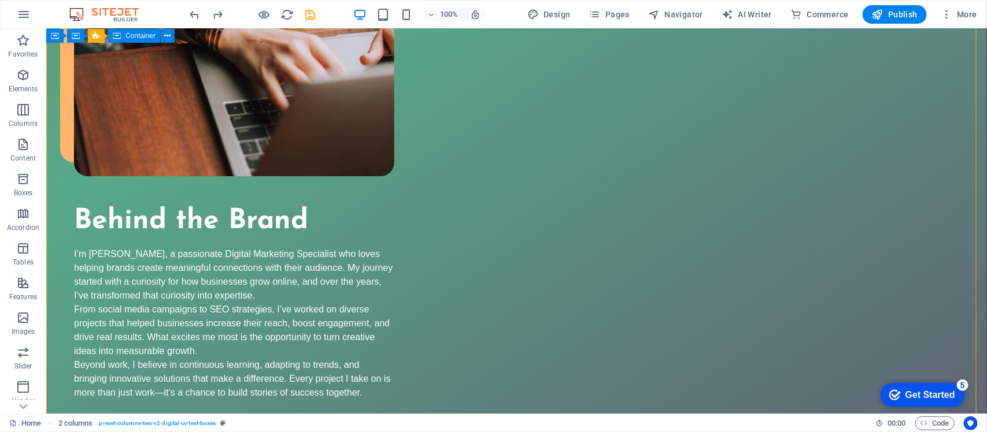
drag, startPoint x: 113, startPoint y: 136, endPoint x: 164, endPoint y: 215, distance: 94.5
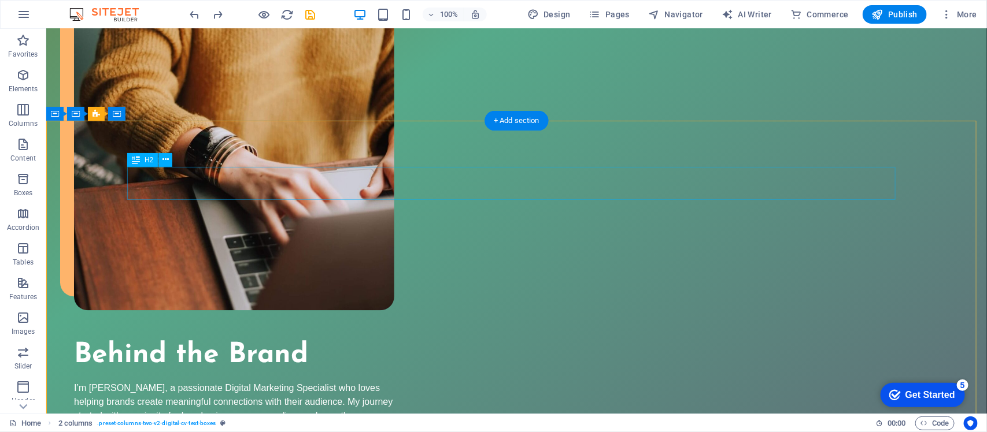
scroll to position [1002, 0]
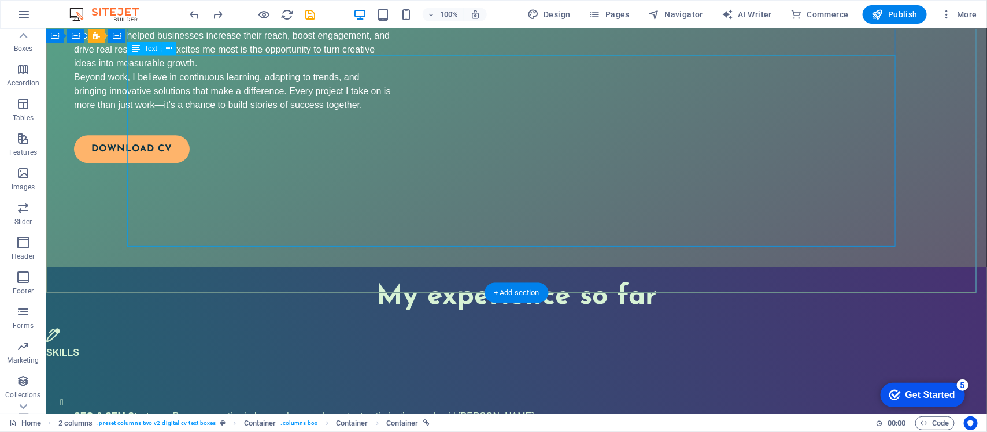
scroll to position [1436, 0]
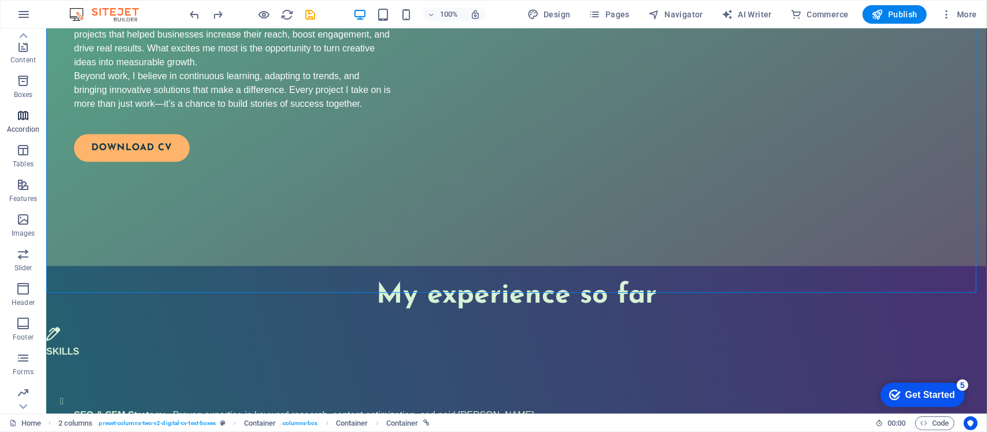
scroll to position [0, 0]
click at [20, 128] on p "Columns" at bounding box center [23, 123] width 29 height 9
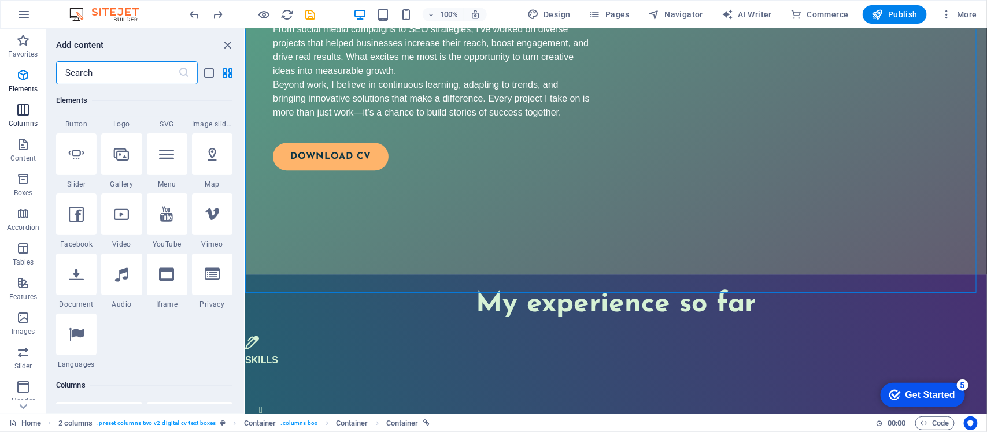
scroll to position [572, 0]
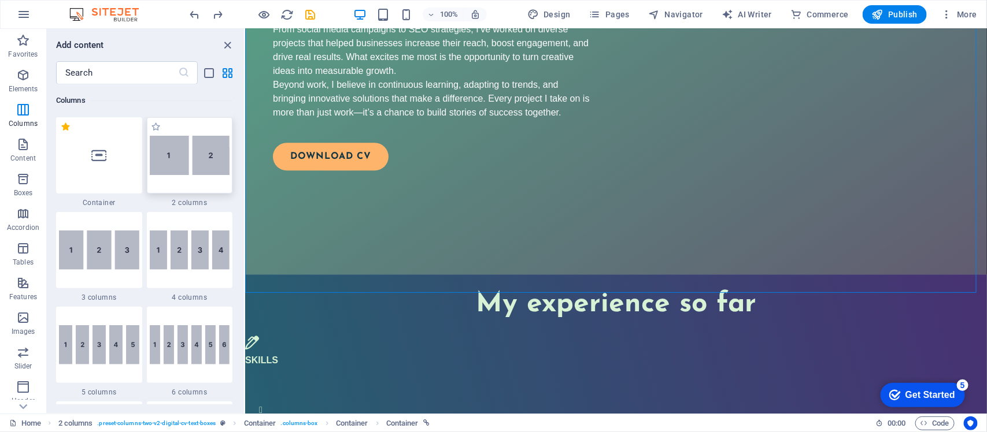
click at [176, 165] on img at bounding box center [190, 155] width 80 height 39
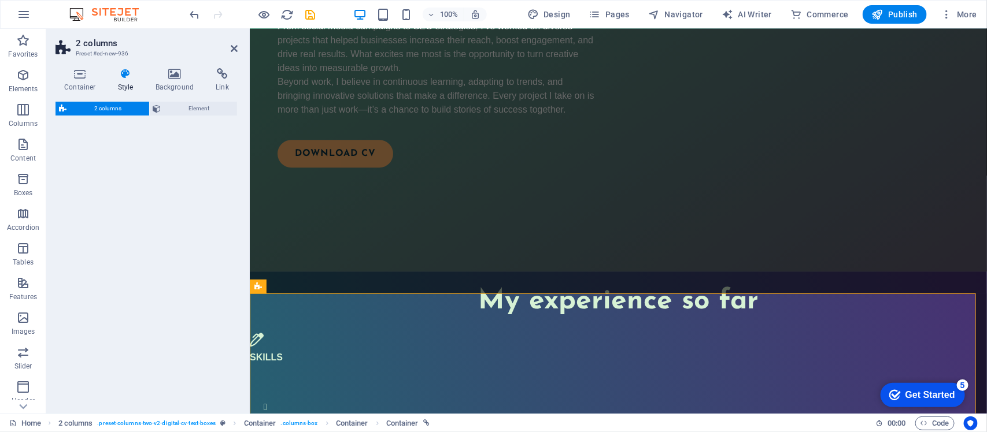
select select "rem"
select select "preset-columns-two-v2-default"
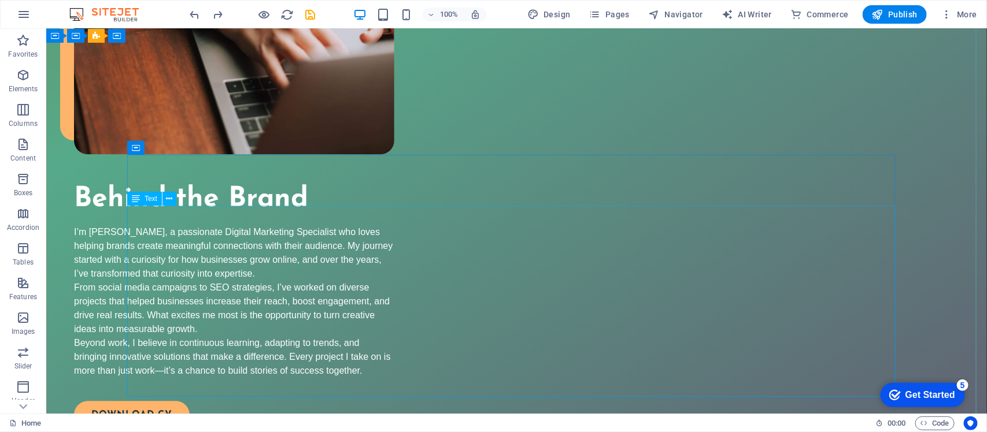
scroll to position [1074, 0]
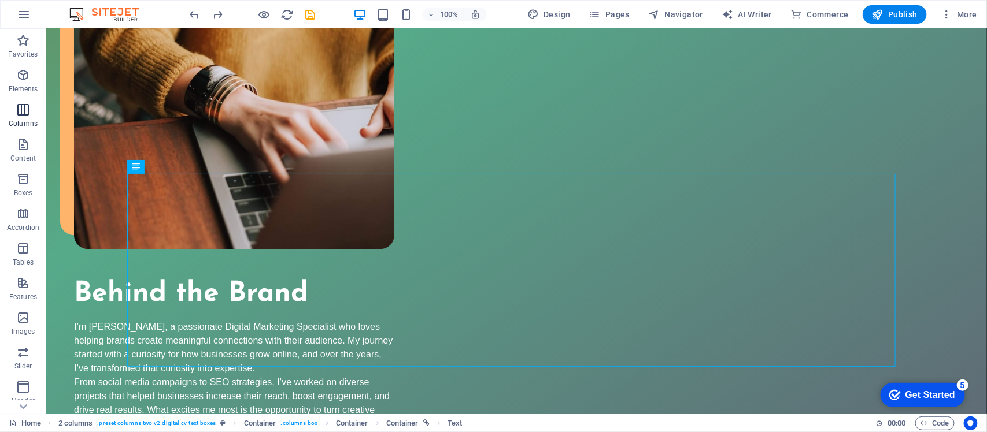
click at [19, 120] on p "Columns" at bounding box center [23, 123] width 29 height 9
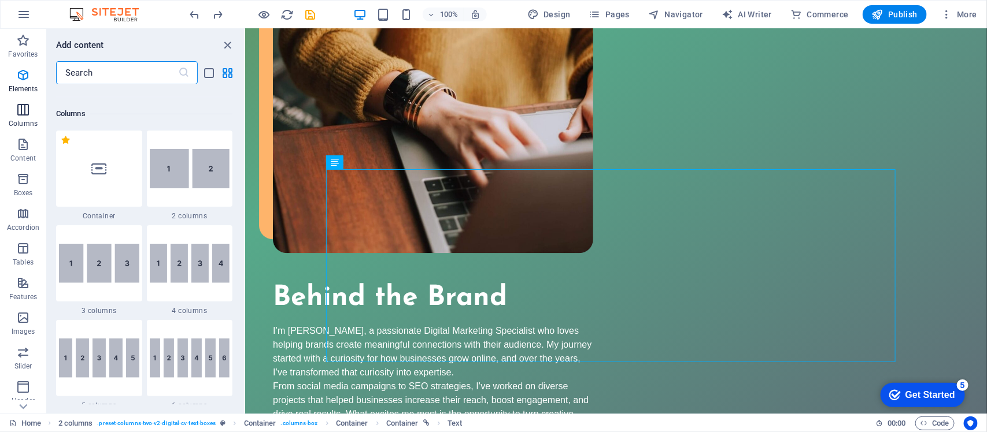
scroll to position [572, 0]
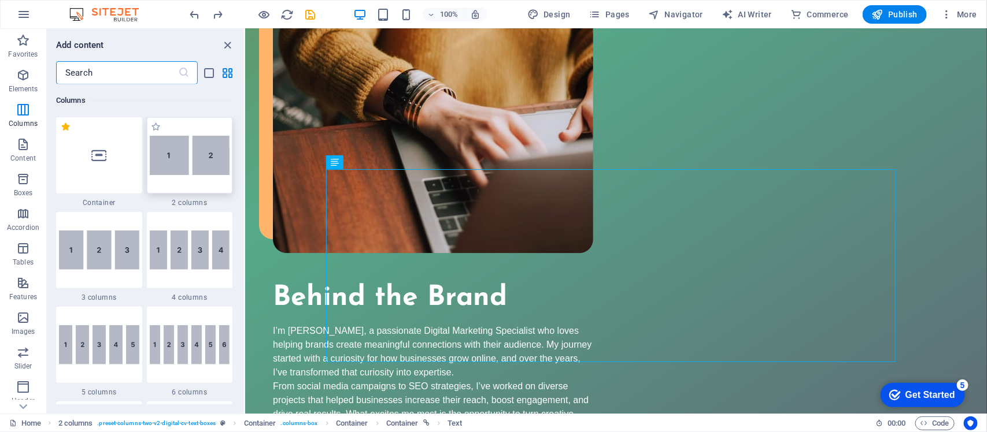
click at [185, 162] on img at bounding box center [190, 155] width 80 height 39
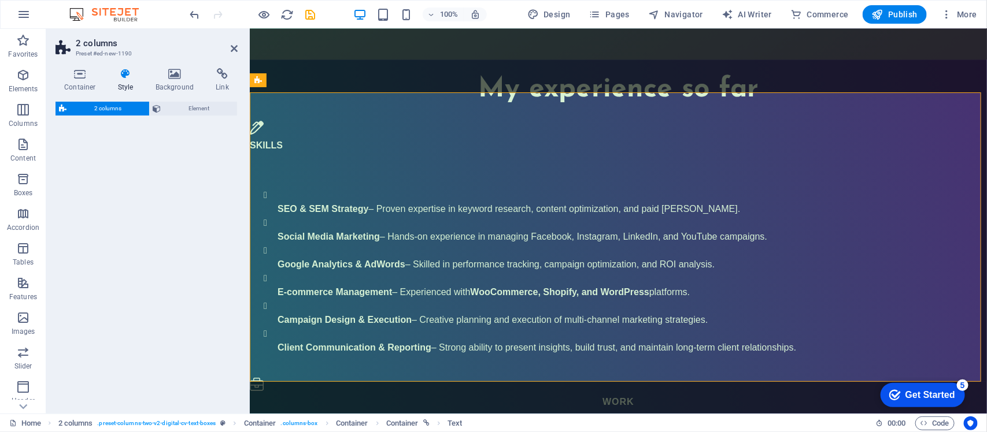
select select "rem"
select select "preset-columns-two-v2-default"
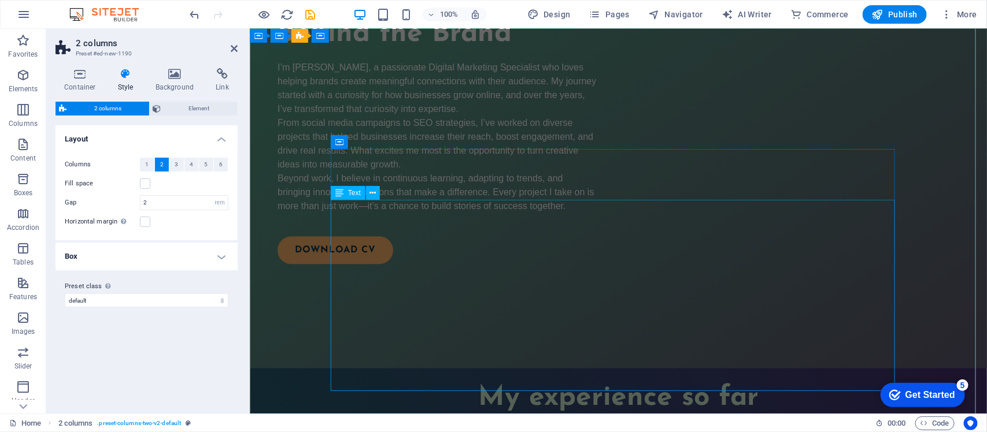
scroll to position [1422, 0]
